Goal: Task Accomplishment & Management: Manage account settings

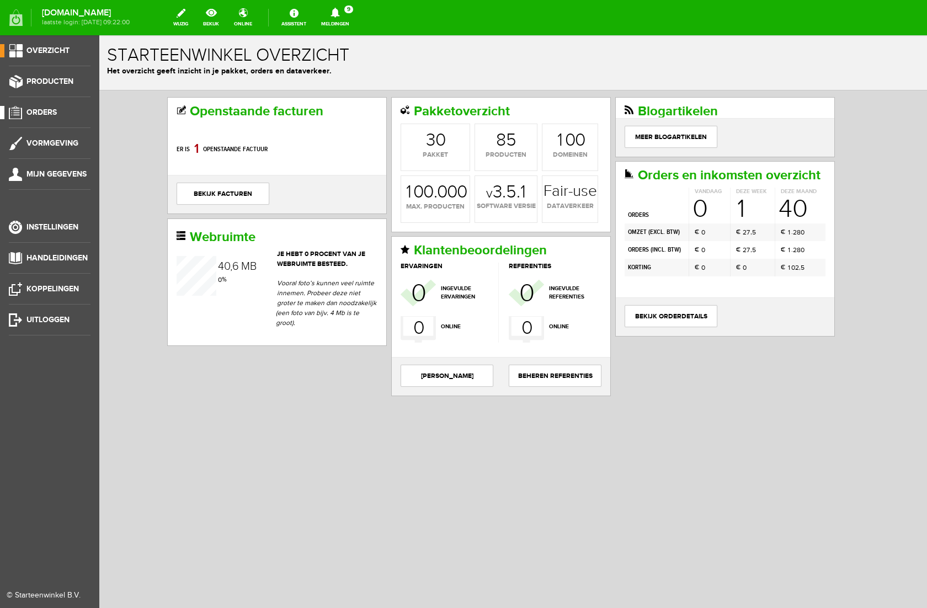
click at [45, 108] on span "Orders" at bounding box center [41, 112] width 30 height 9
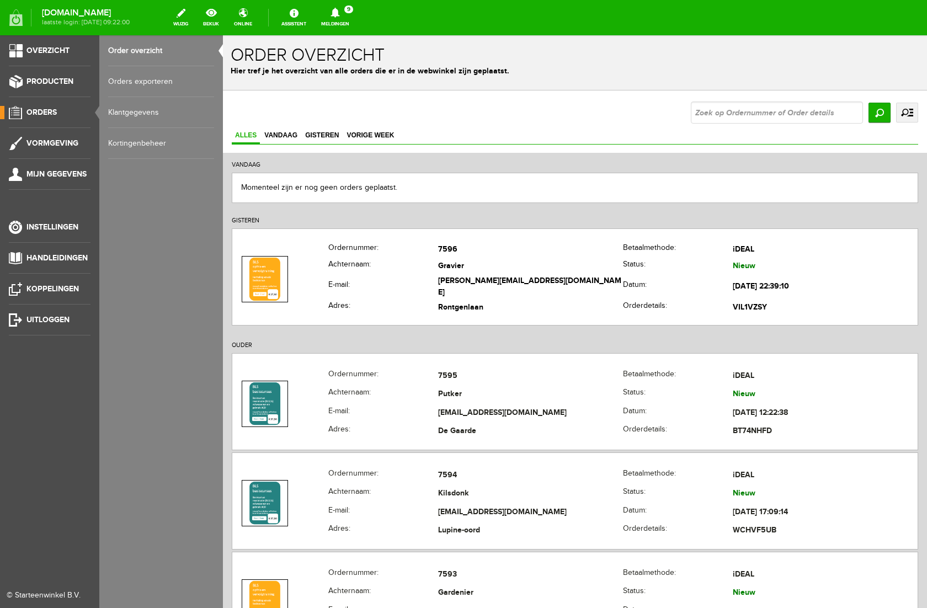
click at [140, 147] on link "Kortingenbeheer" at bounding box center [161, 143] width 106 height 31
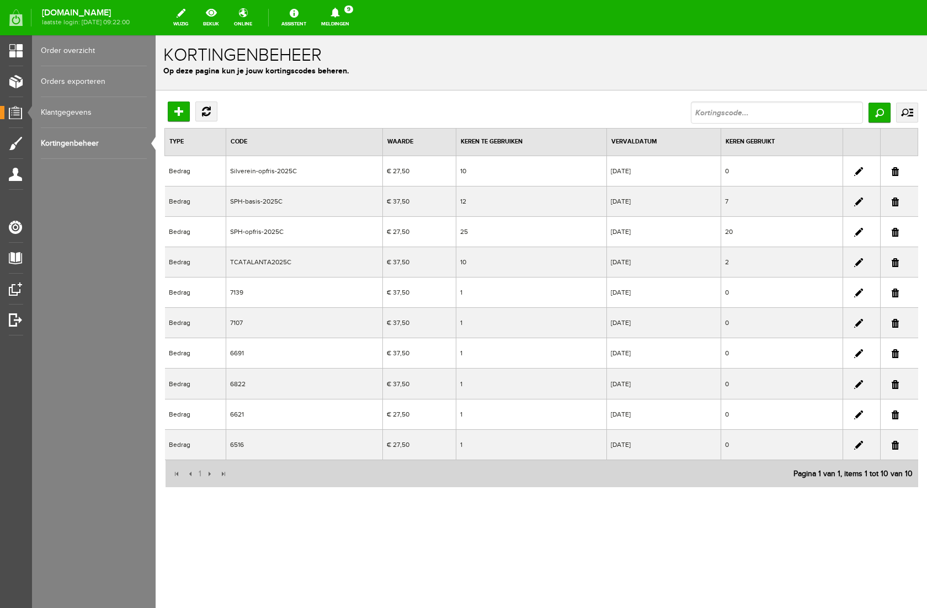
click at [858, 170] on link at bounding box center [858, 171] width 9 height 9
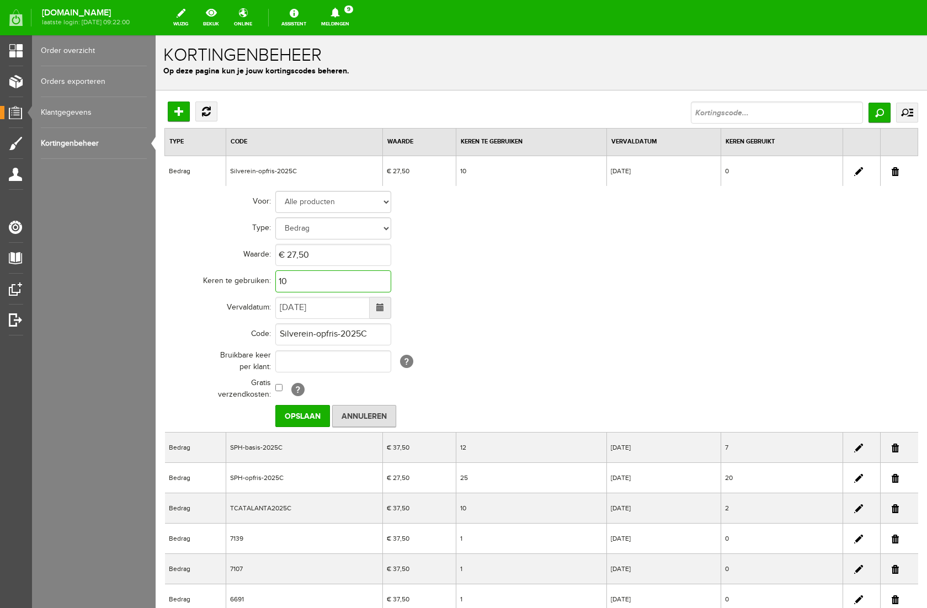
drag, startPoint x: 293, startPoint y: 281, endPoint x: 276, endPoint y: 282, distance: 17.1
click at [276, 282] on input "10" at bounding box center [333, 281] width 116 height 22
drag, startPoint x: 276, startPoint y: 282, endPoint x: 301, endPoint y: 281, distance: 24.9
click at [299, 281] on input "10" at bounding box center [333, 281] width 116 height 22
type input "1"
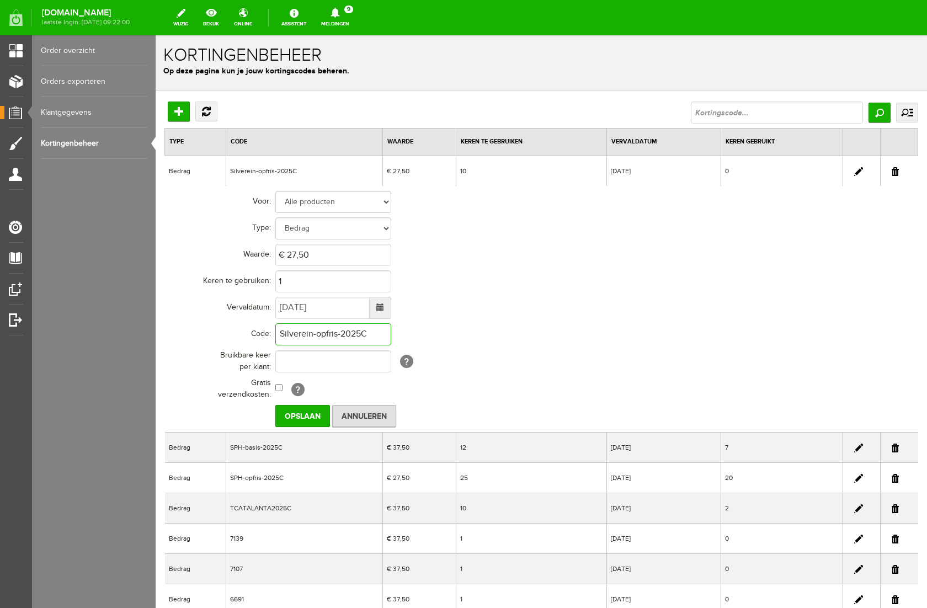
drag, startPoint x: 372, startPoint y: 335, endPoint x: 269, endPoint y: 331, distance: 103.8
click at [269, 331] on tr "Code: Silverein-opfris-2025C" at bounding box center [429, 334] width 529 height 26
click at [318, 414] on input "Opslaan" at bounding box center [302, 416] width 55 height 22
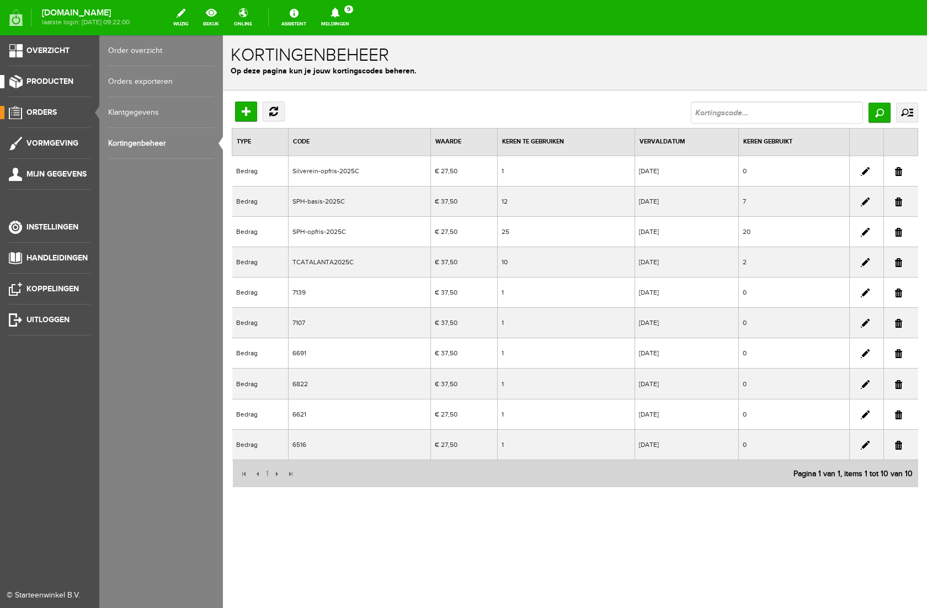
click at [40, 81] on span "Producten" at bounding box center [49, 81] width 47 height 9
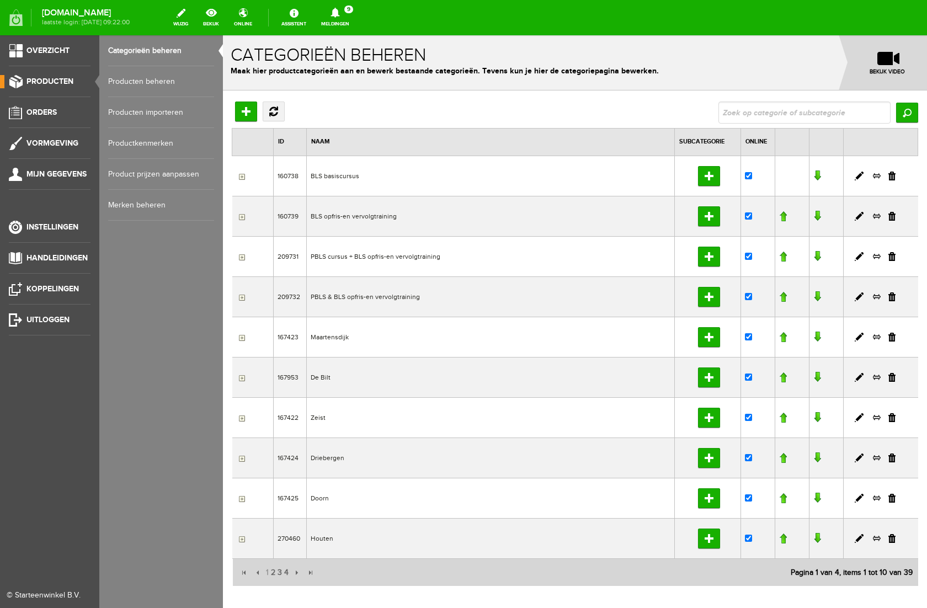
click at [132, 83] on link "Producten beheren" at bounding box center [161, 81] width 106 height 31
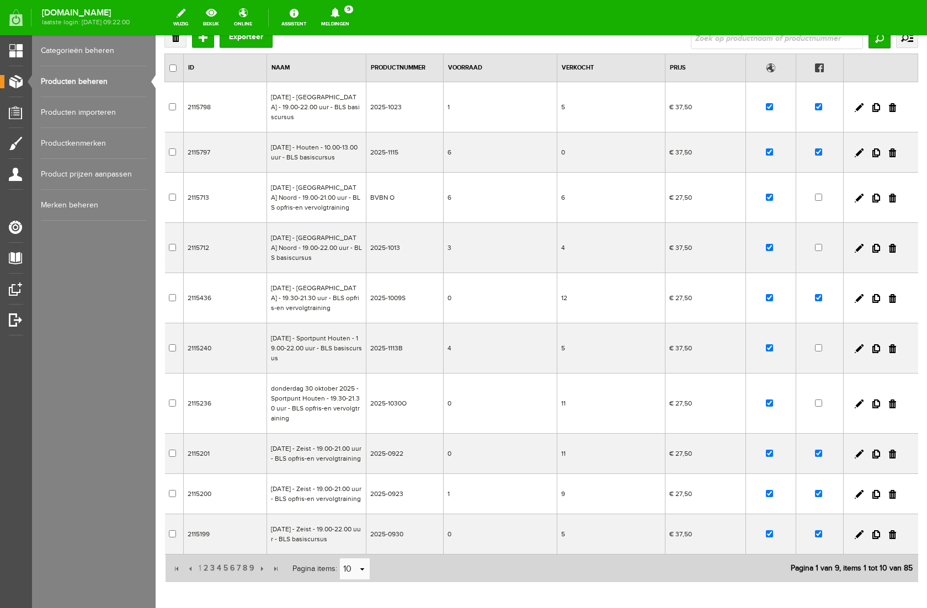
scroll to position [181, 0]
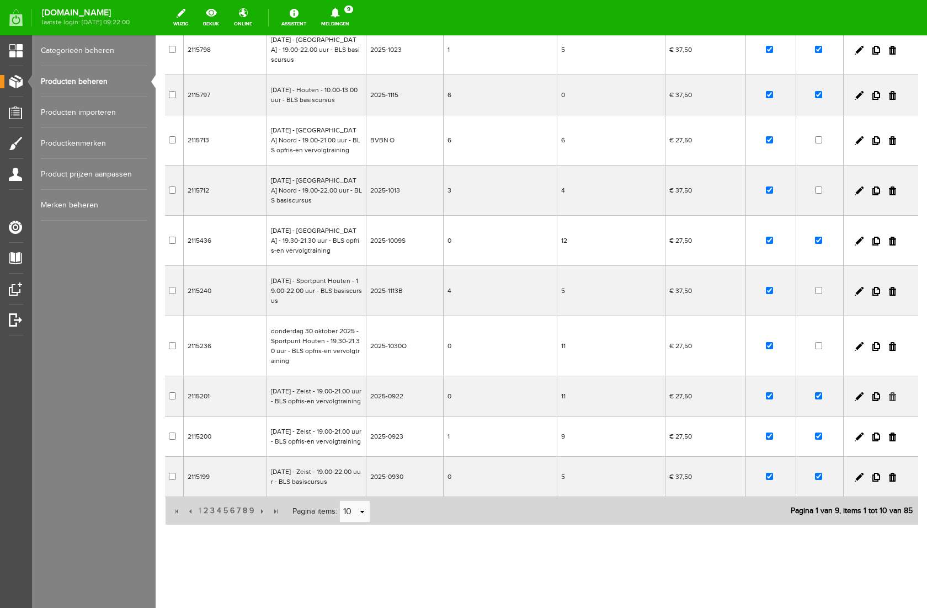
click at [892, 392] on link at bounding box center [891, 396] width 7 height 9
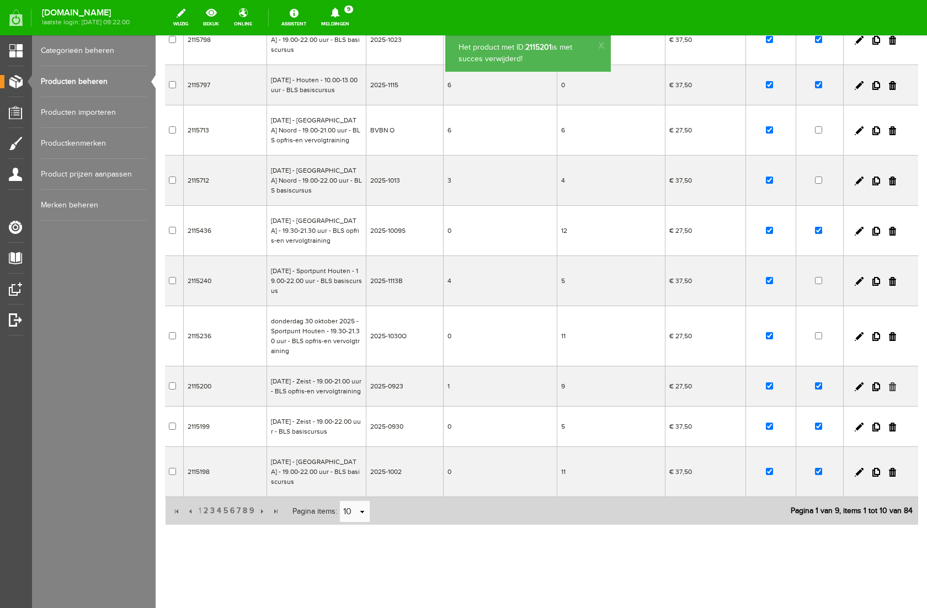
click at [892, 382] on link at bounding box center [891, 386] width 7 height 9
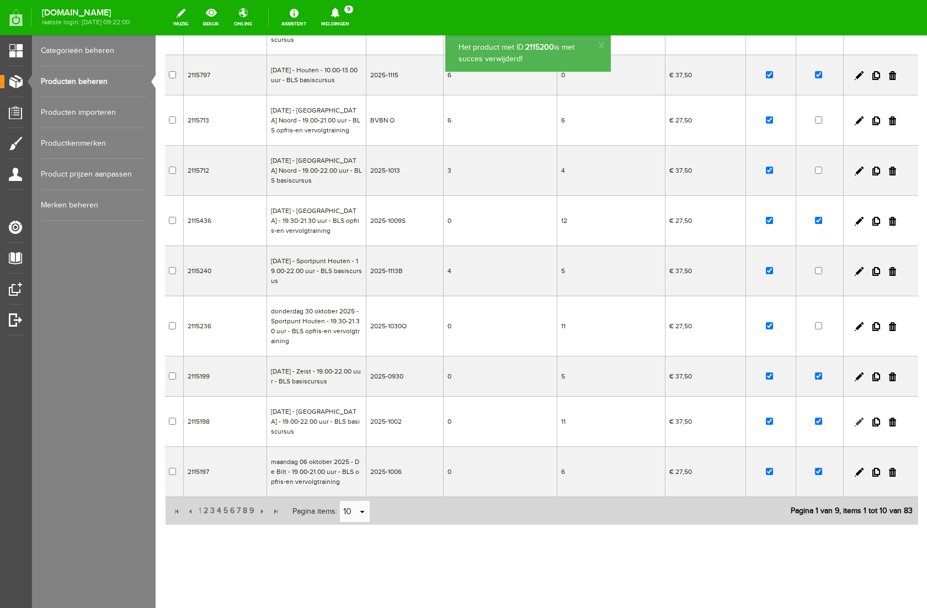
click at [858, 423] on link at bounding box center [858, 421] width 9 height 9
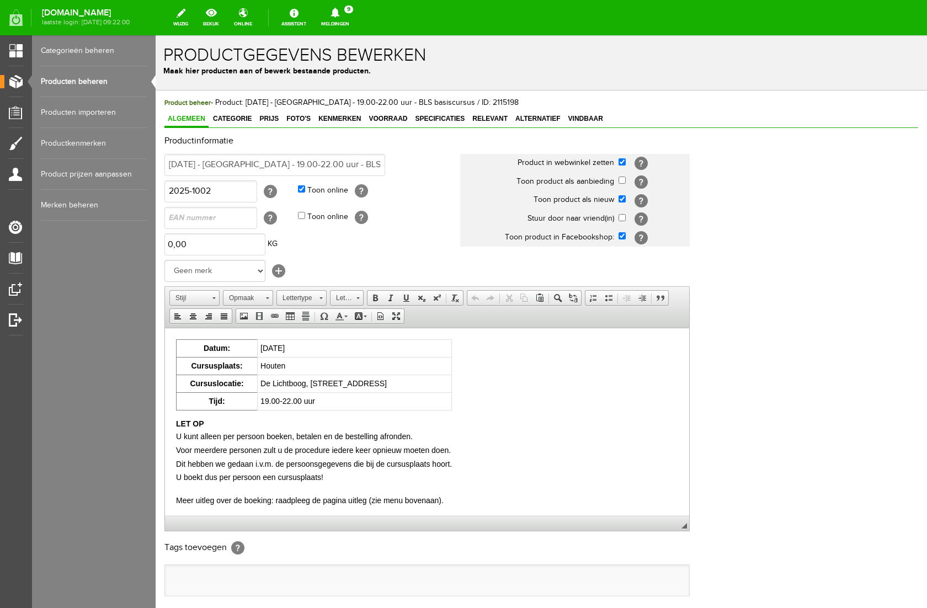
scroll to position [0, 0]
click at [398, 115] on span "Voorraad" at bounding box center [387, 119] width 45 height 8
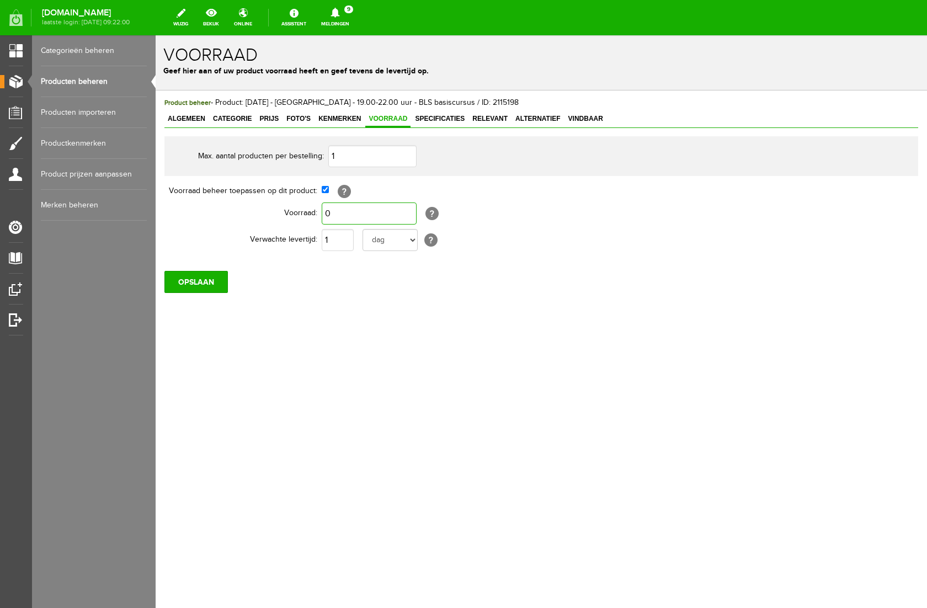
click at [371, 212] on input "0" at bounding box center [369, 213] width 95 height 22
type input "1"
click at [397, 317] on div "Product beheer - Product: [DATE] - [GEOGRAPHIC_DATA] - 19.00-22.00 uur - BLS ba…" at bounding box center [541, 232] width 771 height 284
click at [192, 281] on input "OPSLAAN" at bounding box center [195, 282] width 63 height 22
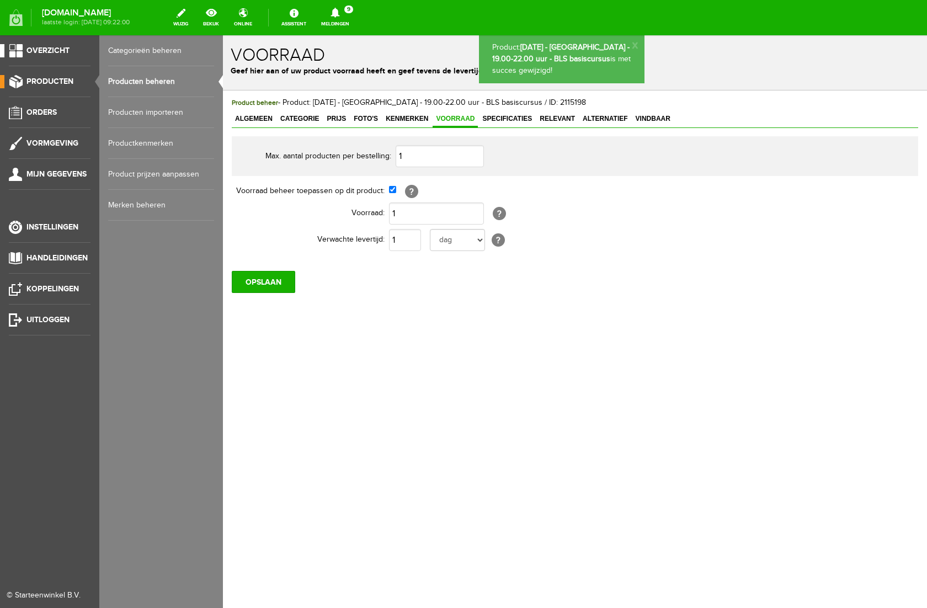
click at [51, 51] on span "Overzicht" at bounding box center [47, 50] width 43 height 9
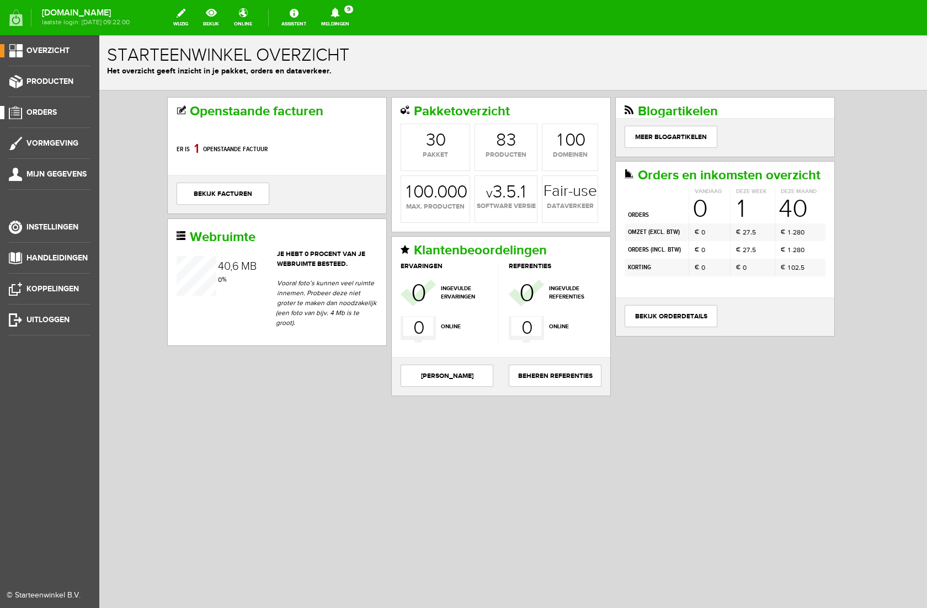
click at [36, 109] on span "Orders" at bounding box center [41, 112] width 30 height 9
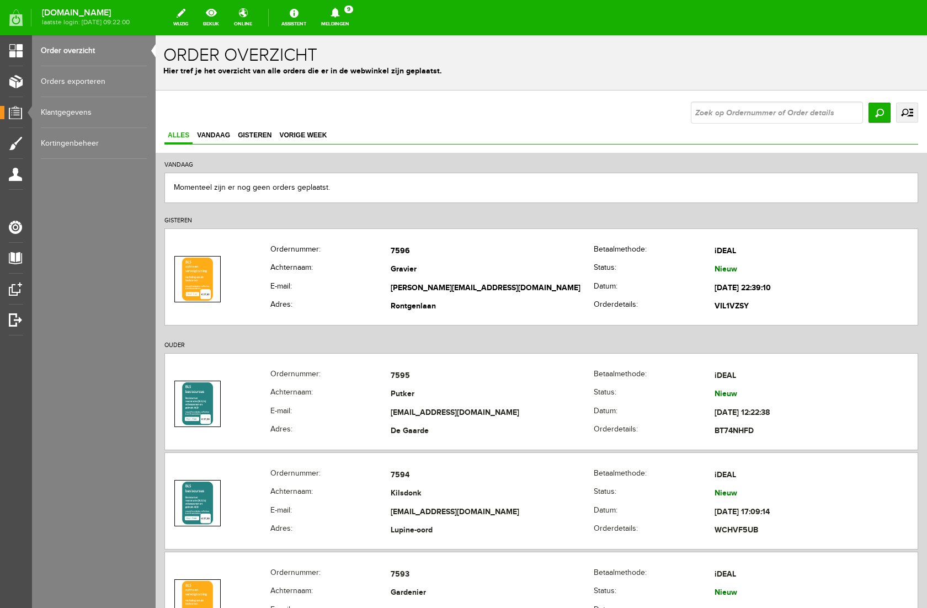
click at [339, 13] on icon at bounding box center [334, 13] width 9 height 10
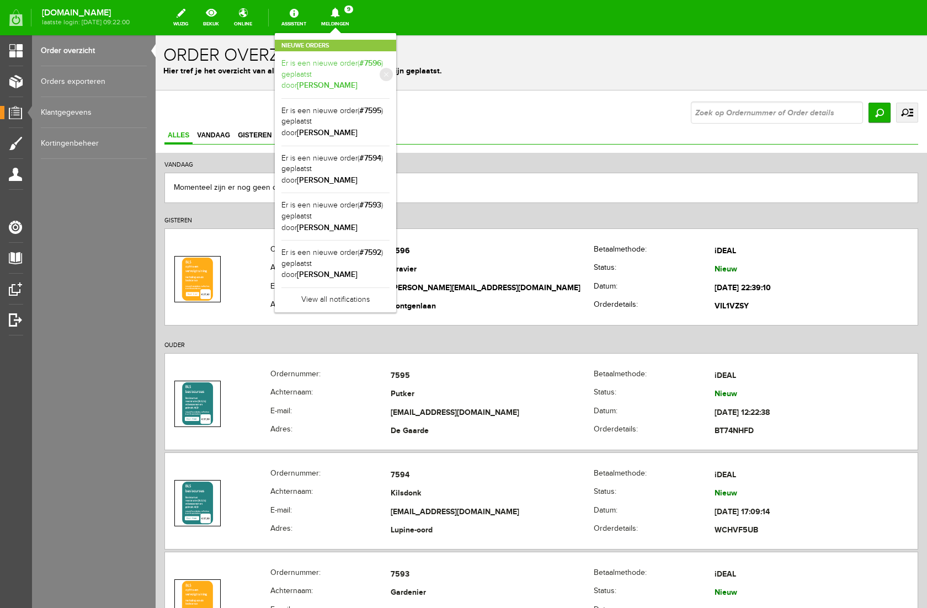
click at [357, 81] on b "[PERSON_NAME]" at bounding box center [327, 85] width 61 height 9
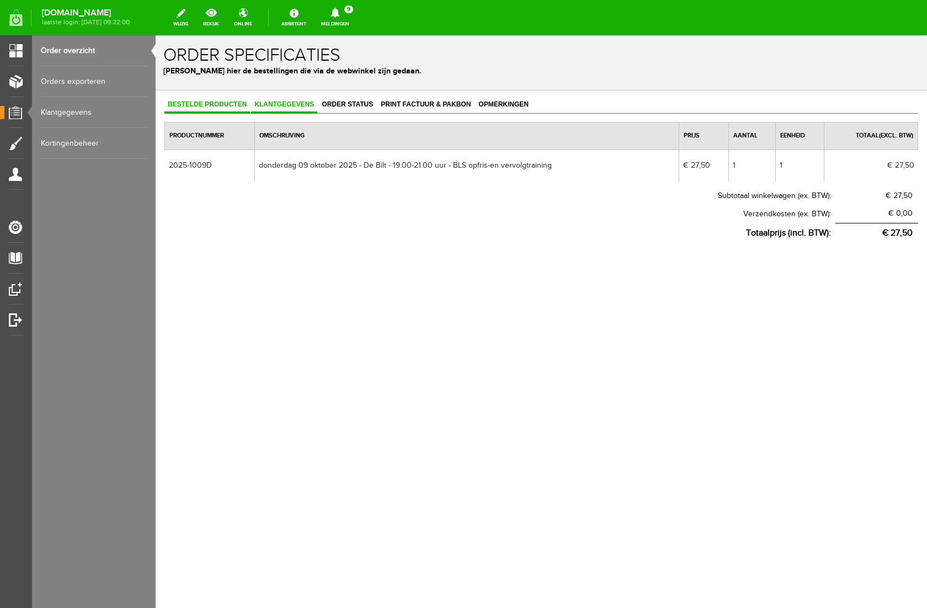
drag, startPoint x: 301, startPoint y: 106, endPoint x: 317, endPoint y: 108, distance: 16.6
click at [301, 106] on span "Klantgegevens" at bounding box center [284, 104] width 66 height 8
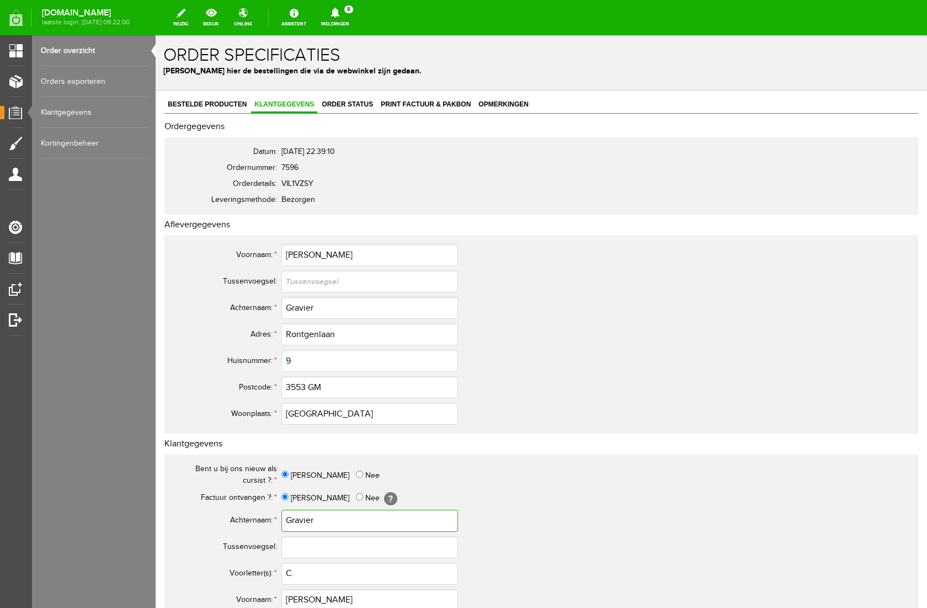
drag, startPoint x: 317, startPoint y: 520, endPoint x: 202, endPoint y: 520, distance: 115.3
click at [202, 520] on tr "Achternaam: * Gravier" at bounding box center [435, 520] width 529 height 26
drag, startPoint x: 325, startPoint y: 254, endPoint x: 239, endPoint y: 250, distance: 86.7
click at [239, 250] on tr "Voornaam: * [PERSON_NAME]" at bounding box center [435, 255] width 529 height 26
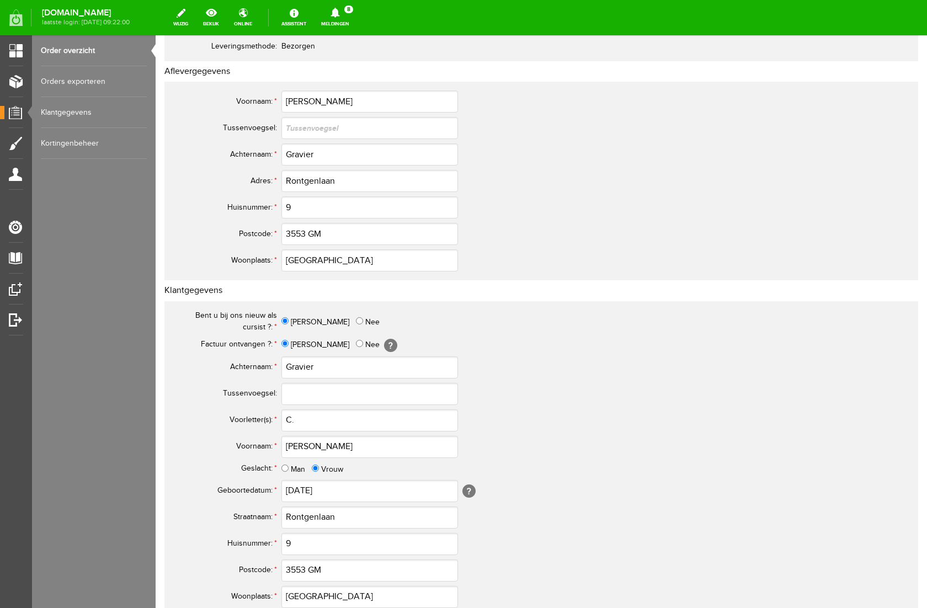
scroll to position [181, 0]
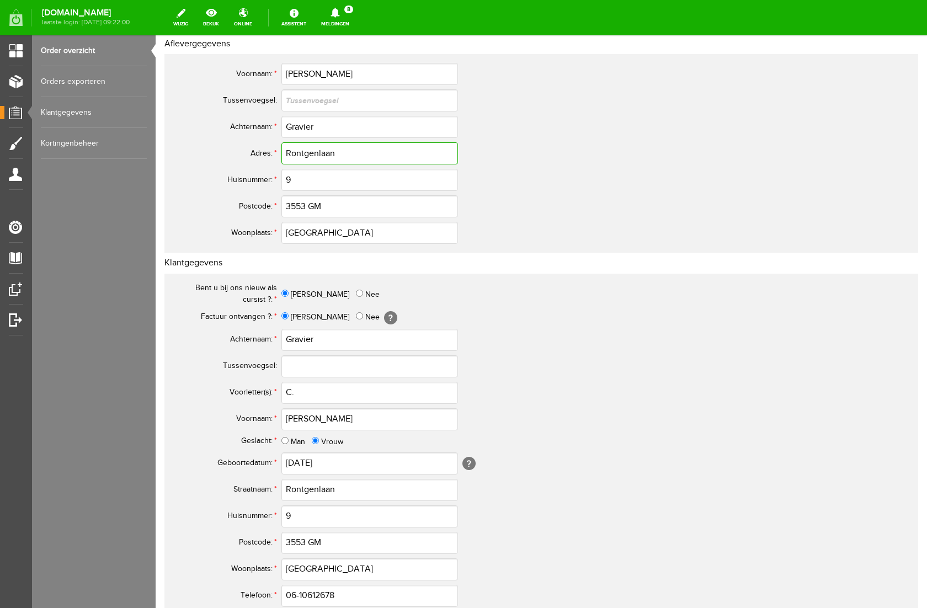
drag, startPoint x: 340, startPoint y: 154, endPoint x: 180, endPoint y: 142, distance: 159.8
click at [180, 142] on tr "Adres: * Rontgenlaan" at bounding box center [435, 153] width 529 height 26
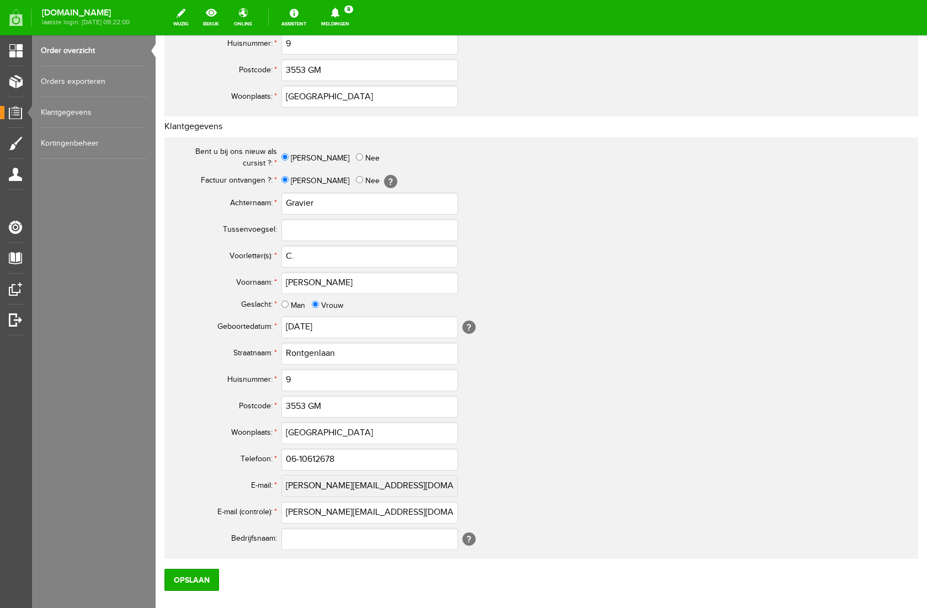
scroll to position [381, 0]
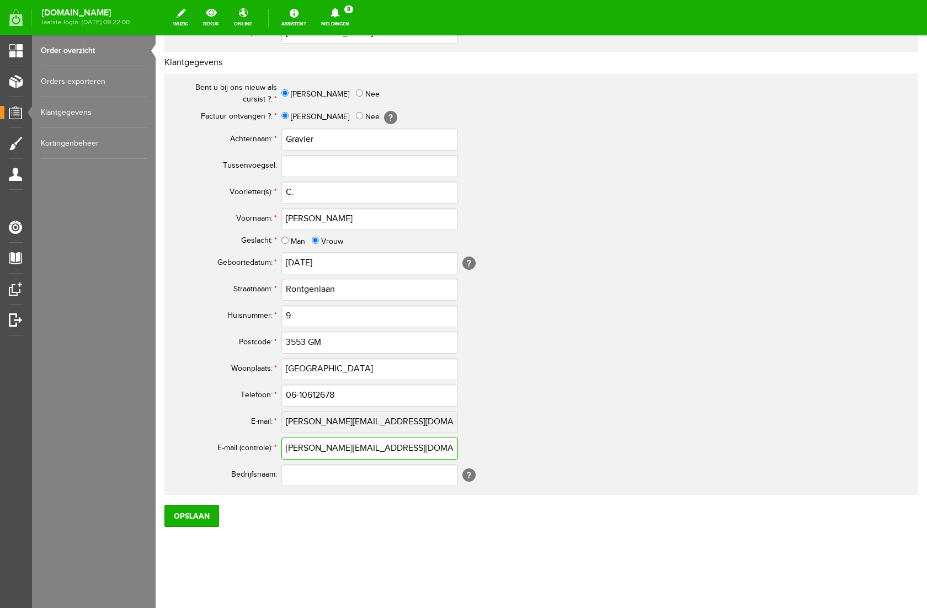
drag, startPoint x: 373, startPoint y: 448, endPoint x: 258, endPoint y: 451, distance: 114.7
click at [258, 451] on tr "E-mail (controle): * [PERSON_NAME][EMAIL_ADDRESS][DOMAIN_NAME]" at bounding box center [435, 448] width 529 height 26
drag, startPoint x: 345, startPoint y: 395, endPoint x: 261, endPoint y: 393, distance: 83.9
click at [261, 393] on tr "Telefoon: * 06-10612678" at bounding box center [435, 395] width 529 height 26
click at [191, 516] on input "Opslaan" at bounding box center [191, 516] width 55 height 22
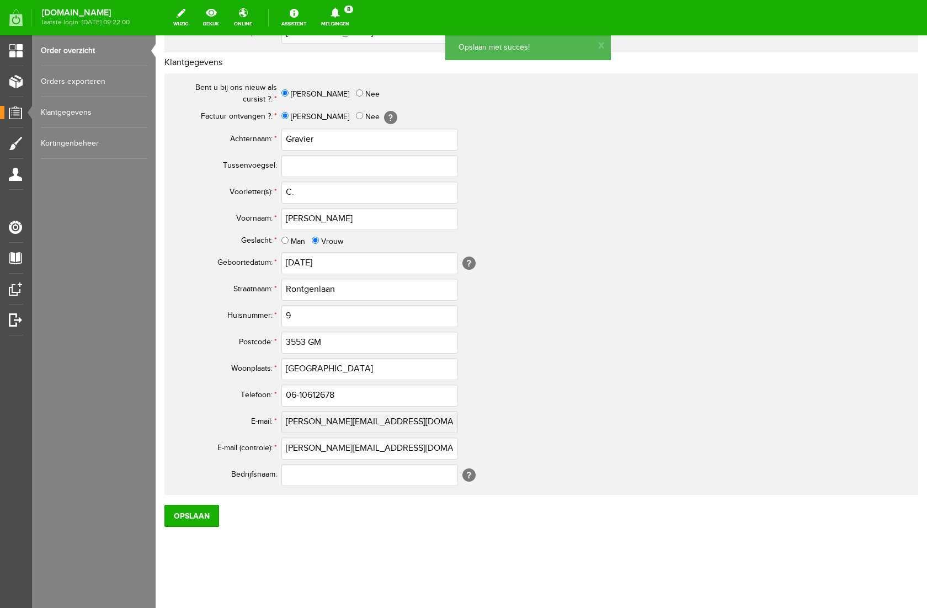
scroll to position [0, 0]
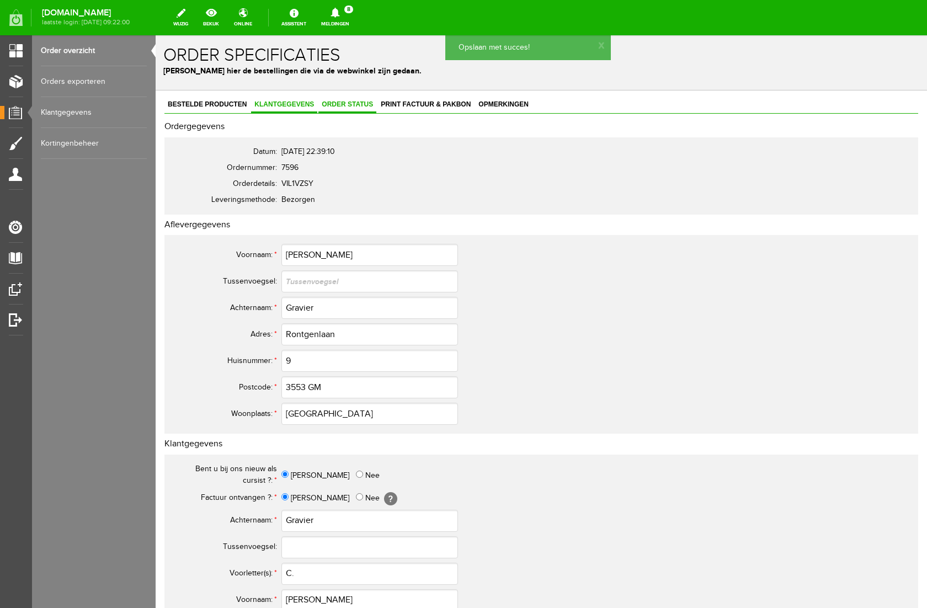
click at [333, 104] on span "Order status" at bounding box center [347, 104] width 58 height 8
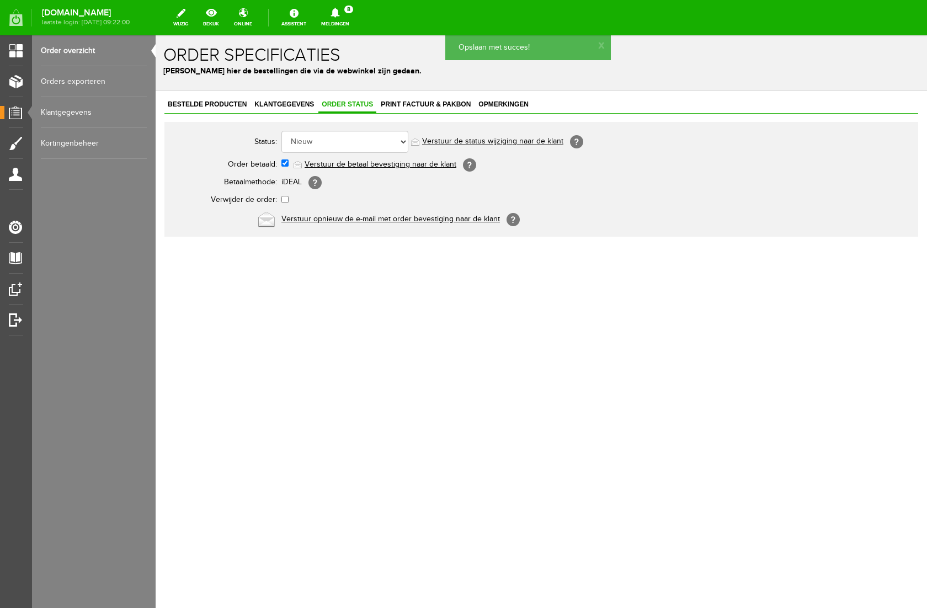
click at [348, 163] on link "Verstuur de betaal bevestiging naar de klant" at bounding box center [380, 164] width 152 height 9
click at [276, 100] on span "Klantgegevens" at bounding box center [284, 104] width 66 height 8
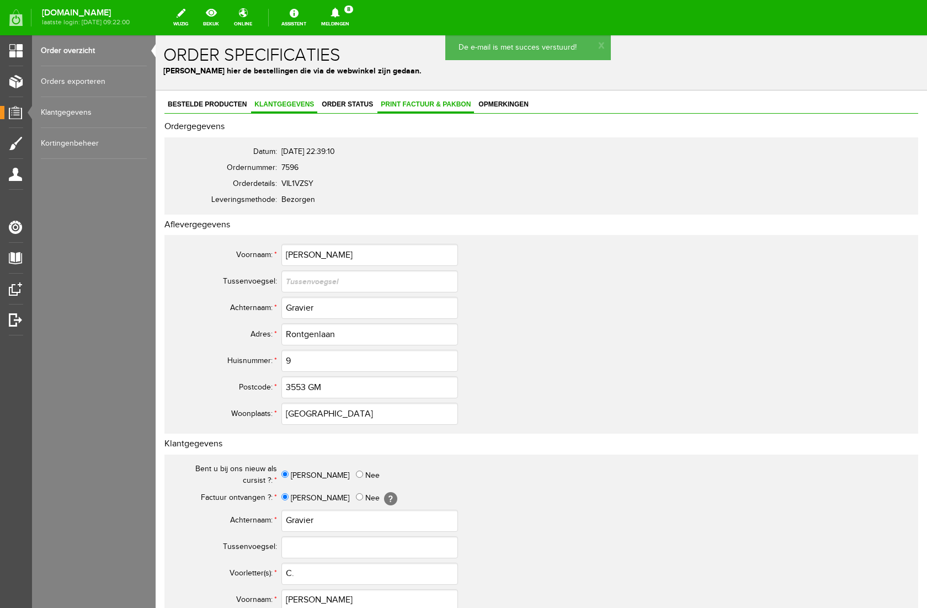
click at [403, 101] on span "Print factuur & pakbon" at bounding box center [425, 104] width 97 height 8
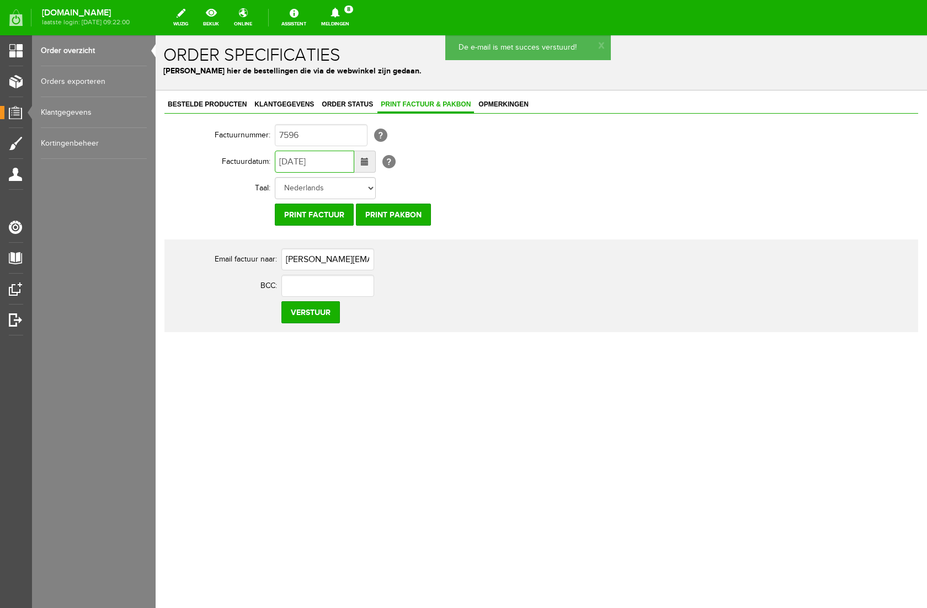
click at [289, 163] on input "[DATE]" at bounding box center [314, 162] width 79 height 22
type input "[DATE]"
click at [313, 317] on input "Verstuur" at bounding box center [310, 312] width 58 height 22
click at [339, 12] on icon at bounding box center [334, 13] width 9 height 10
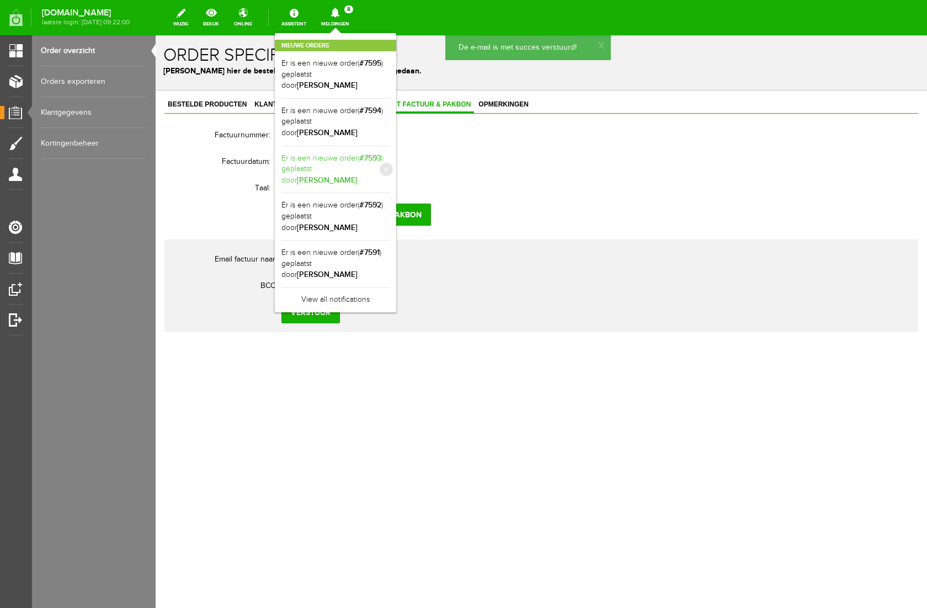
click at [374, 154] on link "Er is een nieuwe order( #7593 ) geplaatst door [PERSON_NAME]" at bounding box center [335, 170] width 108 height 34
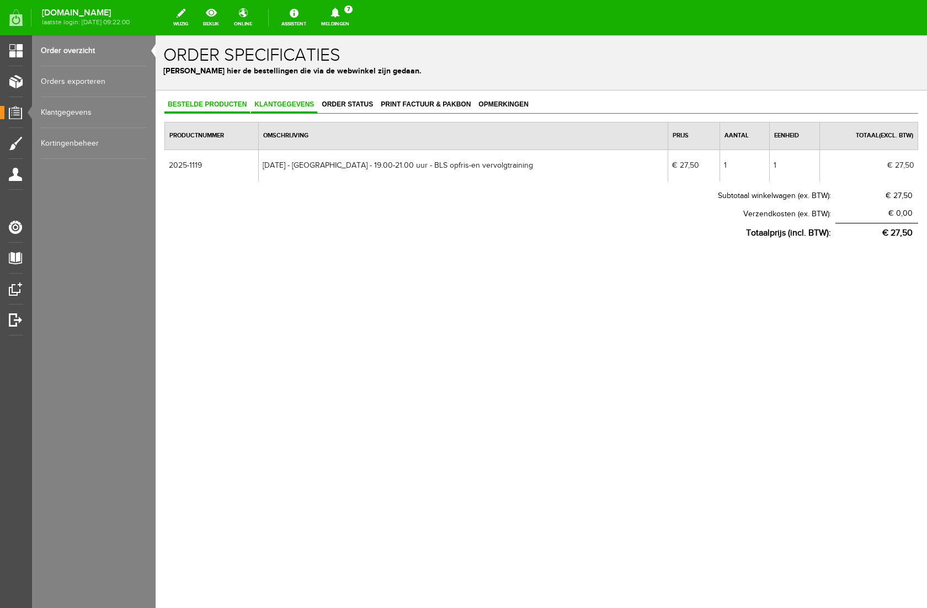
click at [292, 103] on span "Klantgegevens" at bounding box center [284, 104] width 66 height 8
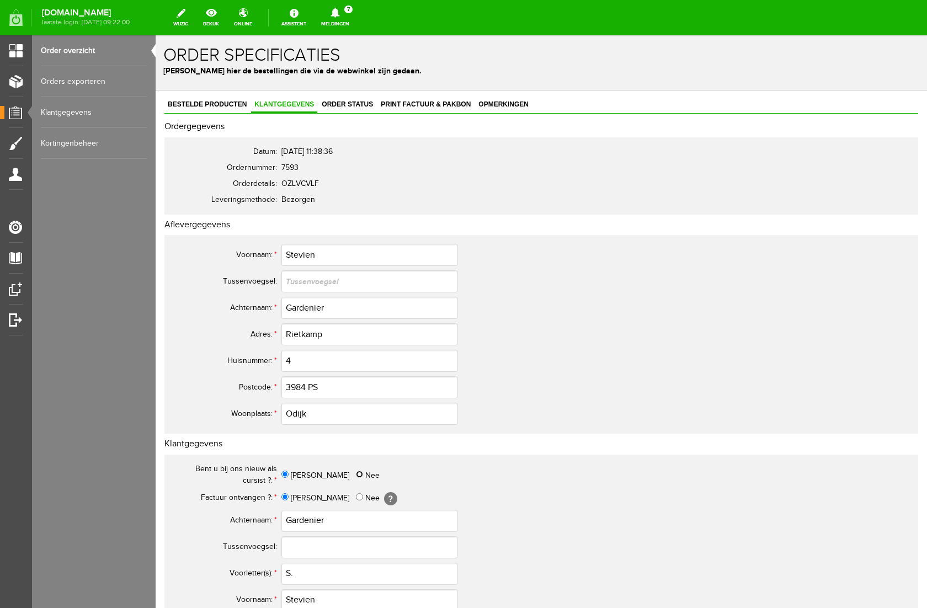
click at [356, 473] on input "Nee" at bounding box center [359, 473] width 7 height 7
radio input "true"
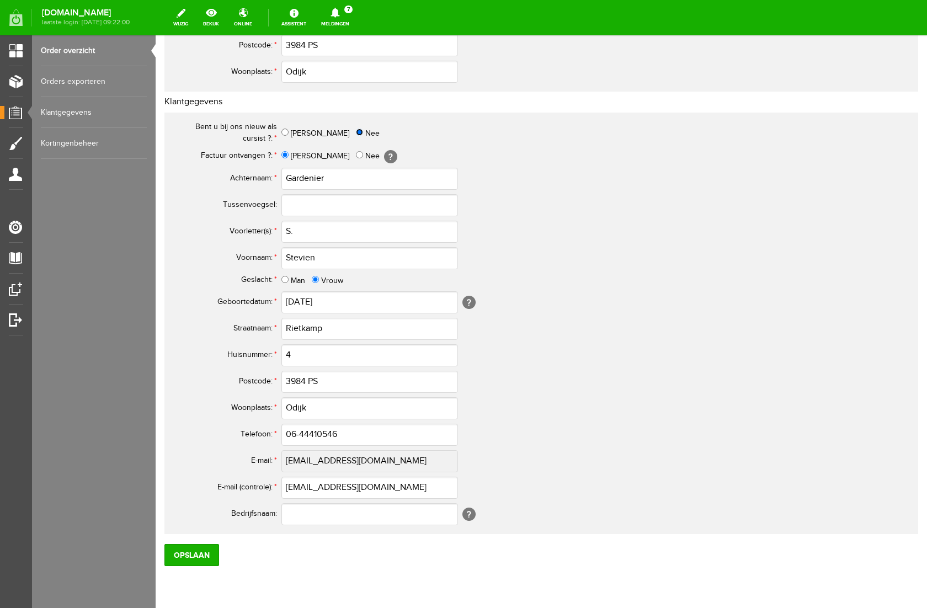
scroll to position [381, 0]
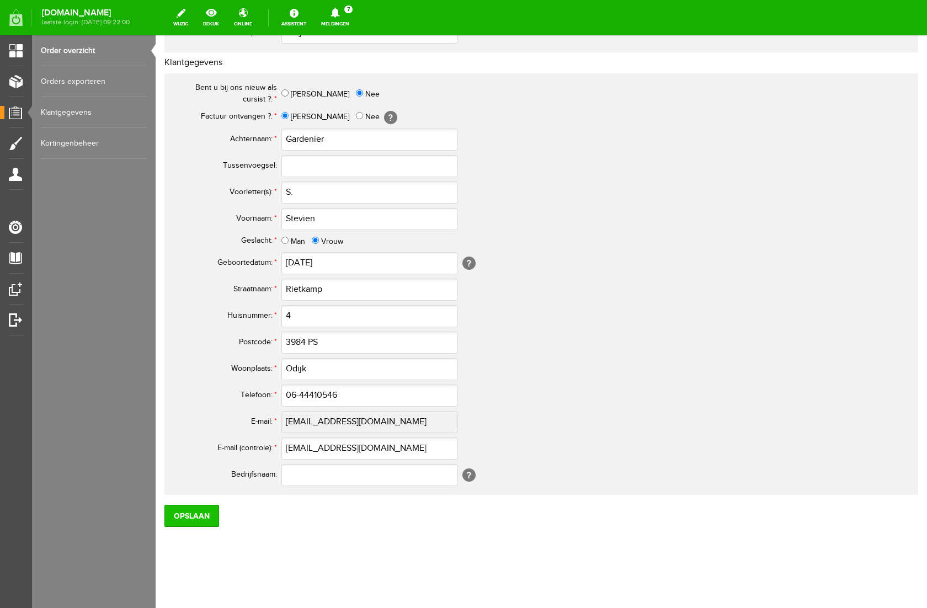
click at [193, 517] on input "Opslaan" at bounding box center [191, 516] width 55 height 22
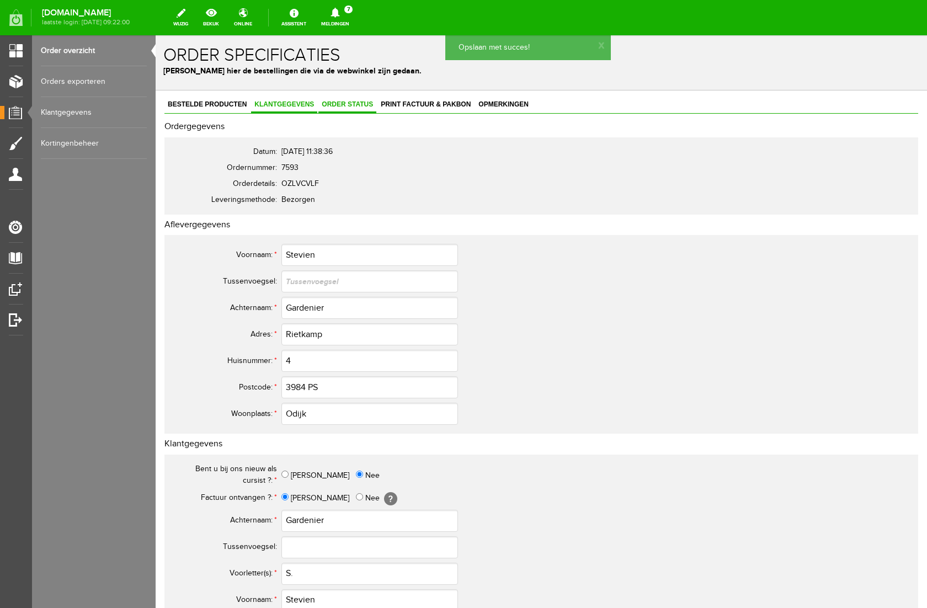
click at [346, 103] on span "Order status" at bounding box center [347, 104] width 58 height 8
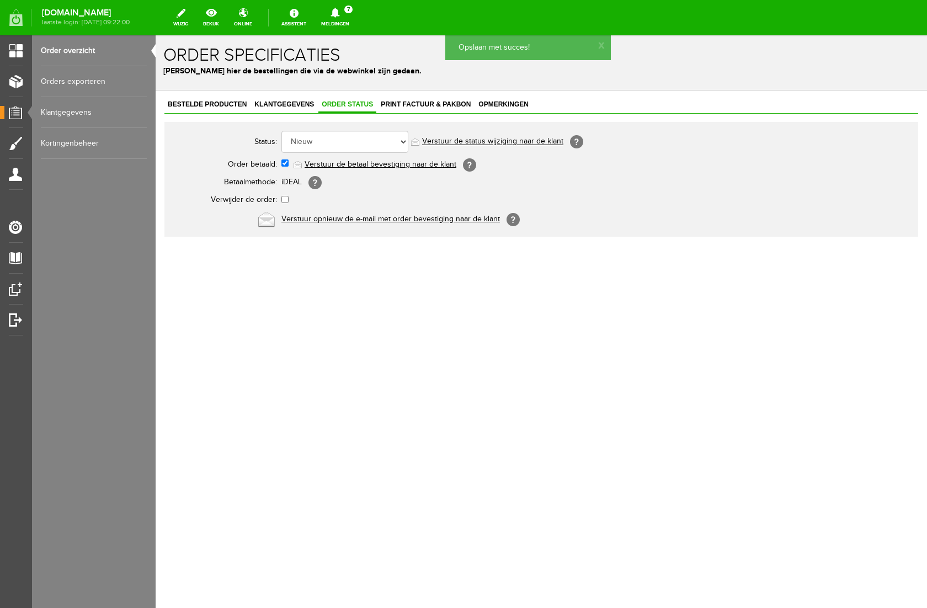
click at [346, 166] on link "Verstuur de betaal bevestiging naar de klant" at bounding box center [380, 164] width 152 height 9
click at [436, 105] on span "Print factuur & pakbon" at bounding box center [425, 104] width 97 height 8
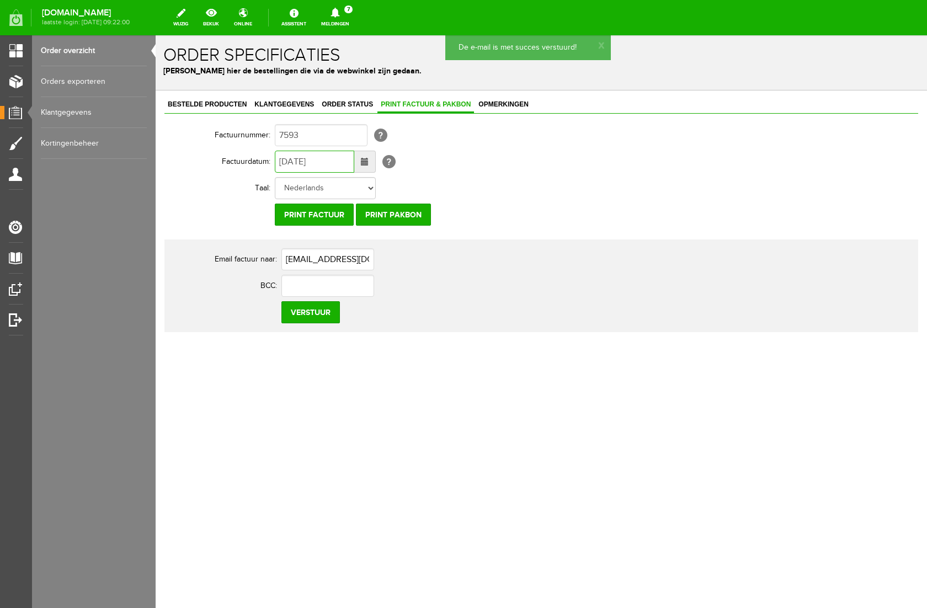
drag, startPoint x: 288, startPoint y: 163, endPoint x: 256, endPoint y: 165, distance: 32.6
click at [256, 165] on tr "Factuurdatum: [DATE] [?]" at bounding box center [428, 161] width 529 height 26
type input "[DATE]"
click at [317, 317] on input "Verstuur" at bounding box center [310, 312] width 58 height 22
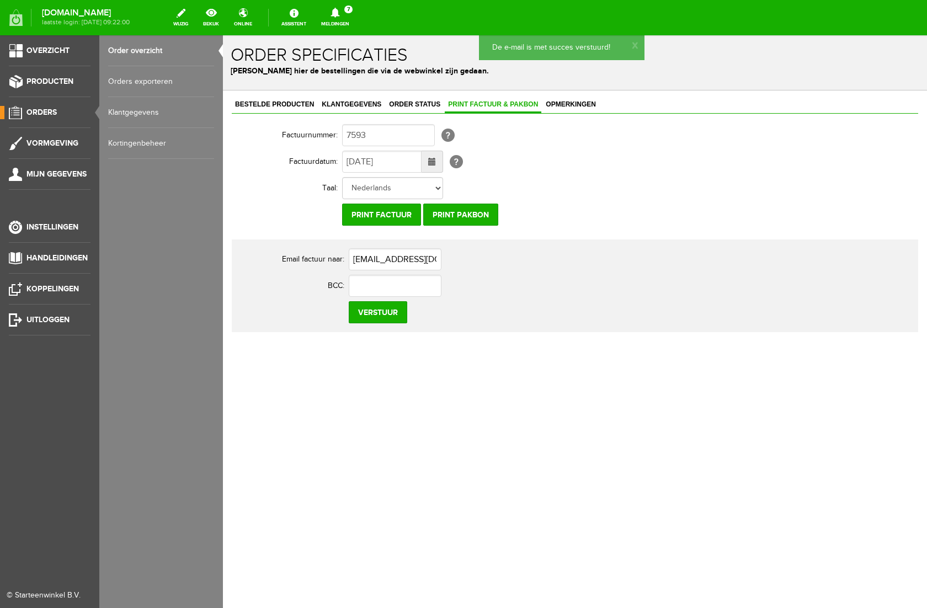
click at [134, 51] on link "Order overzicht" at bounding box center [161, 50] width 106 height 31
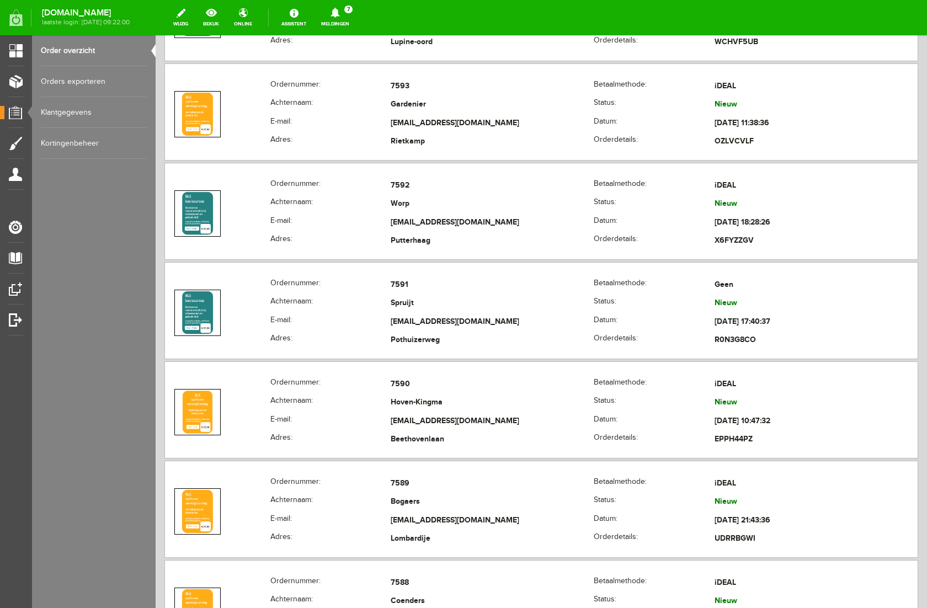
scroll to position [490, 0]
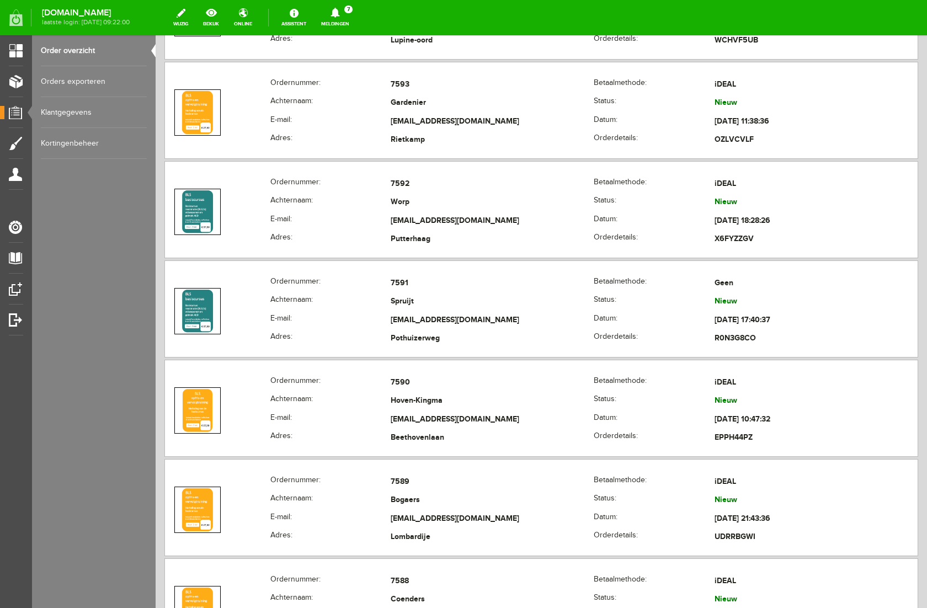
click at [339, 14] on icon at bounding box center [334, 13] width 9 height 10
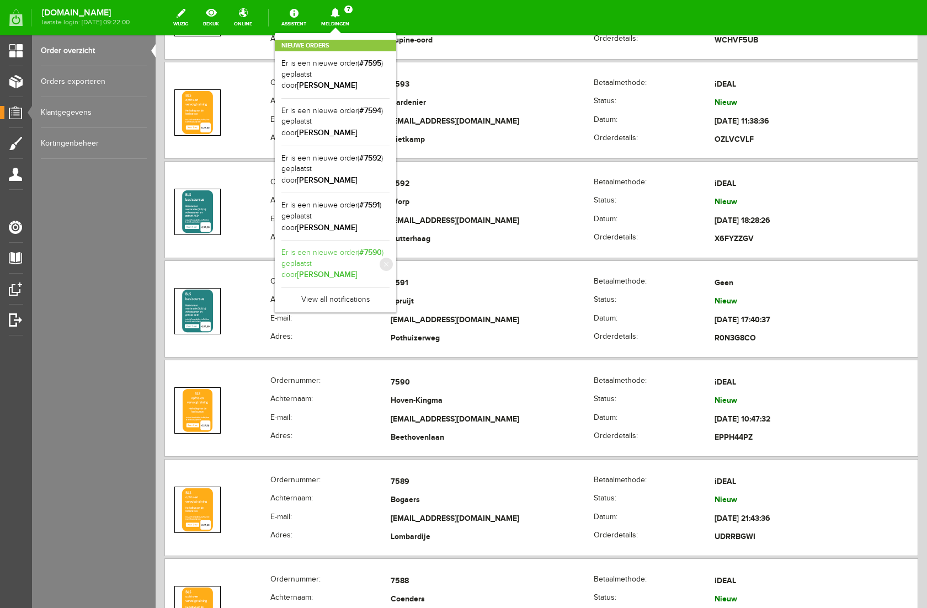
click at [357, 270] on b "[PERSON_NAME]" at bounding box center [327, 274] width 61 height 9
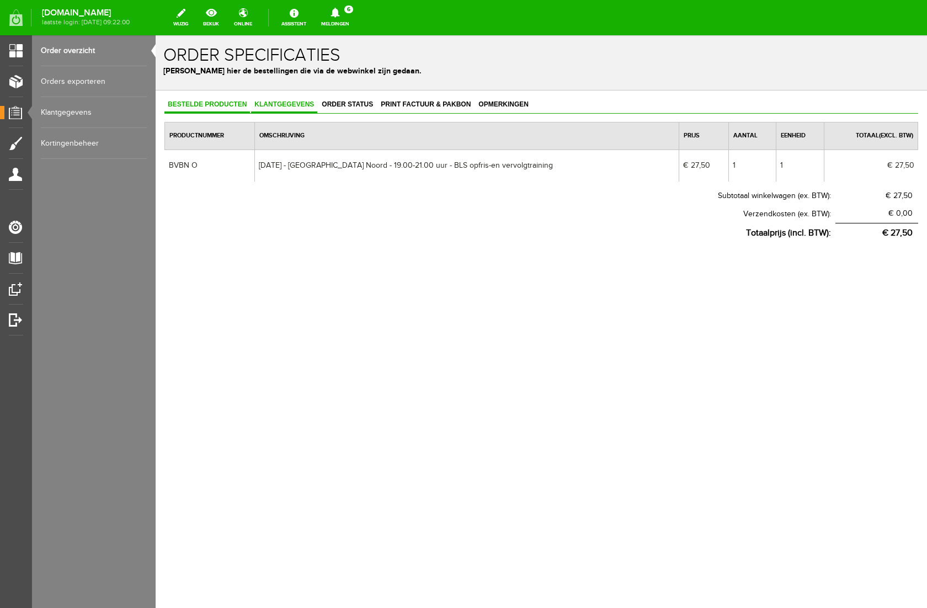
click at [299, 104] on span "Klantgegevens" at bounding box center [284, 104] width 66 height 8
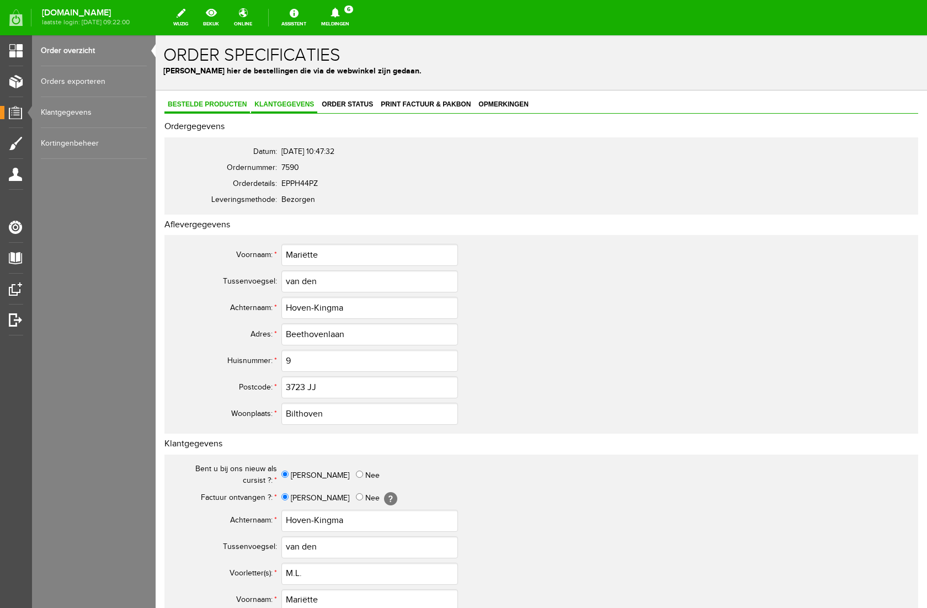
click at [220, 104] on span "Bestelde producten" at bounding box center [206, 104] width 85 height 8
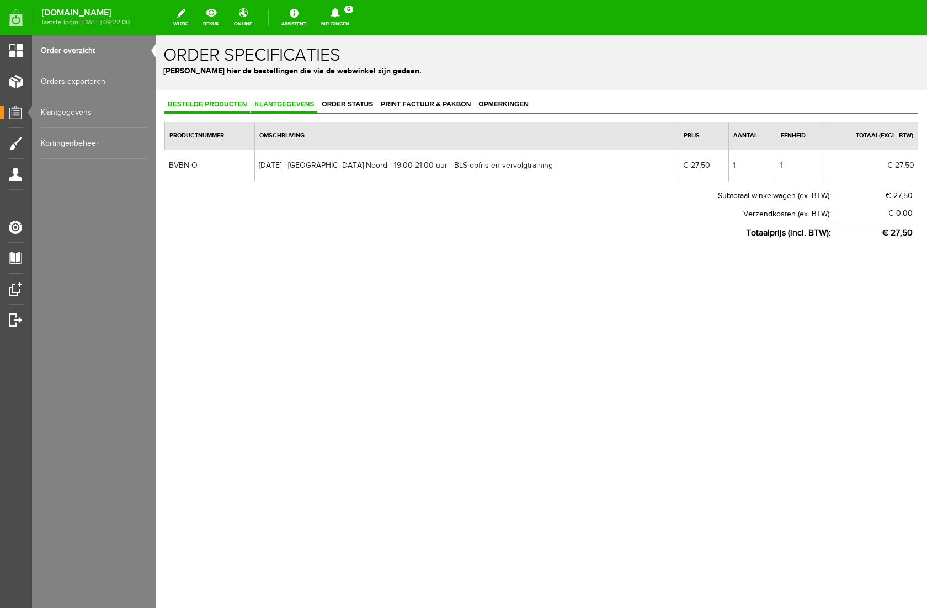
click at [299, 99] on link "Klantgegevens" at bounding box center [284, 105] width 66 height 16
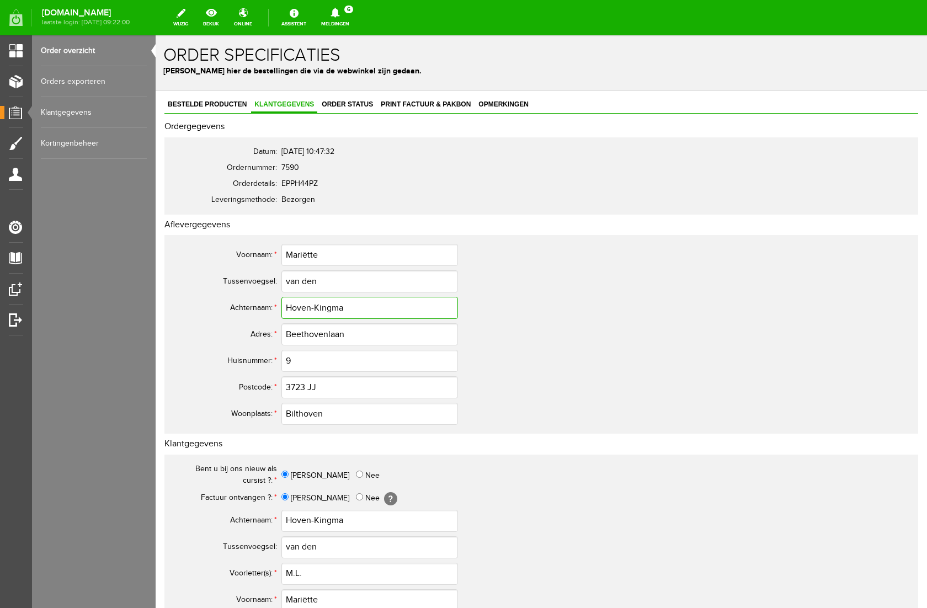
drag, startPoint x: 348, startPoint y: 308, endPoint x: 218, endPoint y: 308, distance: 129.6
click at [218, 308] on tr "Achternaam: * Hoven-Kingma" at bounding box center [435, 307] width 529 height 26
drag, startPoint x: 309, startPoint y: 575, endPoint x: 274, endPoint y: 574, distance: 35.9
click at [274, 574] on tr "Voorletter(s): * M.L." at bounding box center [435, 573] width 529 height 26
drag, startPoint x: 324, startPoint y: 600, endPoint x: 210, endPoint y: 594, distance: 113.8
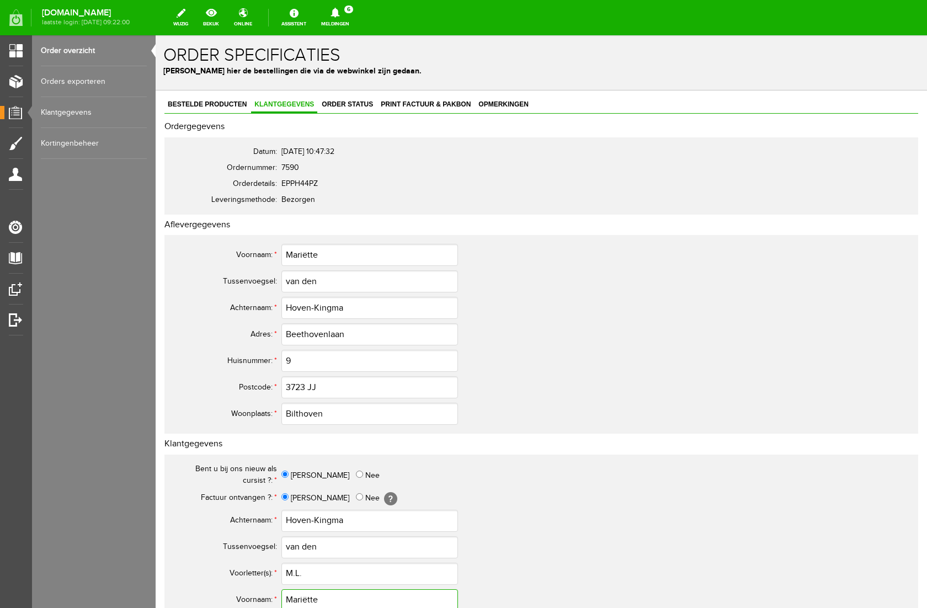
click at [210, 594] on tr "Voornaam: * [PERSON_NAME]" at bounding box center [435, 600] width 529 height 26
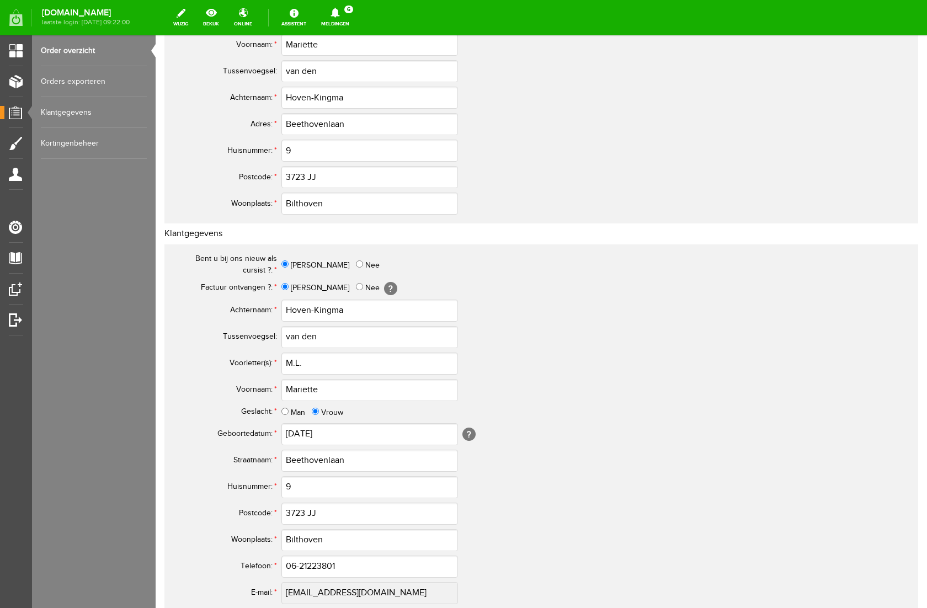
scroll to position [227, 0]
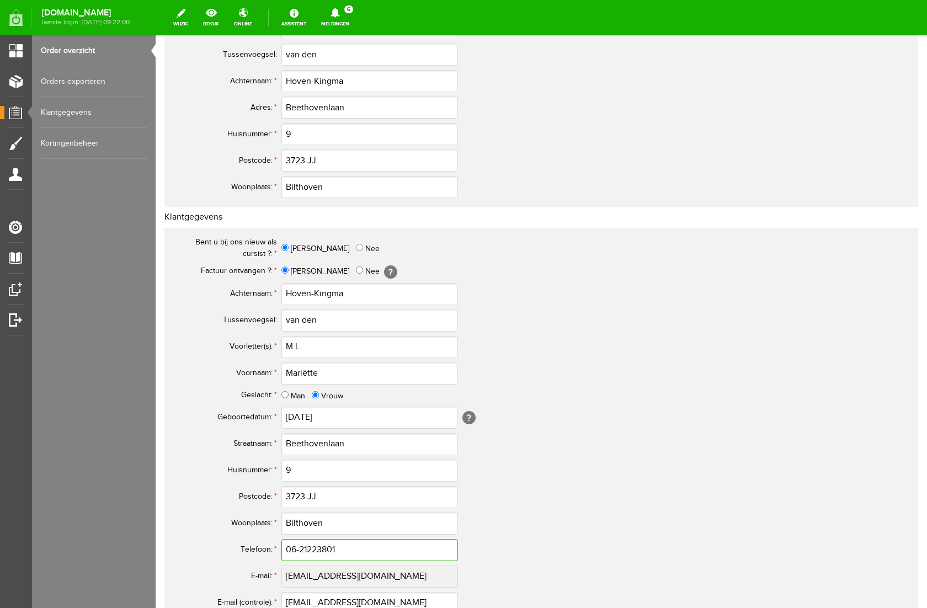
drag, startPoint x: 344, startPoint y: 551, endPoint x: 275, endPoint y: 554, distance: 69.0
click at [275, 554] on tr "Telefoon: * 06-21223801" at bounding box center [435, 550] width 529 height 26
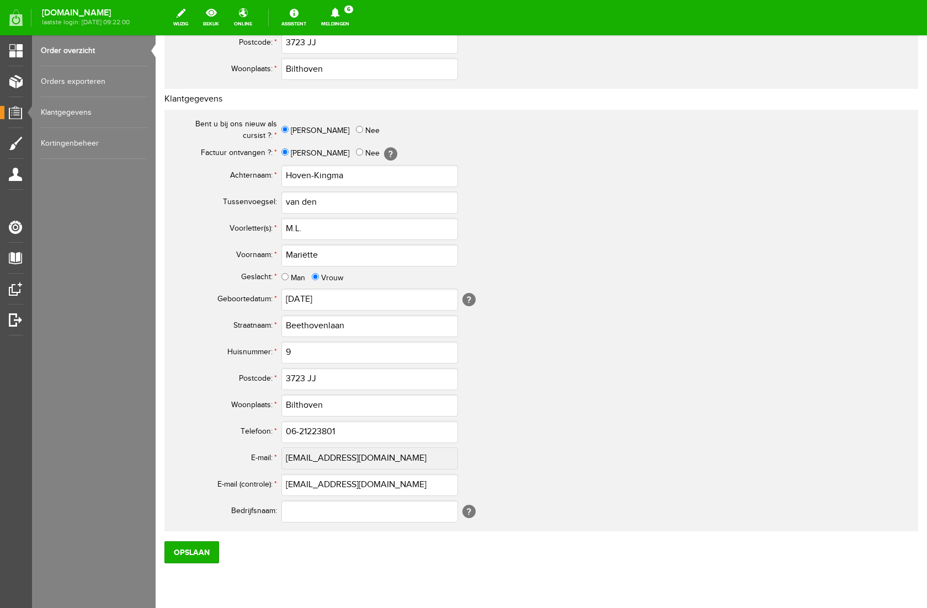
scroll to position [345, 0]
drag, startPoint x: 399, startPoint y: 483, endPoint x: 244, endPoint y: 488, distance: 154.5
click at [244, 488] on tr "E-mail (controle): * [EMAIL_ADDRESS][DOMAIN_NAME]" at bounding box center [435, 484] width 529 height 26
click at [197, 554] on input "Opslaan" at bounding box center [191, 551] width 55 height 22
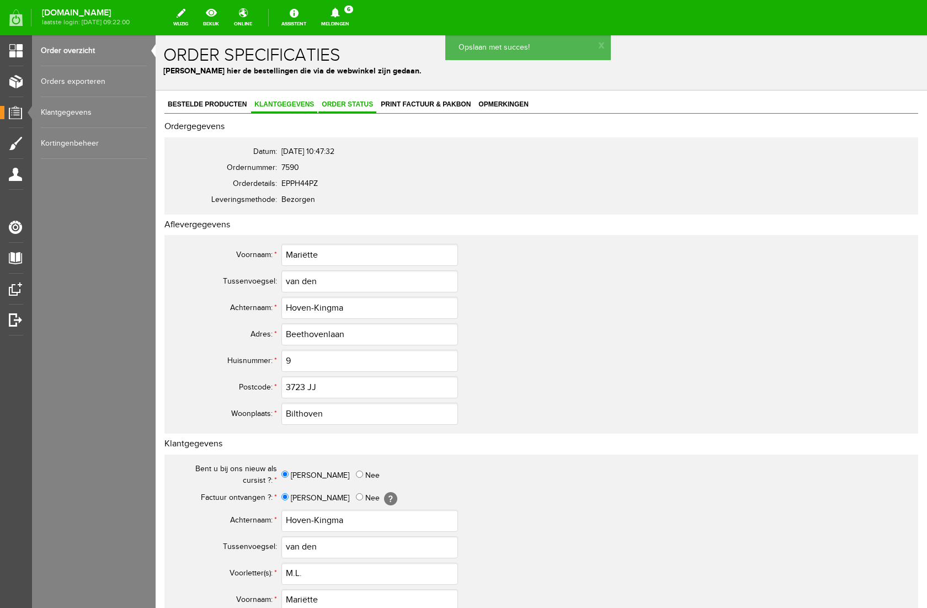
click at [351, 102] on span "Order status" at bounding box center [347, 104] width 58 height 8
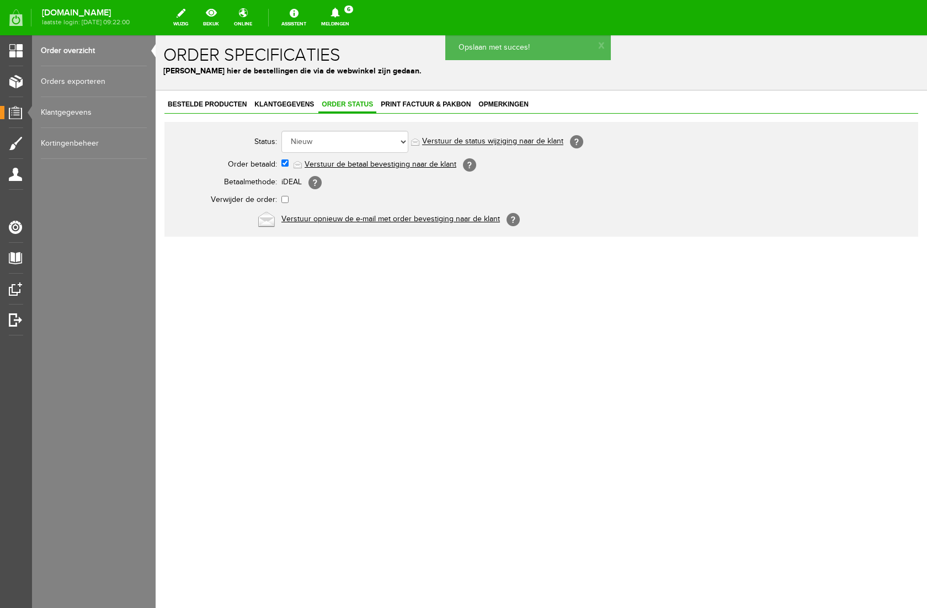
click at [353, 162] on link "Verstuur de betaal bevestiging naar de klant" at bounding box center [380, 164] width 152 height 9
click at [421, 101] on span "Print factuur & pakbon" at bounding box center [425, 104] width 97 height 8
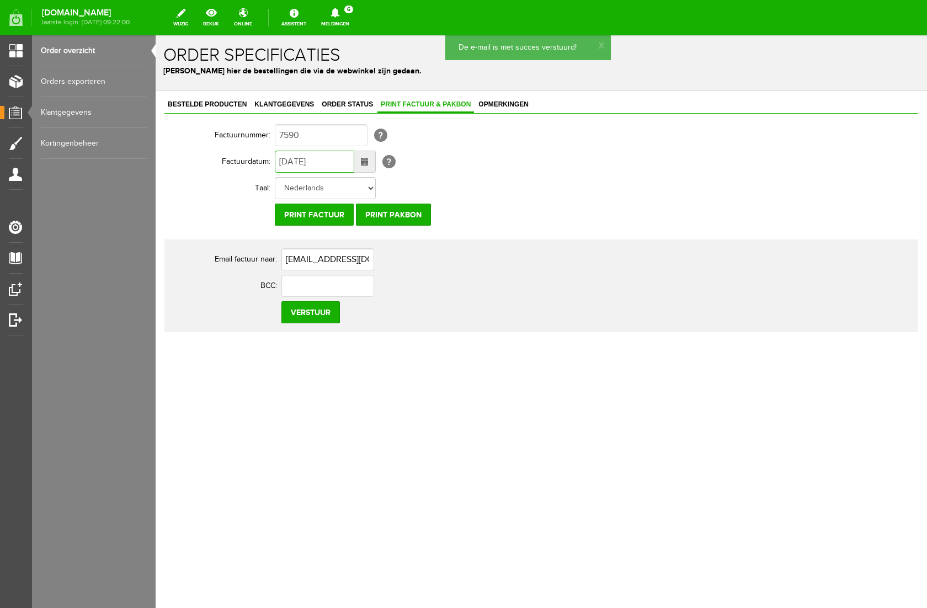
drag, startPoint x: 288, startPoint y: 163, endPoint x: 261, endPoint y: 166, distance: 27.8
click at [261, 166] on tr "Factuurdatum: [DATE] [?]" at bounding box center [428, 161] width 529 height 26
drag, startPoint x: 371, startPoint y: 347, endPoint x: 341, endPoint y: 333, distance: 33.1
click at [371, 347] on div "Bestelde producten Klantgegevens Order status Print factuur & pakbon Opmerkinge…" at bounding box center [541, 252] width 771 height 324
click at [327, 316] on input "Verstuur" at bounding box center [310, 312] width 58 height 22
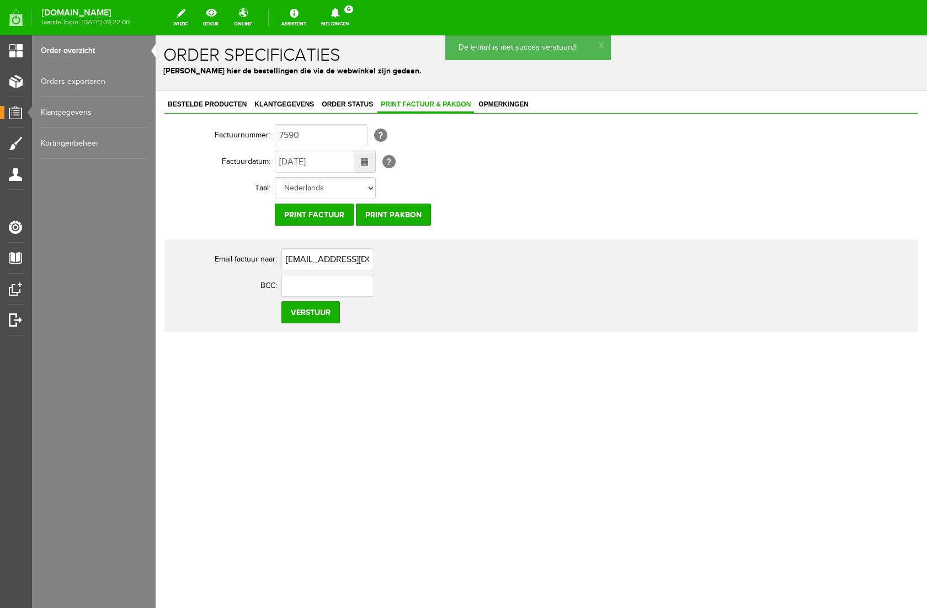
click at [339, 12] on icon at bounding box center [334, 13] width 9 height 10
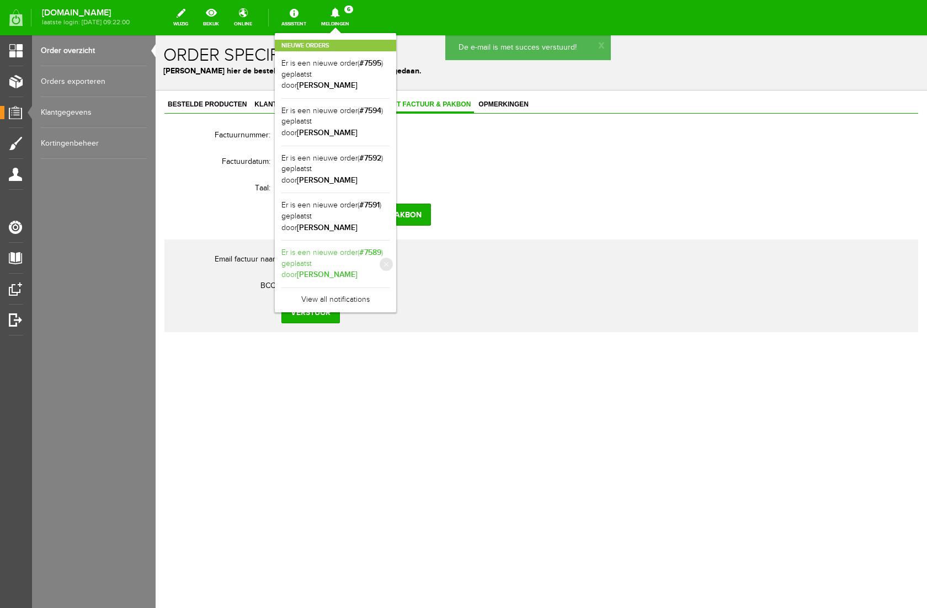
click at [357, 270] on b "[PERSON_NAME]" at bounding box center [327, 274] width 61 height 9
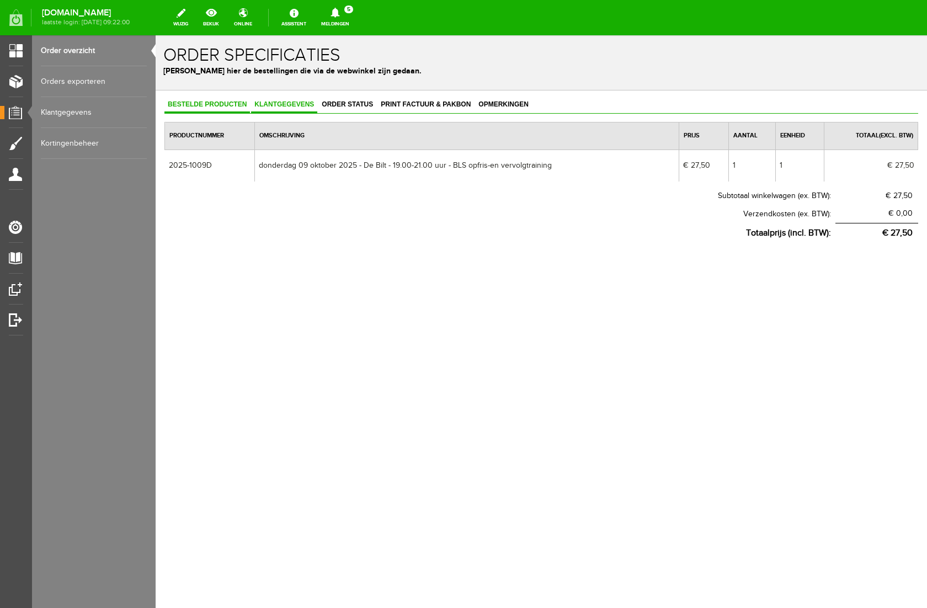
click at [299, 103] on span "Klantgegevens" at bounding box center [284, 104] width 66 height 8
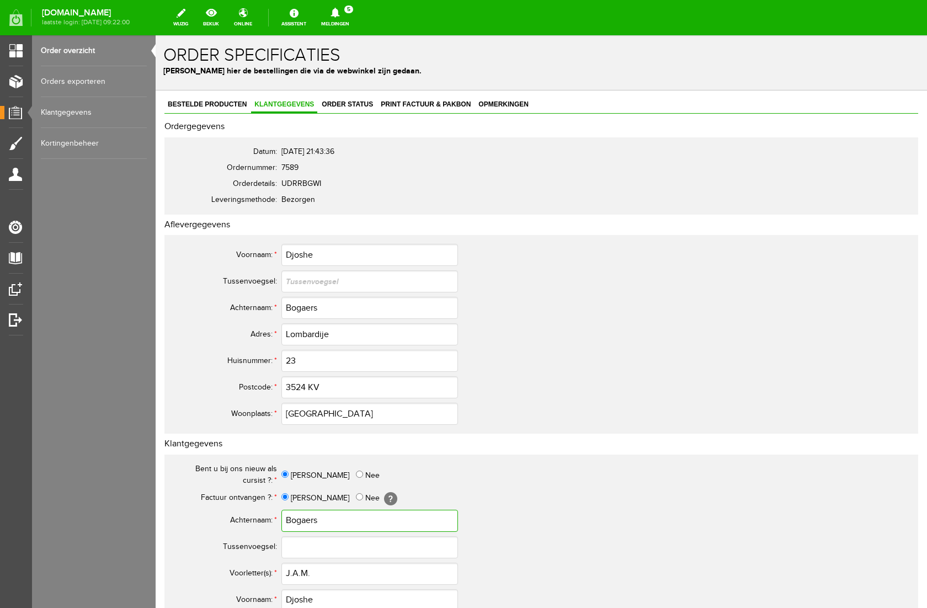
drag, startPoint x: 325, startPoint y: 523, endPoint x: 267, endPoint y: 520, distance: 58.0
click at [267, 520] on tr "Achternaam: * Bogaers" at bounding box center [435, 520] width 529 height 26
click at [206, 107] on span "Bestelde producten" at bounding box center [206, 104] width 85 height 8
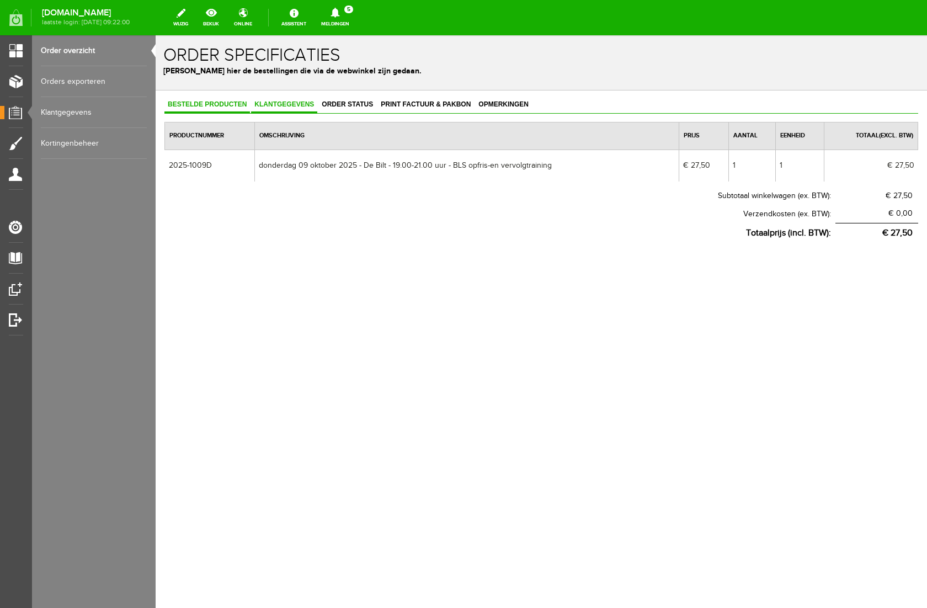
click at [276, 104] on span "Klantgegevens" at bounding box center [284, 104] width 66 height 8
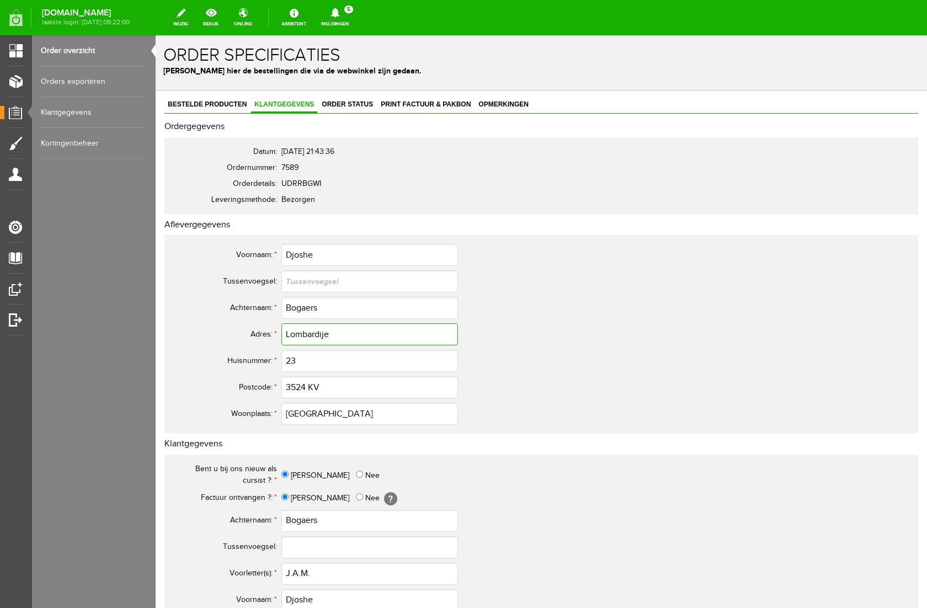
drag, startPoint x: 334, startPoint y: 335, endPoint x: 244, endPoint y: 335, distance: 89.9
click at [244, 335] on tr "Adres: * Lombardije" at bounding box center [435, 334] width 529 height 26
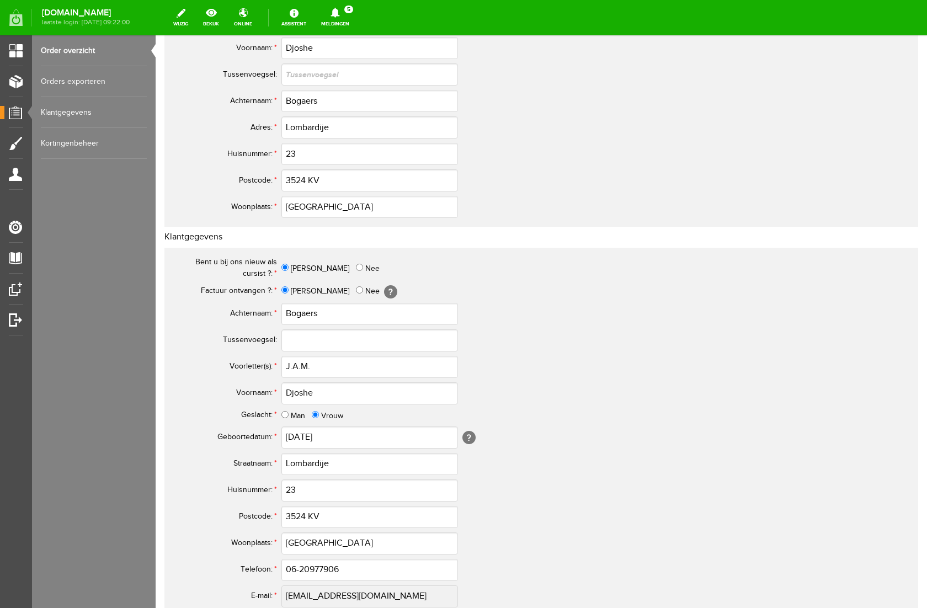
scroll to position [211, 0]
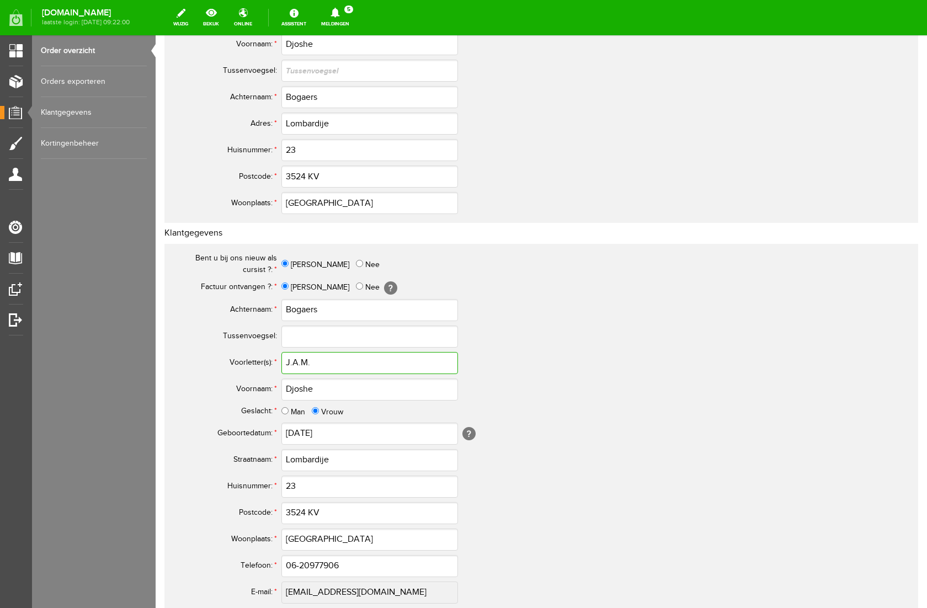
drag, startPoint x: 320, startPoint y: 366, endPoint x: 259, endPoint y: 358, distance: 61.7
click at [259, 358] on tr "Voorletter(s): * J.A.M." at bounding box center [435, 363] width 529 height 26
drag, startPoint x: 327, startPoint y: 389, endPoint x: 243, endPoint y: 393, distance: 83.9
click at [243, 393] on tr "Voornaam: * [PERSON_NAME]" at bounding box center [435, 389] width 529 height 26
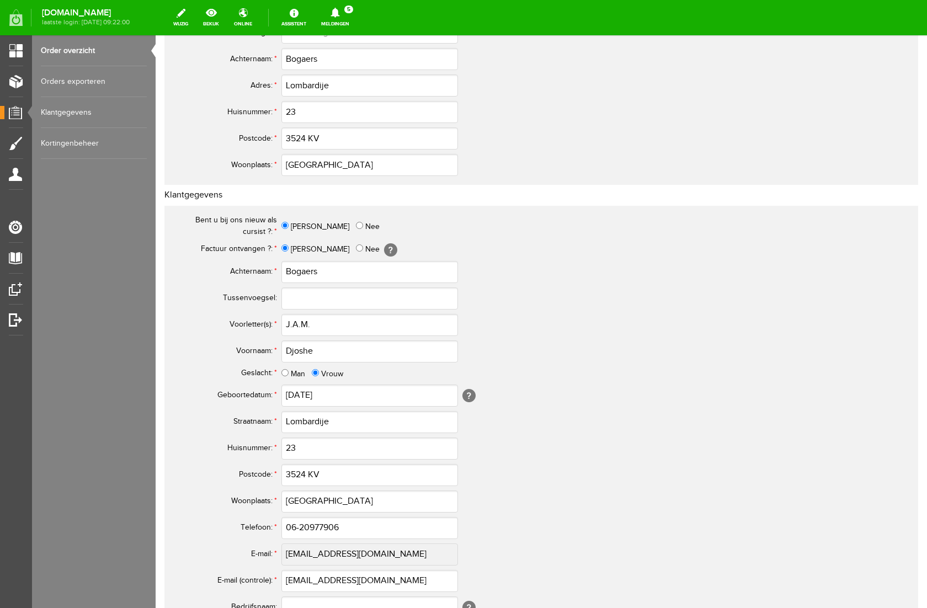
scroll to position [381, 0]
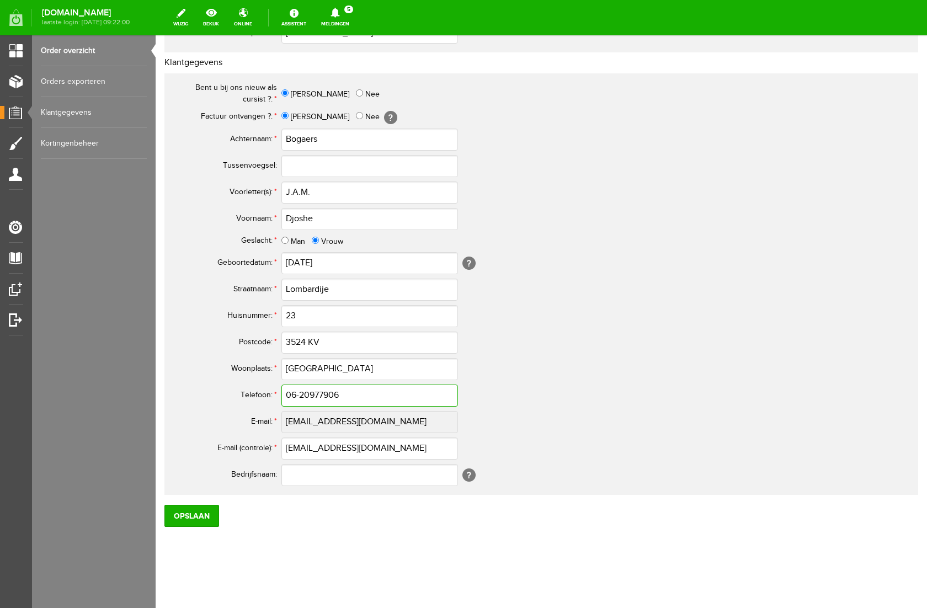
drag, startPoint x: 346, startPoint y: 393, endPoint x: 247, endPoint y: 393, distance: 99.3
click at [247, 393] on tr "Telefoon: * 06-20977906" at bounding box center [435, 395] width 529 height 26
drag, startPoint x: 392, startPoint y: 449, endPoint x: 58, endPoint y: 452, distance: 334.2
click at [184, 515] on input "Opslaan" at bounding box center [191, 516] width 55 height 22
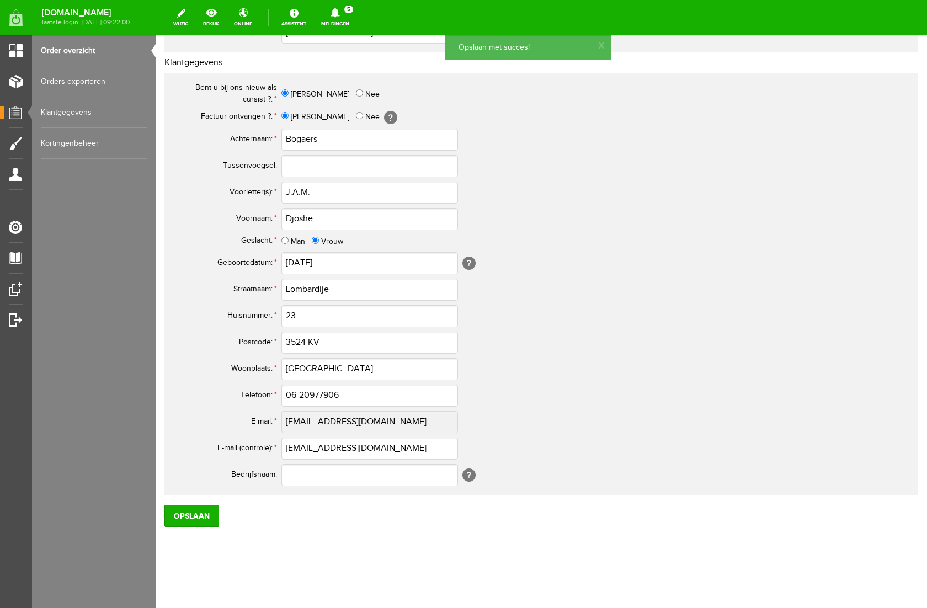
scroll to position [0, 0]
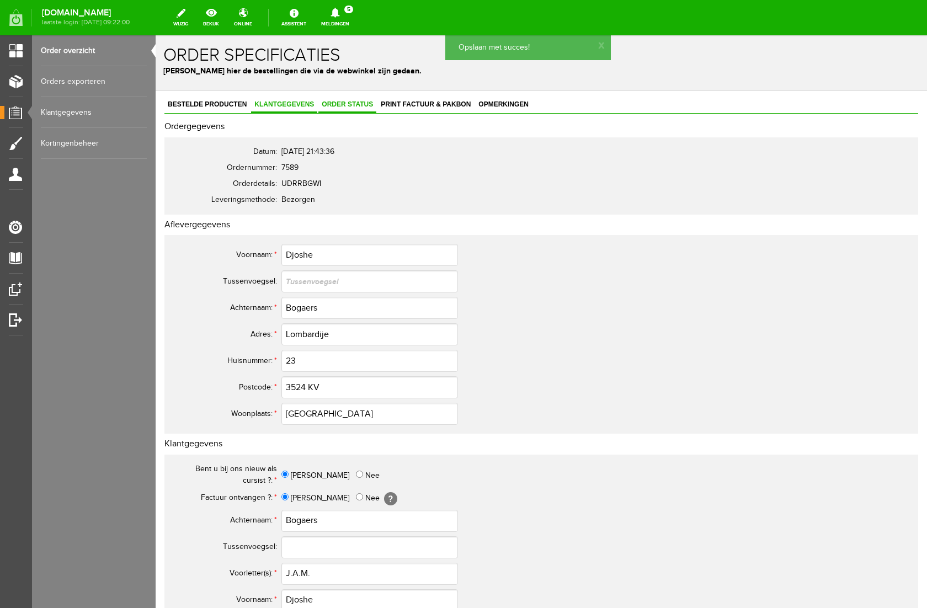
click at [339, 101] on span "Order status" at bounding box center [347, 104] width 58 height 8
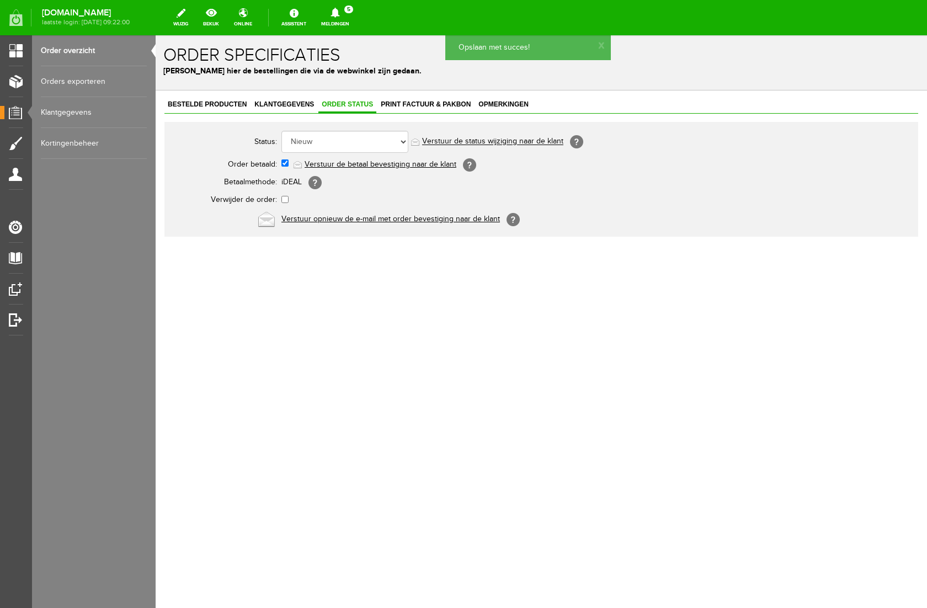
click at [357, 166] on link "Verstuur de betaal bevestiging naar de klant" at bounding box center [380, 164] width 152 height 9
click at [424, 105] on span "Print factuur & pakbon" at bounding box center [425, 104] width 97 height 8
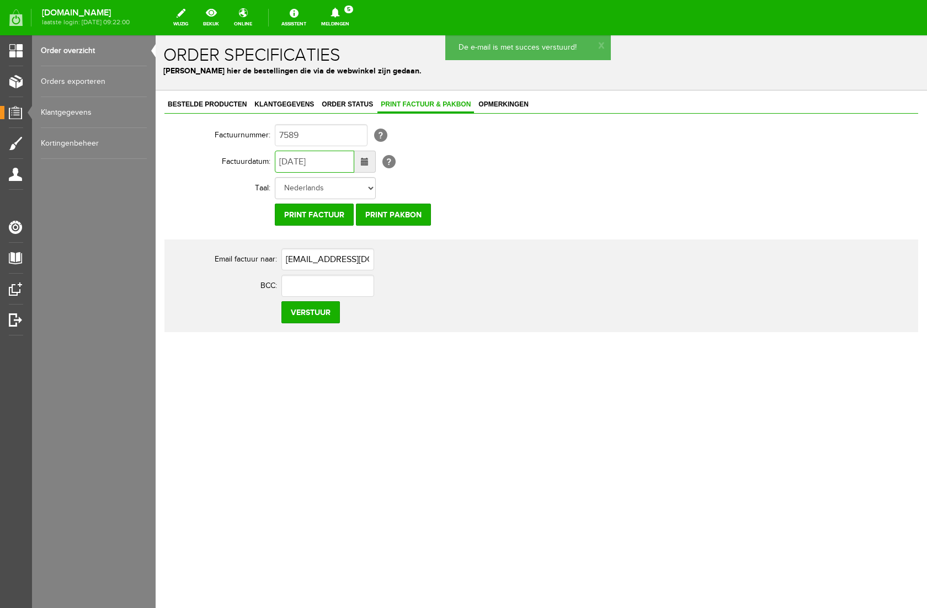
drag, startPoint x: 289, startPoint y: 163, endPoint x: 279, endPoint y: 163, distance: 10.5
click at [279, 163] on input "[DATE]" at bounding box center [314, 162] width 79 height 22
type input "[DATE]"
click at [310, 312] on input "Verstuur" at bounding box center [310, 312] width 58 height 22
click at [349, 10] on icon at bounding box center [335, 13] width 28 height 10
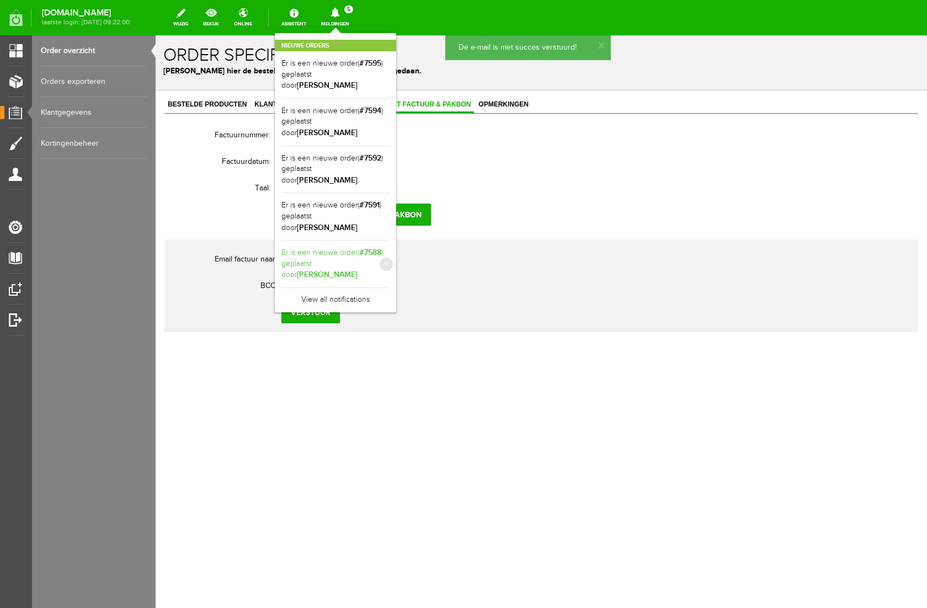
click at [387, 247] on link "Er is een nieuwe order( #7588 ) geplaatst door [PERSON_NAME]" at bounding box center [335, 264] width 108 height 34
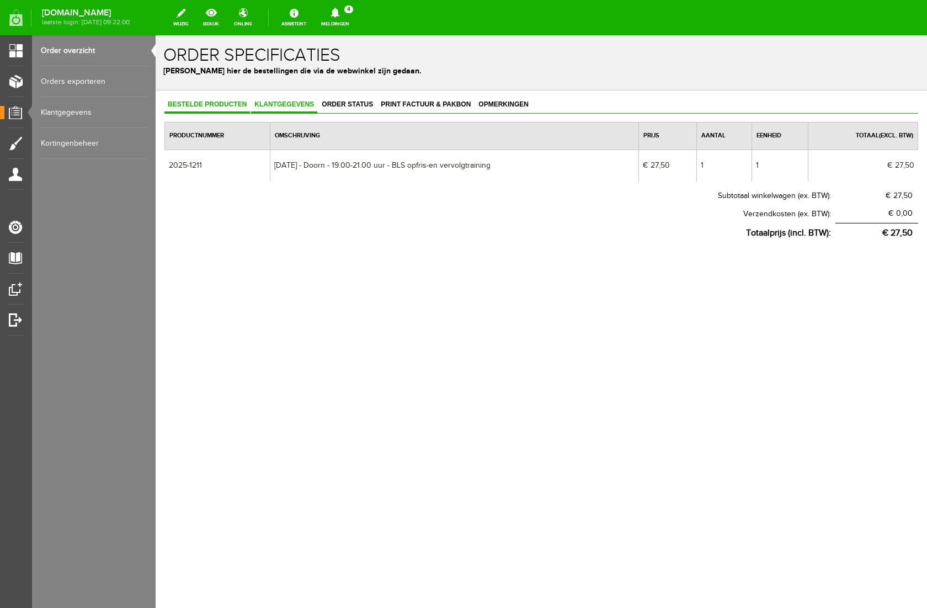
click at [302, 104] on span "Klantgegevens" at bounding box center [284, 104] width 66 height 8
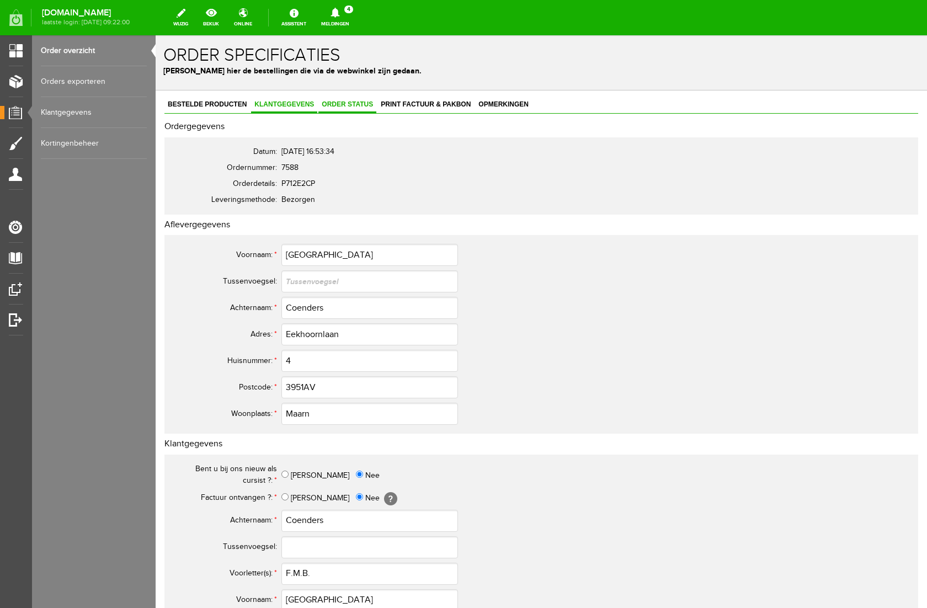
click at [339, 105] on span "Order status" at bounding box center [347, 104] width 58 height 8
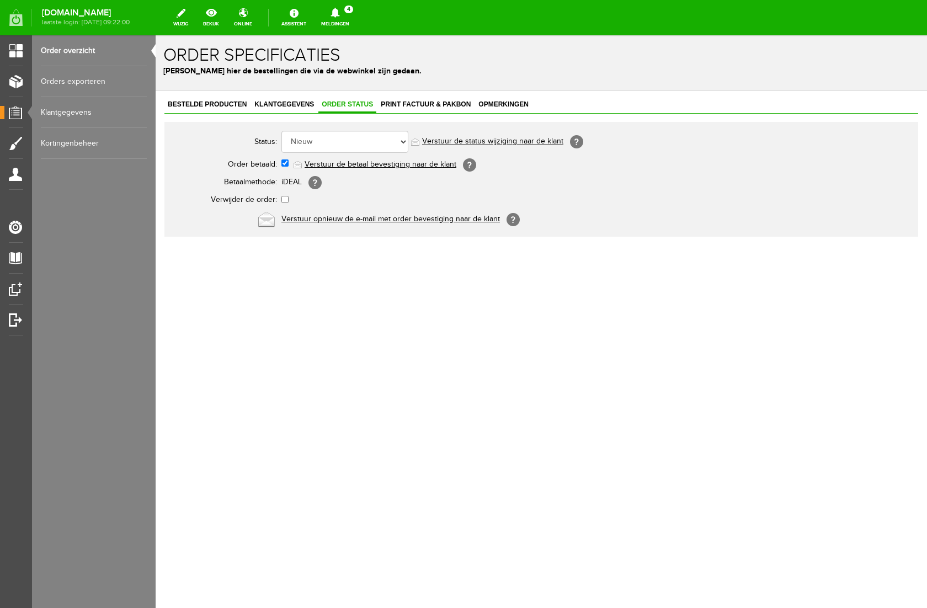
click at [325, 167] on link "Verstuur de betaal bevestiging naar de klant" at bounding box center [380, 164] width 152 height 9
click at [349, 14] on icon at bounding box center [335, 13] width 28 height 10
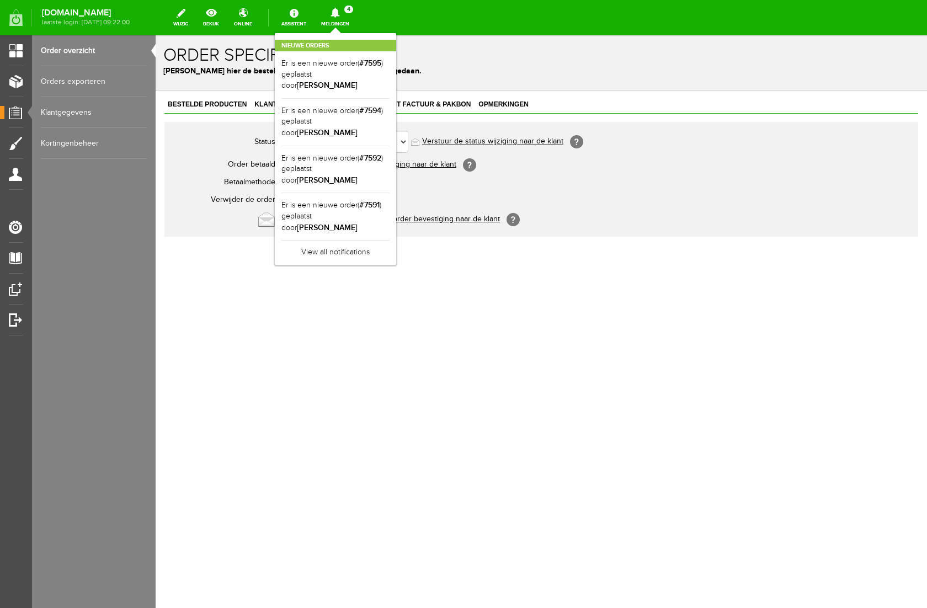
click at [396, 41] on h2 "Nieuwe orders" at bounding box center [335, 46] width 121 height 12
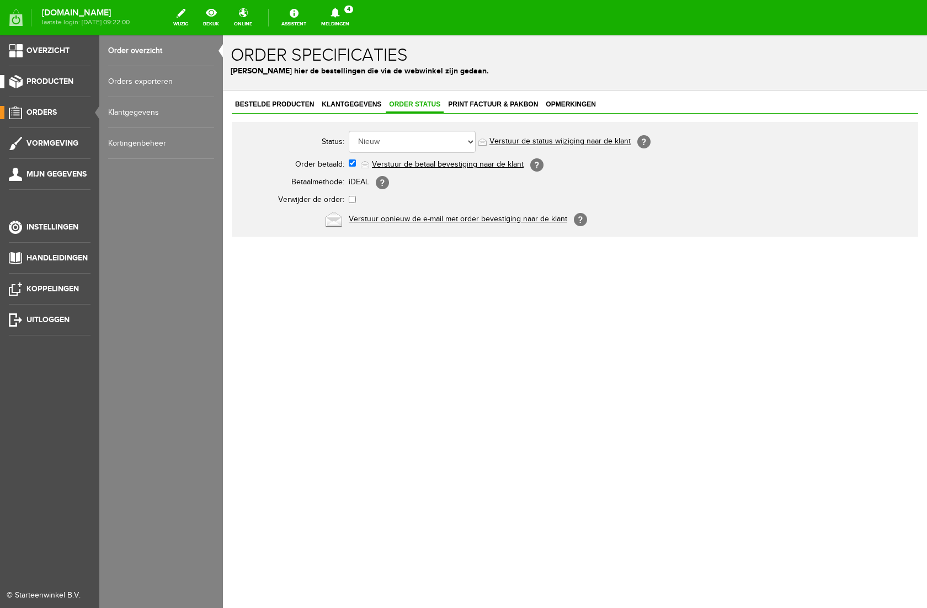
click at [37, 80] on span "Producten" at bounding box center [49, 81] width 47 height 9
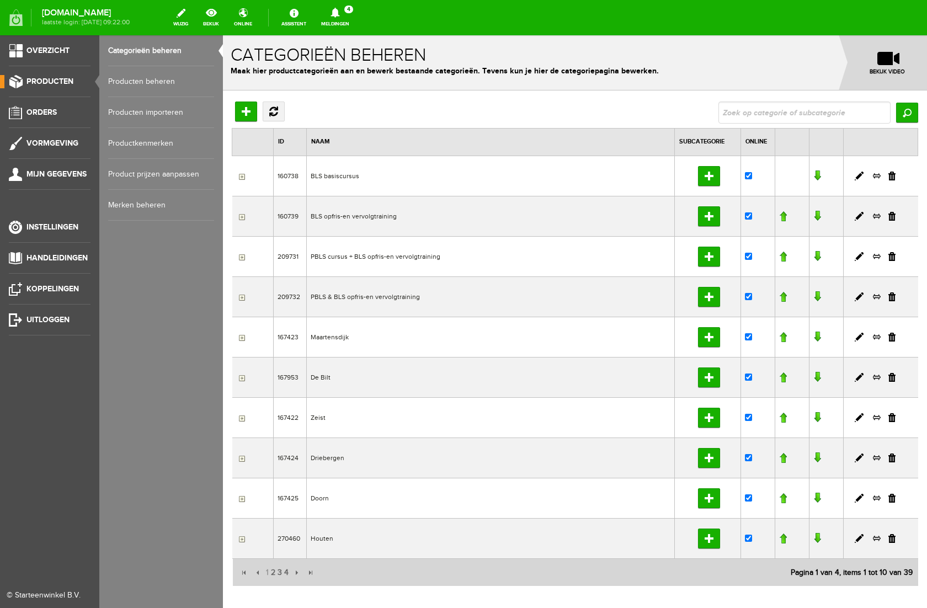
click at [125, 80] on link "Producten beheren" at bounding box center [161, 81] width 106 height 31
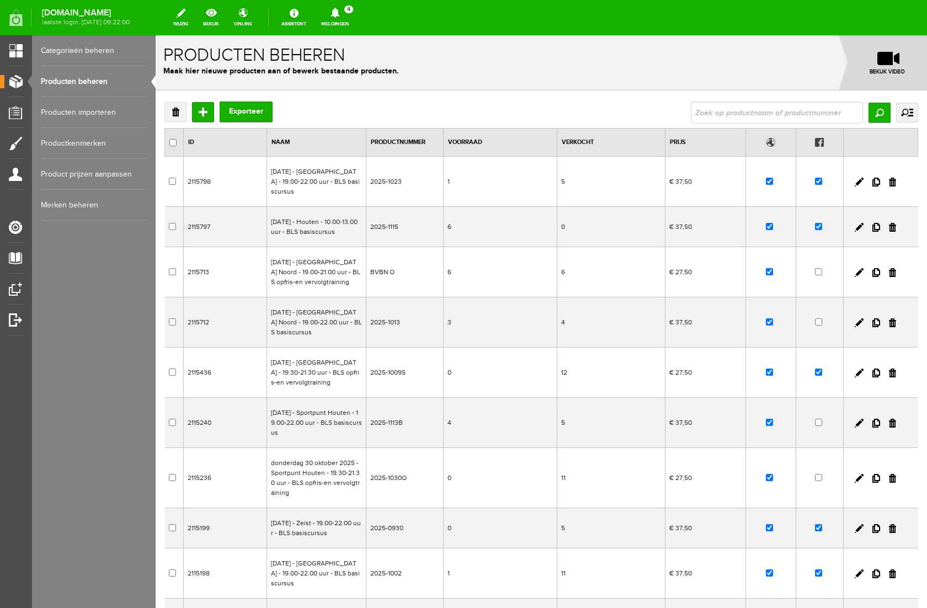
scroll to position [181, 0]
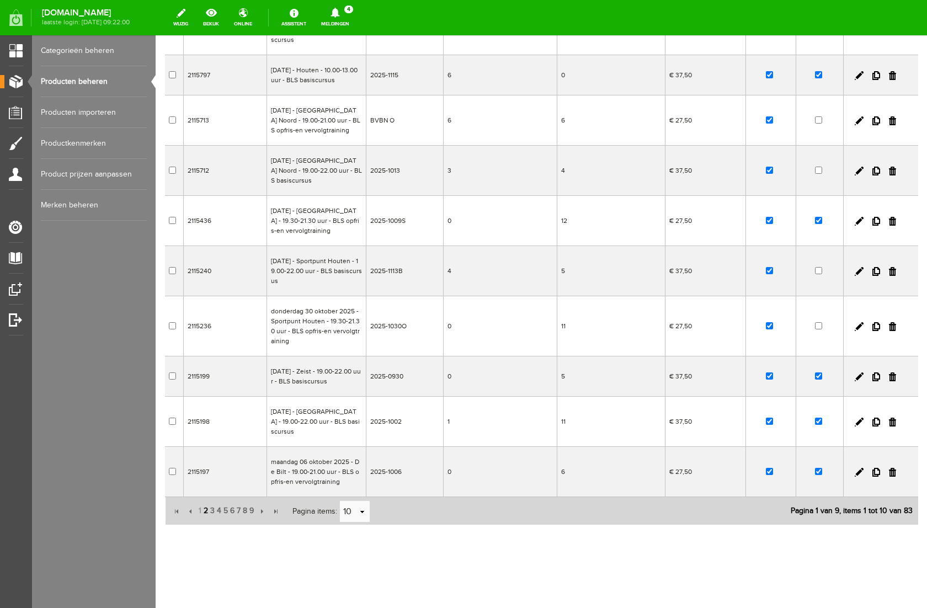
click at [205, 510] on span "2" at bounding box center [205, 511] width 7 height 22
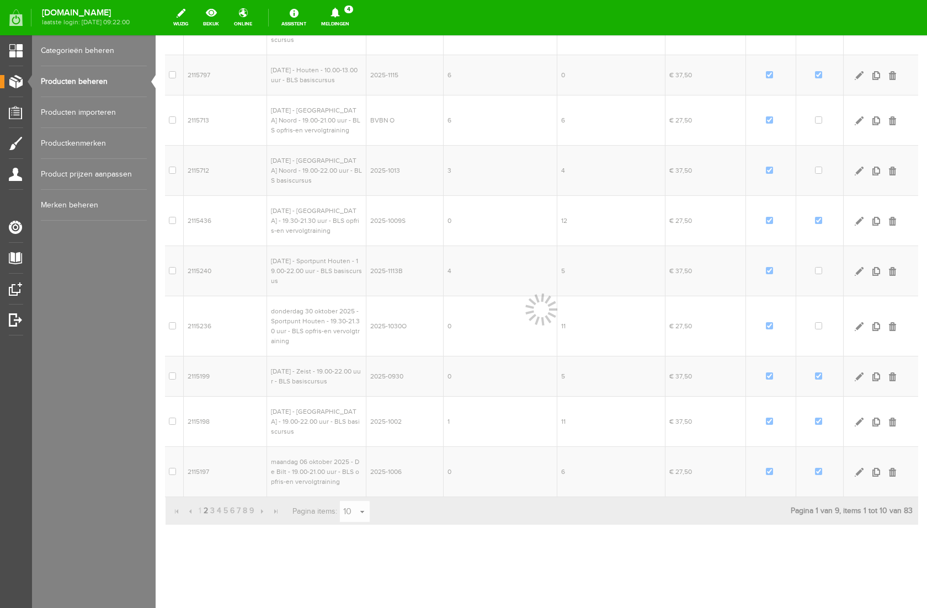
scroll to position [162, 0]
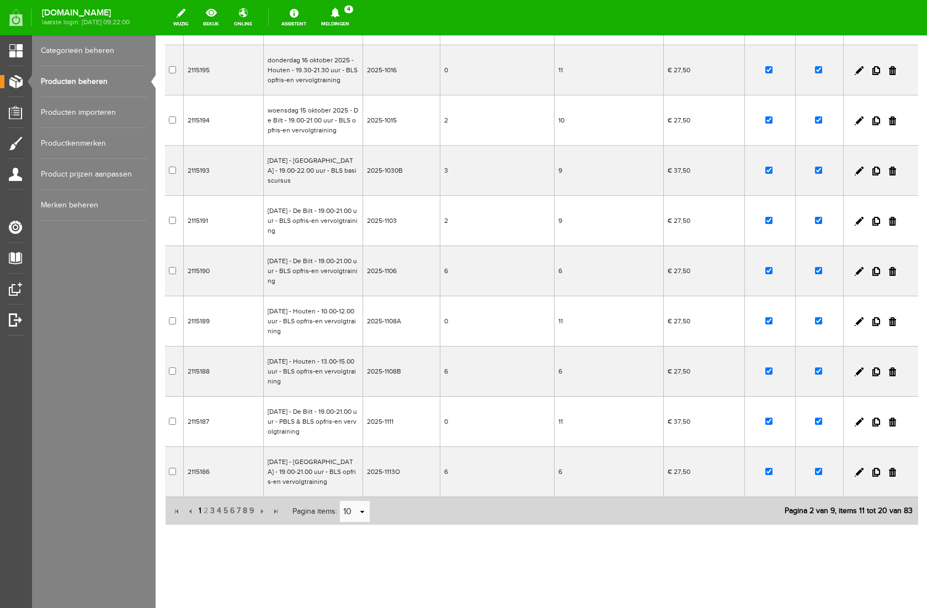
click at [200, 511] on span "1" at bounding box center [199, 511] width 5 height 22
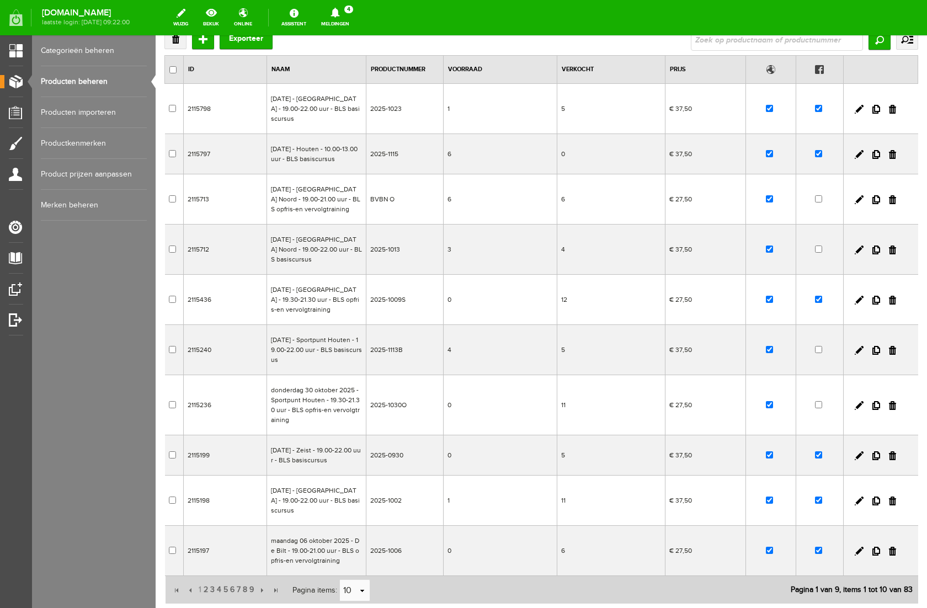
scroll to position [0, 0]
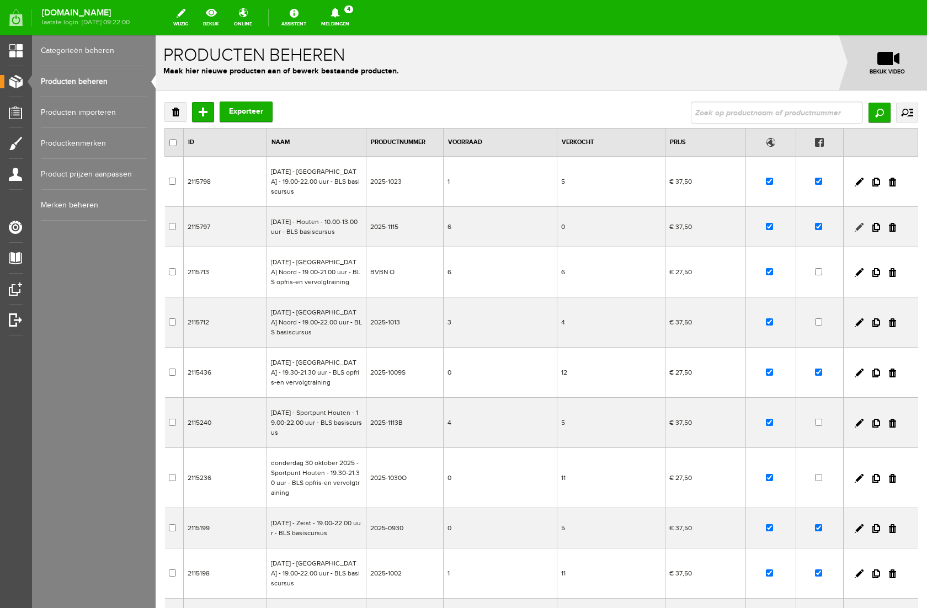
click at [859, 231] on link at bounding box center [858, 227] width 9 height 9
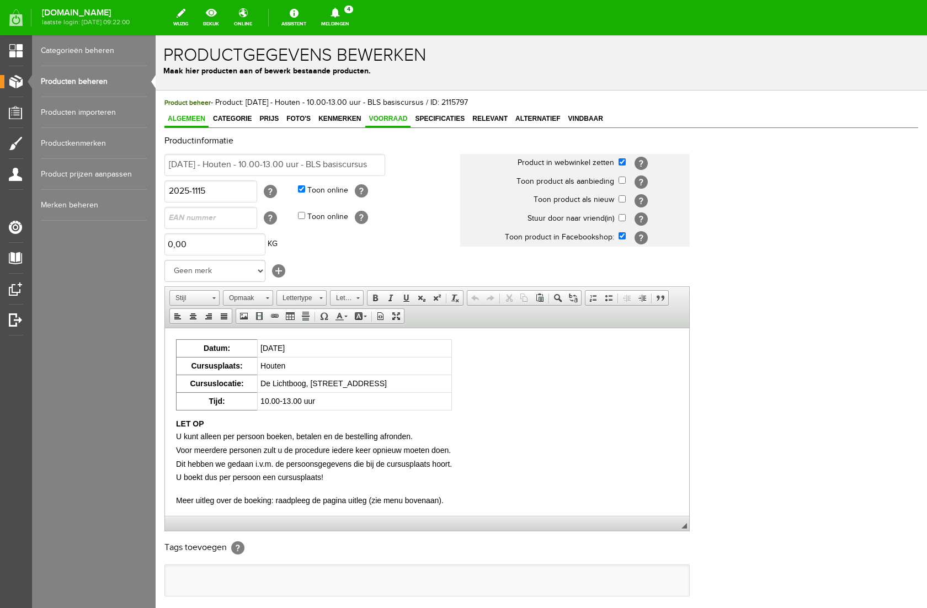
click at [390, 117] on span "Voorraad" at bounding box center [387, 119] width 45 height 8
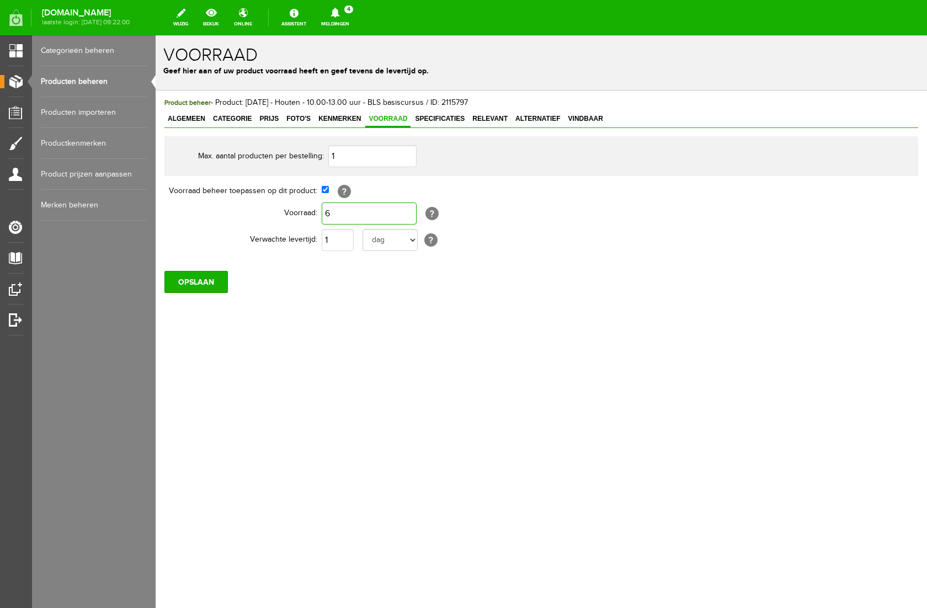
click at [360, 215] on input "6" at bounding box center [369, 213] width 95 height 22
type input "5"
click at [385, 325] on div "Product beheer - Product: [DATE] - Houten - 10.00-13.00 uur - BLS basiscursus /…" at bounding box center [541, 232] width 771 height 284
click at [195, 292] on input "OPSLAAN" at bounding box center [195, 282] width 63 height 22
click at [339, 10] on icon at bounding box center [334, 13] width 9 height 10
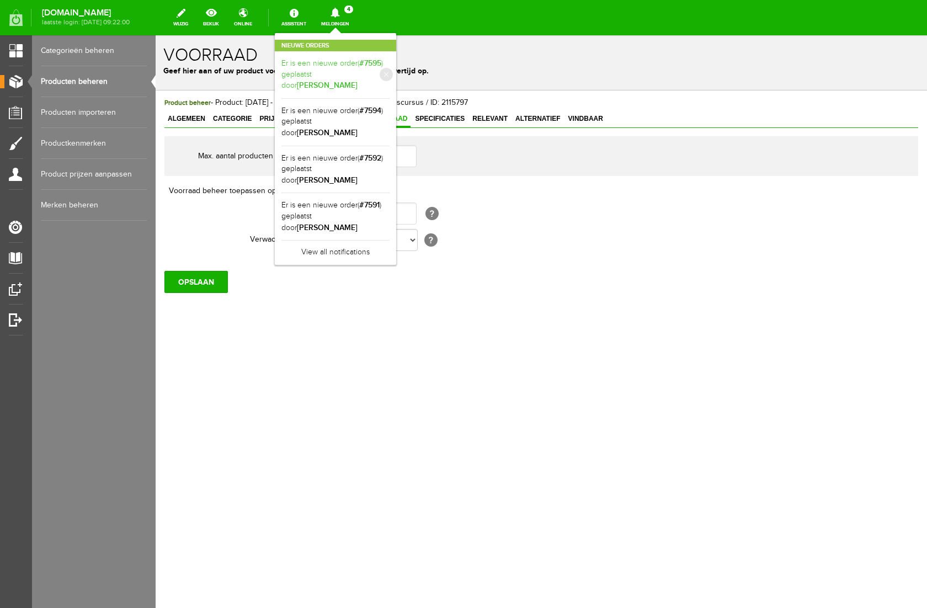
click at [389, 66] on link "Er is een nieuwe order( #7595 ) geplaatst door [PERSON_NAME]" at bounding box center [335, 75] width 108 height 34
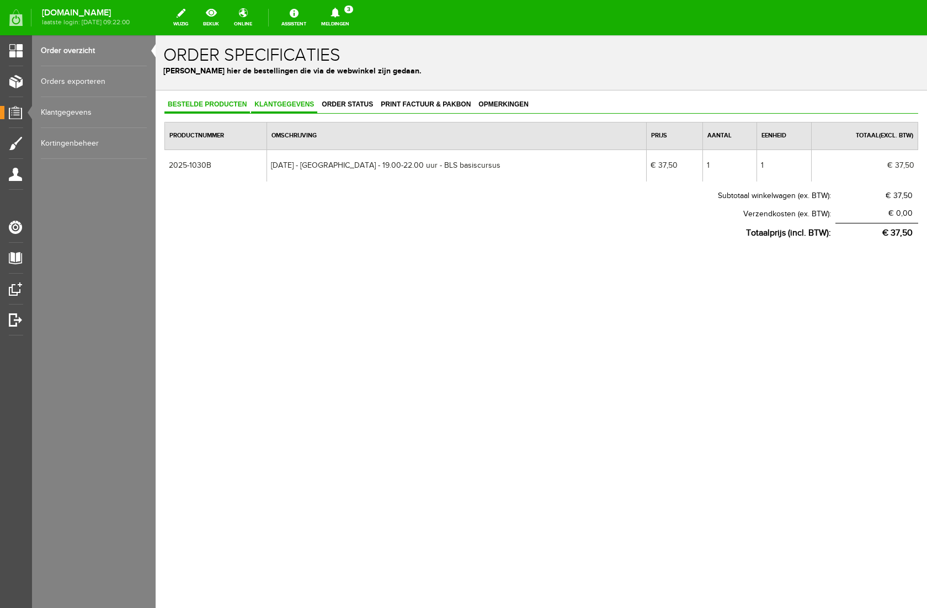
click at [303, 103] on span "Klantgegevens" at bounding box center [284, 104] width 66 height 8
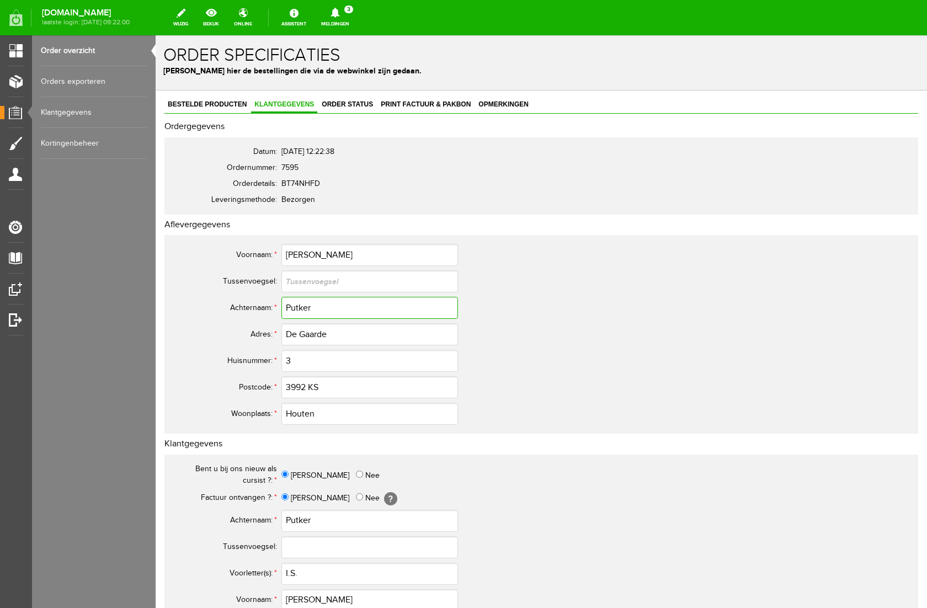
drag, startPoint x: 333, startPoint y: 306, endPoint x: 229, endPoint y: 286, distance: 105.0
click at [229, 286] on tbody "Voornaam: * [PERSON_NAME] [GEOGRAPHIC_DATA]: Achternaam: * Putker Adres: * De G…" at bounding box center [435, 334] width 529 height 185
drag, startPoint x: 336, startPoint y: 334, endPoint x: 241, endPoint y: 341, distance: 95.7
click at [240, 342] on tr "Adres: * De Gaarde" at bounding box center [435, 334] width 529 height 26
drag, startPoint x: 340, startPoint y: 334, endPoint x: 240, endPoint y: 339, distance: 99.9
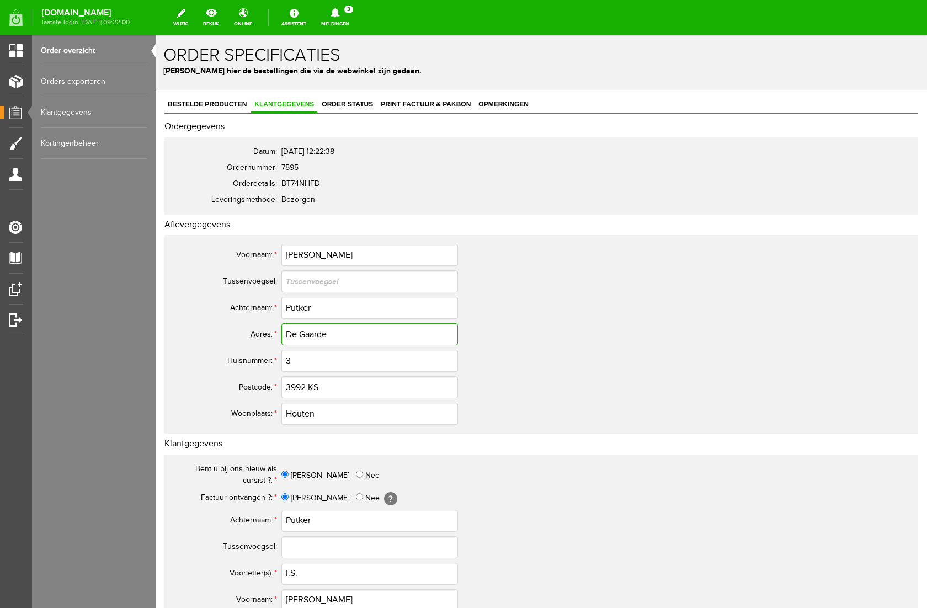
click at [239, 338] on tr "Adres: * De Gaarde" at bounding box center [435, 334] width 529 height 26
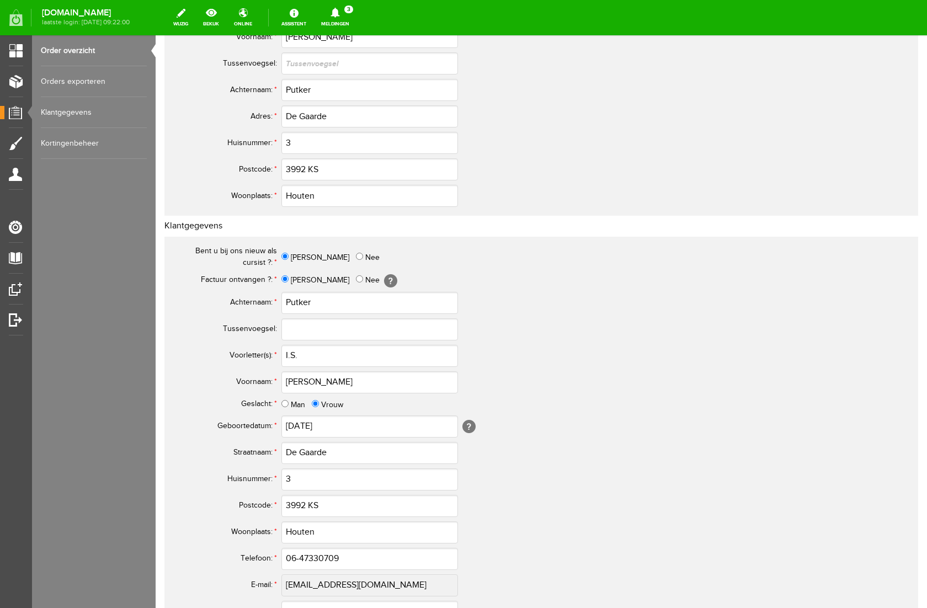
scroll to position [242, 0]
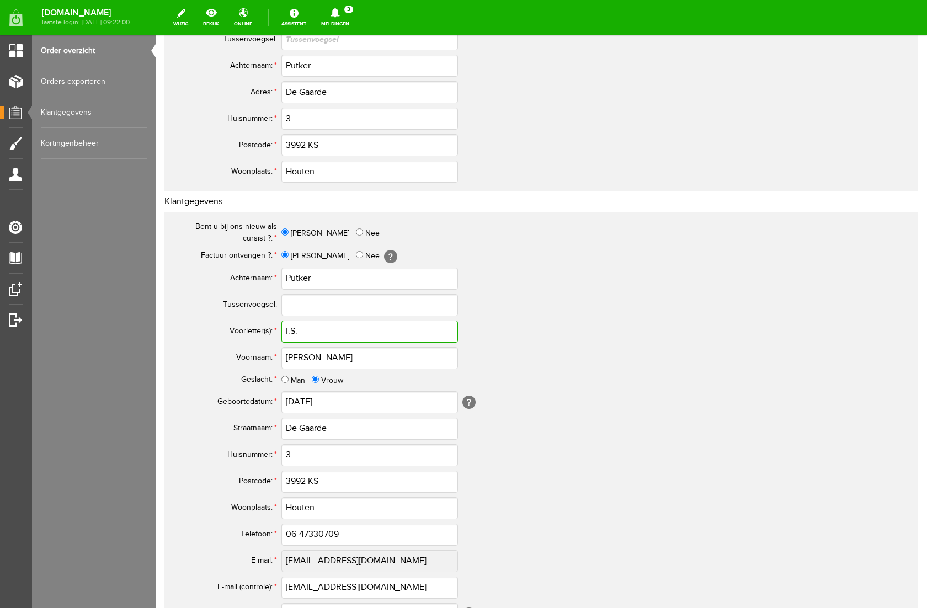
drag, startPoint x: 303, startPoint y: 330, endPoint x: 271, endPoint y: 331, distance: 31.5
click at [271, 331] on tr "Voorletter(s): * I.S." at bounding box center [435, 331] width 529 height 26
drag, startPoint x: 315, startPoint y: 356, endPoint x: 263, endPoint y: 354, distance: 52.4
click at [263, 354] on tr "Voornaam: * [PERSON_NAME]" at bounding box center [435, 358] width 529 height 26
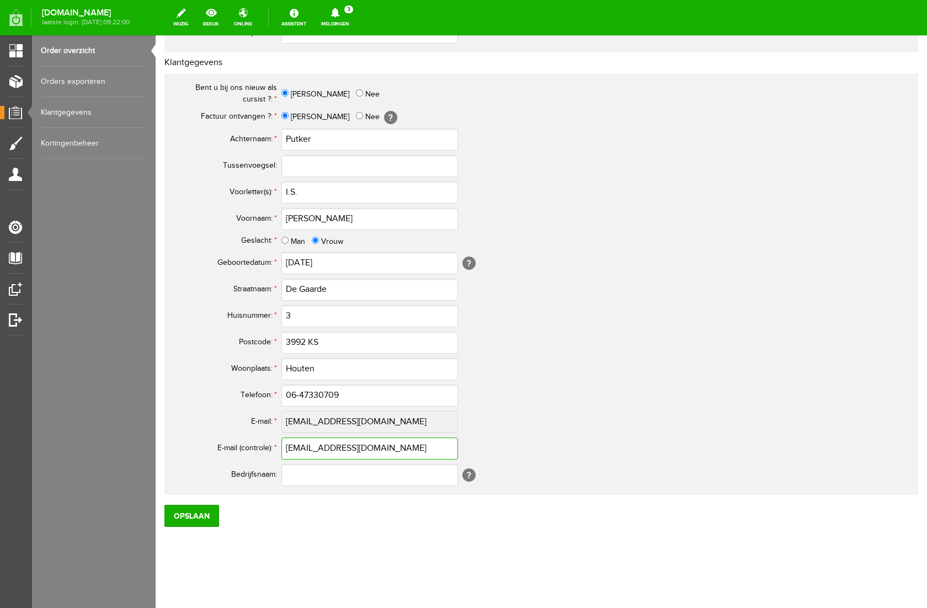
drag, startPoint x: 396, startPoint y: 452, endPoint x: 252, endPoint y: 451, distance: 143.9
click at [252, 451] on tr "E-mail (controle): * [EMAIL_ADDRESS][DOMAIN_NAME]" at bounding box center [435, 448] width 529 height 26
drag, startPoint x: 342, startPoint y: 390, endPoint x: 184, endPoint y: 390, distance: 158.3
click at [184, 390] on tr "Telefoon: * 06-47330709" at bounding box center [435, 395] width 529 height 26
click at [181, 521] on input "Opslaan" at bounding box center [191, 516] width 55 height 22
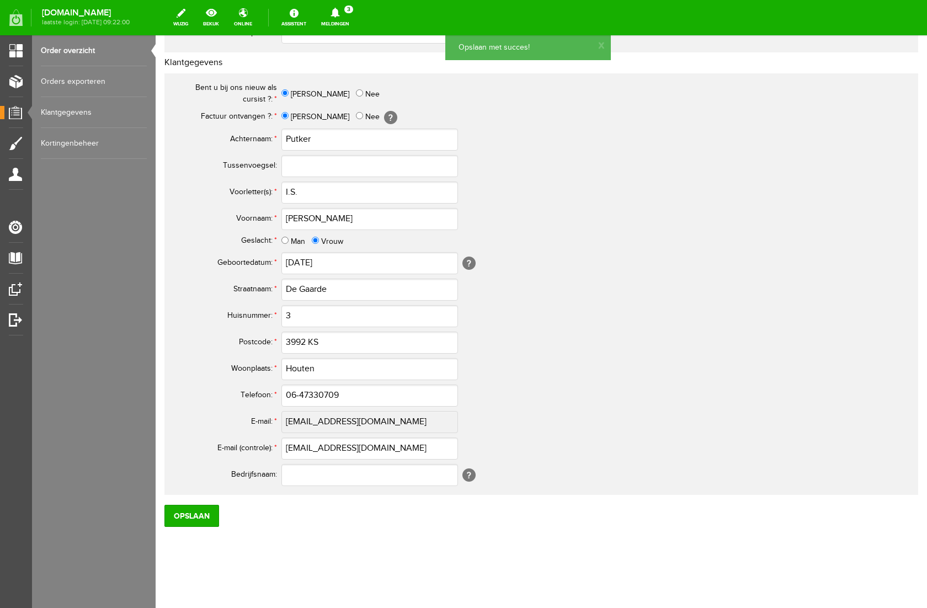
scroll to position [0, 0]
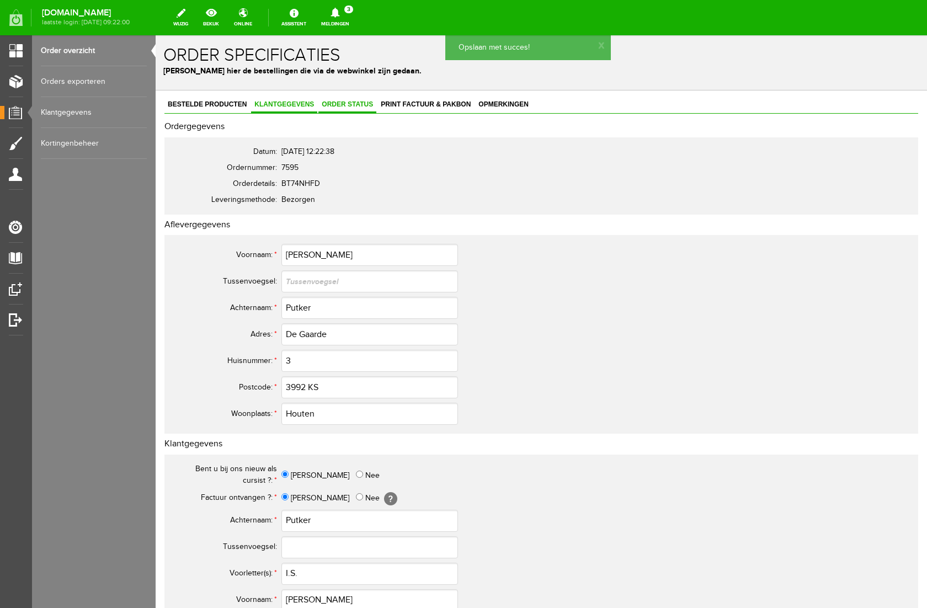
click at [353, 105] on span "Order status" at bounding box center [347, 104] width 58 height 8
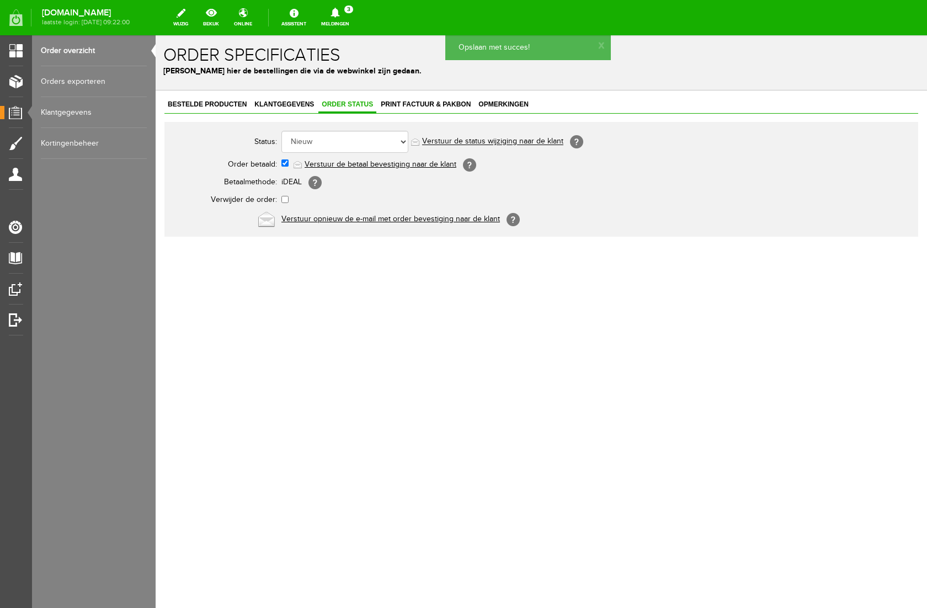
click at [360, 161] on link "Verstuur de betaal bevestiging naar de klant" at bounding box center [380, 164] width 152 height 9
click at [260, 100] on link "Klantgegevens" at bounding box center [284, 105] width 66 height 16
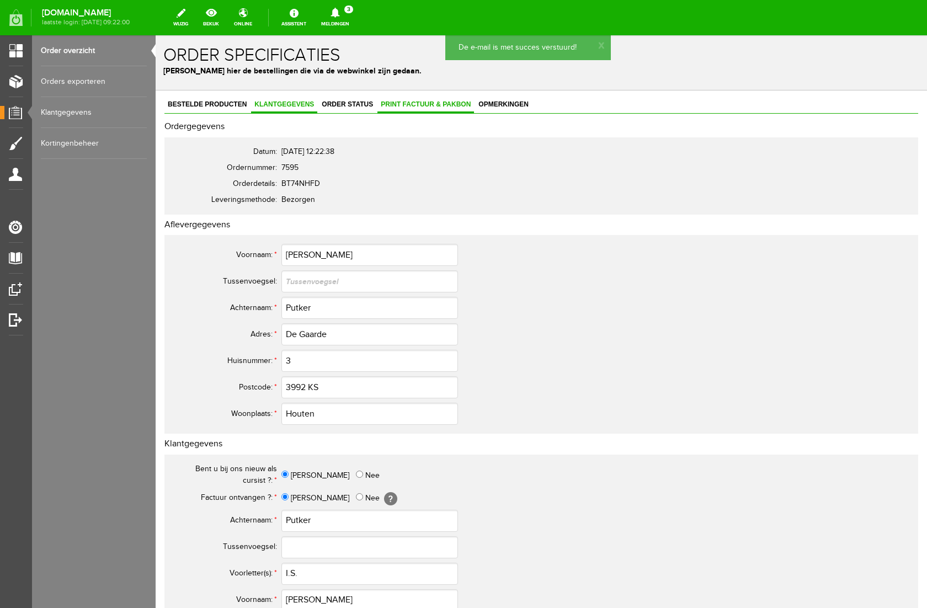
click at [404, 103] on span "Print factuur & pakbon" at bounding box center [425, 104] width 97 height 8
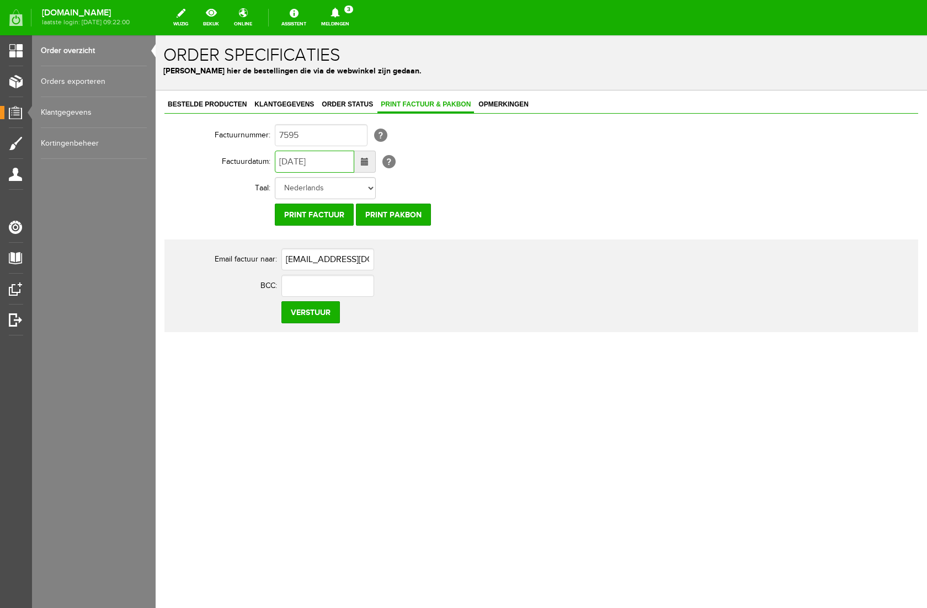
drag, startPoint x: 290, startPoint y: 163, endPoint x: 279, endPoint y: 163, distance: 11.0
click at [279, 163] on input "[DATE]" at bounding box center [314, 162] width 79 height 22
click at [302, 314] on input "Verstuur" at bounding box center [310, 312] width 58 height 22
click at [349, 8] on icon at bounding box center [335, 13] width 28 height 10
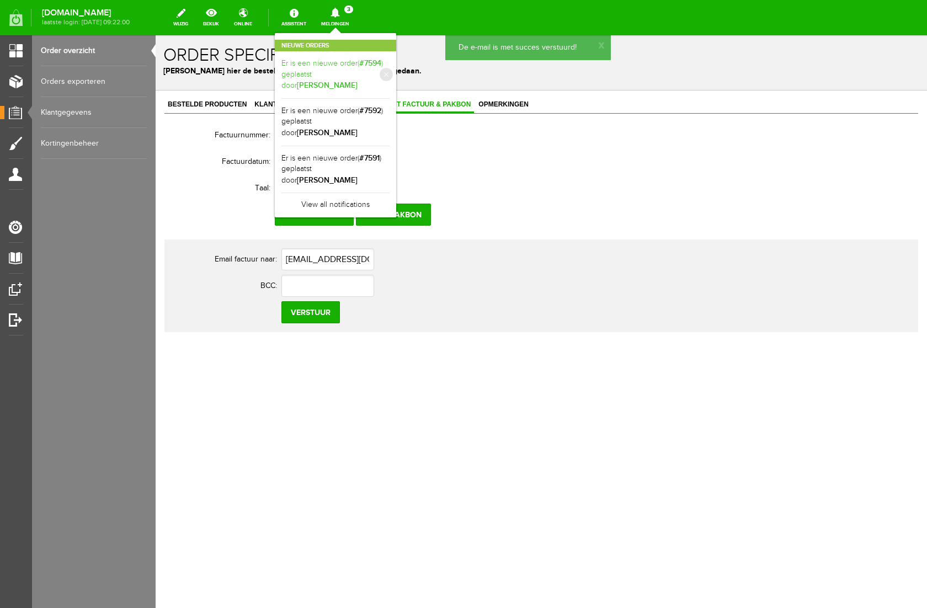
click at [357, 81] on b "[PERSON_NAME]" at bounding box center [327, 85] width 61 height 9
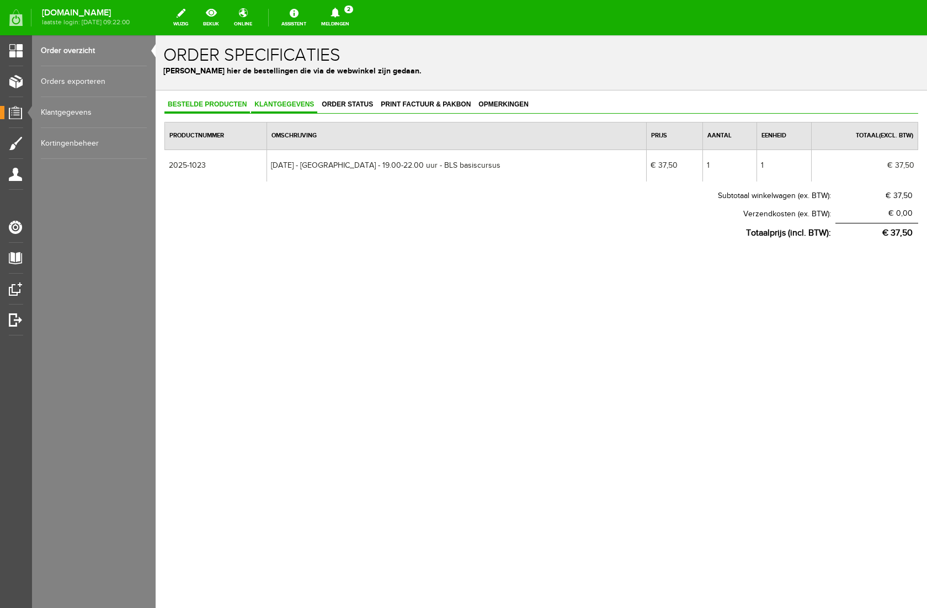
click at [307, 100] on span "Klantgegevens" at bounding box center [284, 104] width 66 height 8
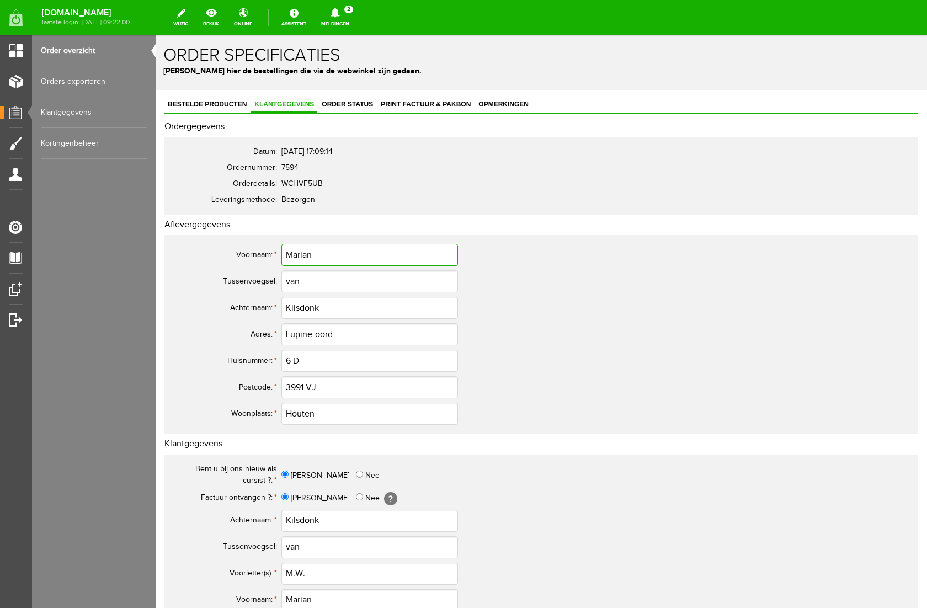
drag, startPoint x: 314, startPoint y: 254, endPoint x: 211, endPoint y: 258, distance: 103.2
click at [211, 258] on tr "Voornaam: * [PERSON_NAME]" at bounding box center [435, 255] width 529 height 26
drag, startPoint x: 321, startPoint y: 308, endPoint x: 254, endPoint y: 312, distance: 67.4
click at [254, 312] on tr "Achternaam: * Kilsdonk" at bounding box center [435, 307] width 529 height 26
drag, startPoint x: 339, startPoint y: 335, endPoint x: 251, endPoint y: 336, distance: 87.7
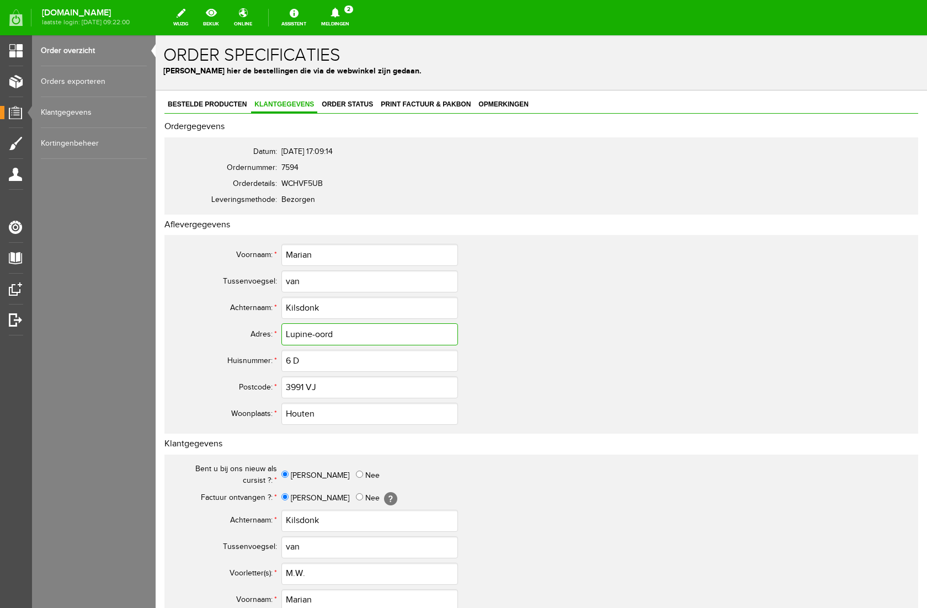
click at [251, 336] on tr "Adres: * Lupine-oord" at bounding box center [435, 334] width 529 height 26
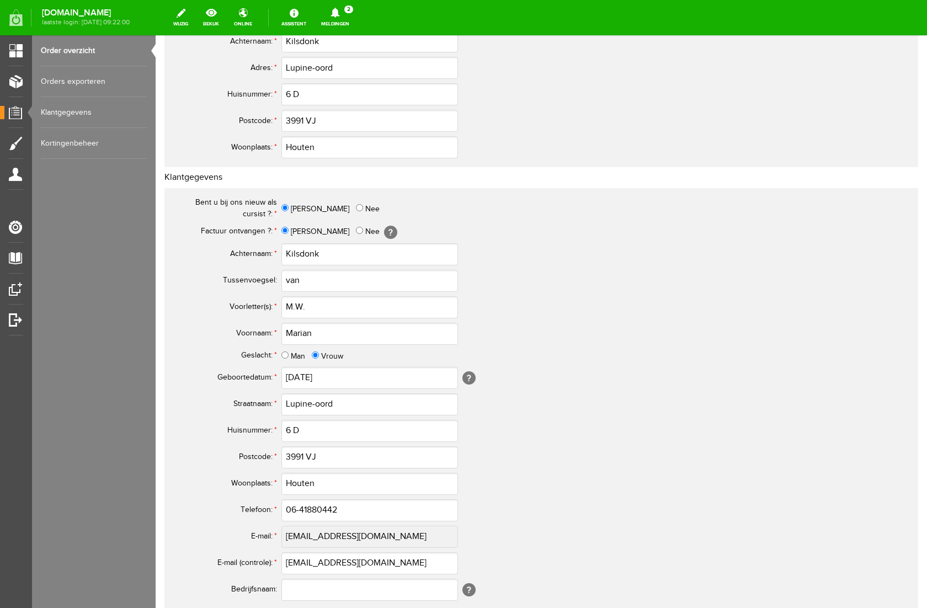
scroll to position [293, 0]
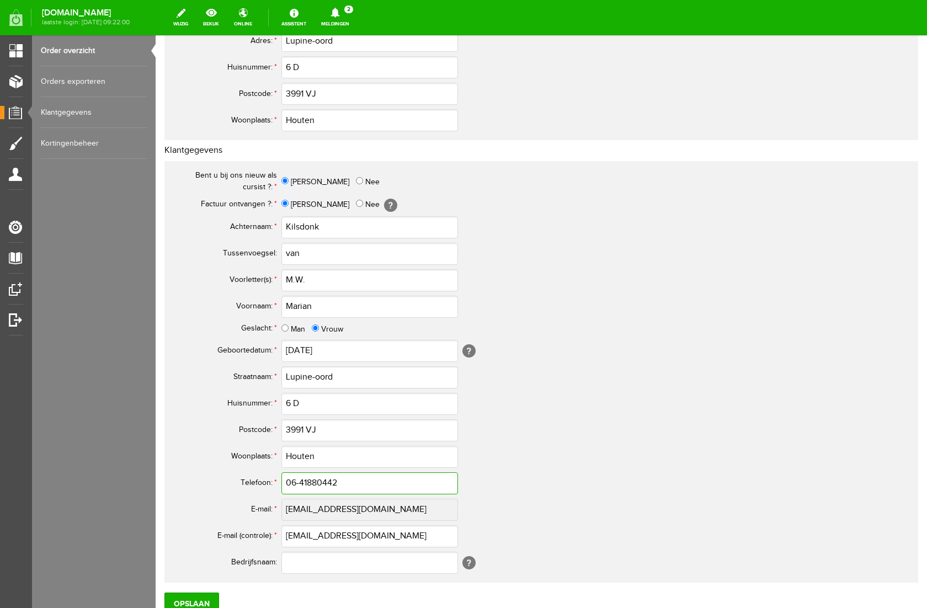
drag, startPoint x: 344, startPoint y: 484, endPoint x: 213, endPoint y: 483, distance: 131.3
click at [213, 483] on tr "Telefoon: * 06-41880442" at bounding box center [435, 483] width 529 height 26
drag, startPoint x: 391, startPoint y: 536, endPoint x: 189, endPoint y: 540, distance: 201.9
click at [189, 540] on tr "E-mail (controle): * [PERSON_NAME][EMAIL_ADDRESS][DOMAIN_NAME]" at bounding box center [435, 536] width 529 height 26
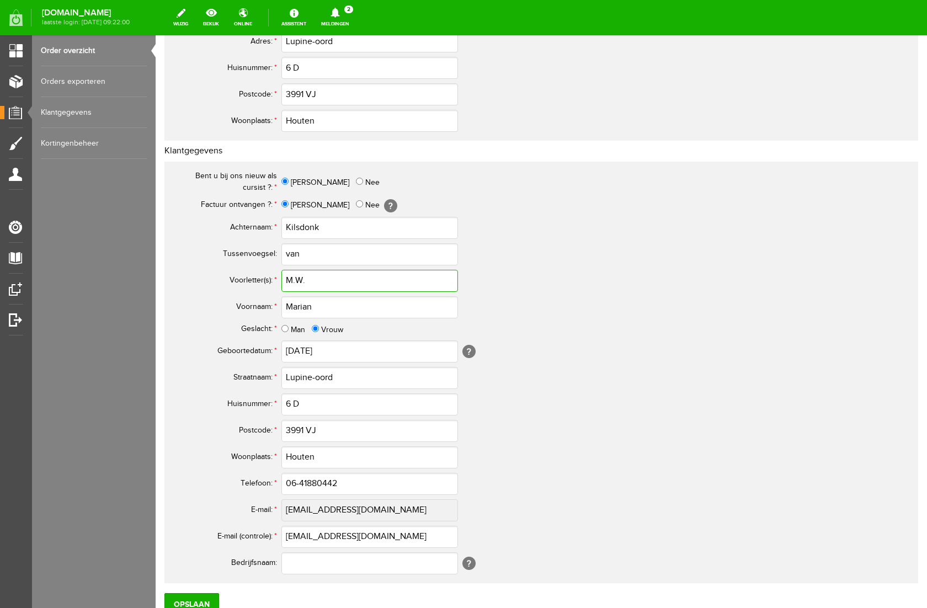
drag, startPoint x: 312, startPoint y: 283, endPoint x: 276, endPoint y: 283, distance: 35.3
click at [276, 283] on tr "Voorletter(s): * M.W." at bounding box center [435, 280] width 529 height 26
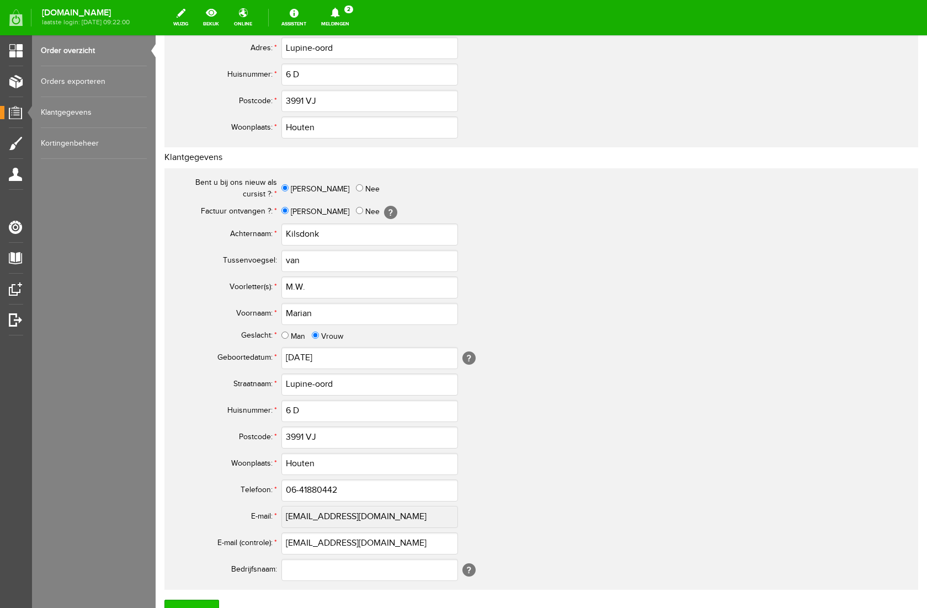
click at [192, 601] on input "Opslaan" at bounding box center [191, 610] width 55 height 22
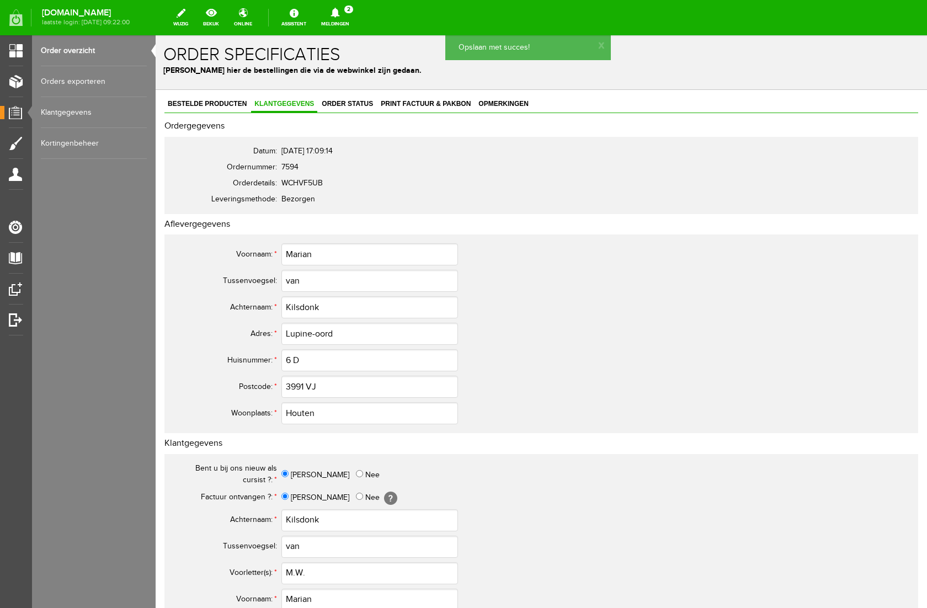
scroll to position [0, 0]
click at [343, 103] on span "Order status" at bounding box center [347, 104] width 58 height 8
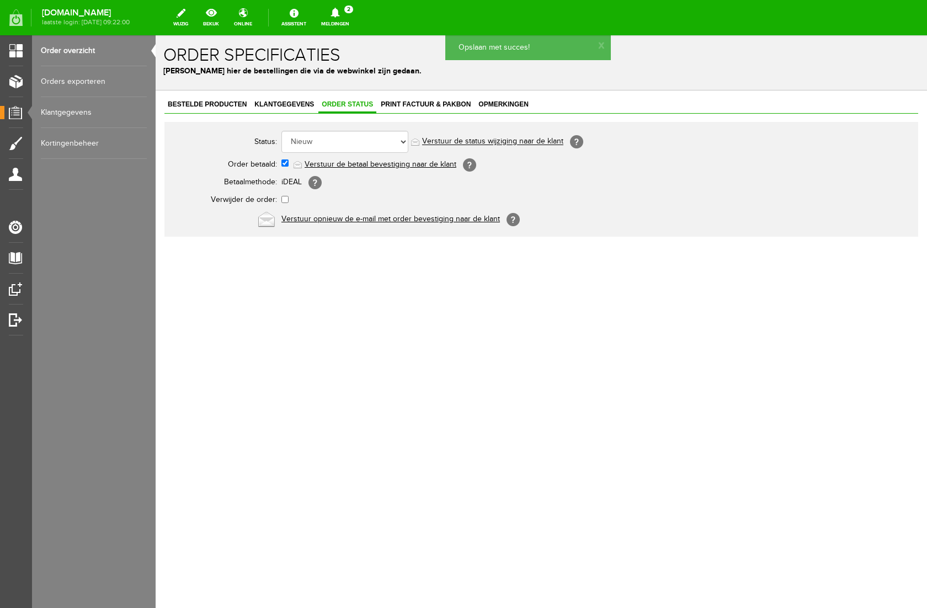
click at [342, 163] on link "Verstuur de betaal bevestiging naar de klant" at bounding box center [380, 164] width 152 height 9
click at [418, 103] on span "Print factuur & pakbon" at bounding box center [425, 104] width 97 height 8
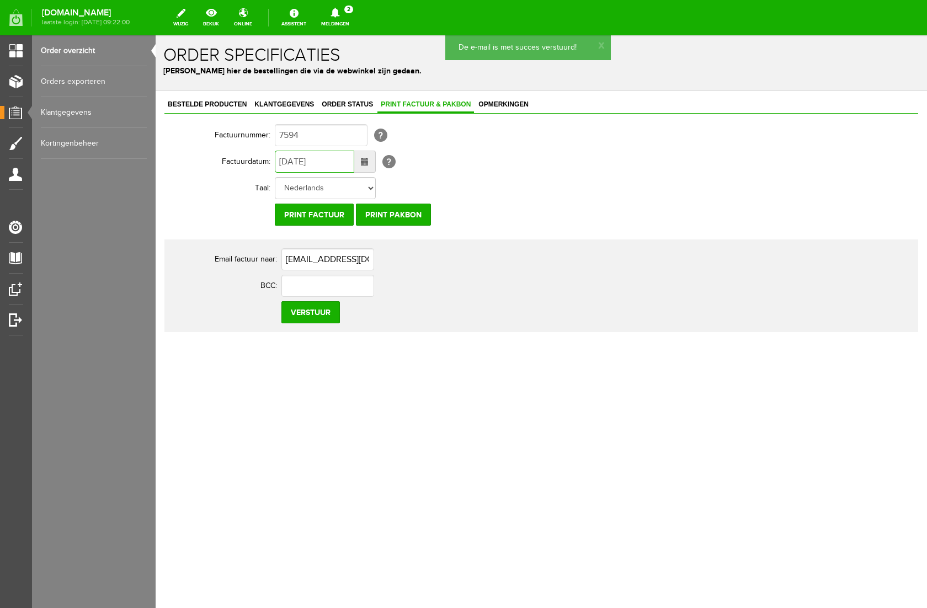
drag, startPoint x: 288, startPoint y: 162, endPoint x: 276, endPoint y: 163, distance: 11.6
click at [276, 163] on input "[DATE]" at bounding box center [314, 162] width 79 height 22
type input "[DATE]"
click at [330, 316] on input "Verstuur" at bounding box center [310, 312] width 58 height 22
click at [339, 13] on icon at bounding box center [334, 13] width 9 height 10
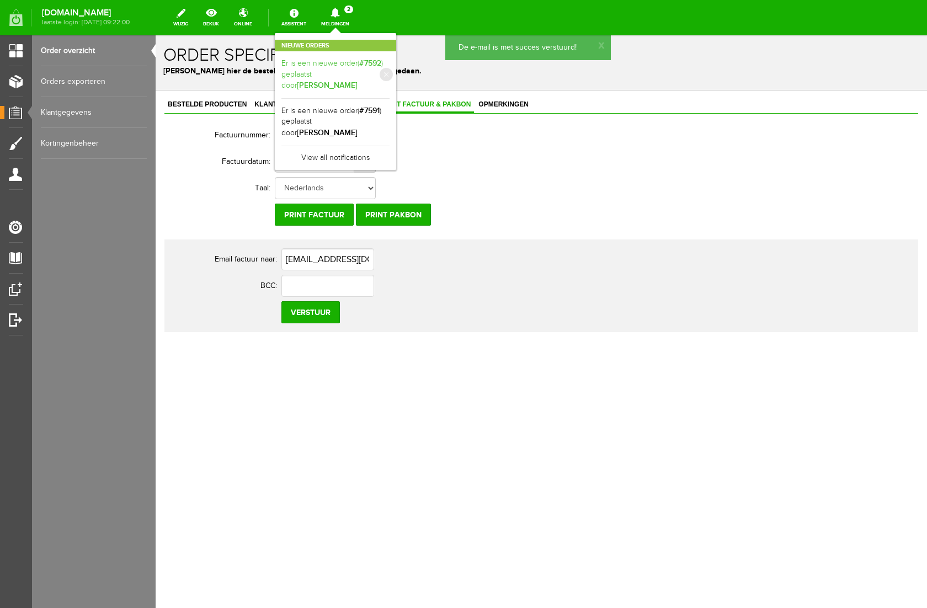
click at [389, 66] on link "Er is een nieuwe order( #7592 ) geplaatst door [PERSON_NAME]" at bounding box center [335, 75] width 108 height 34
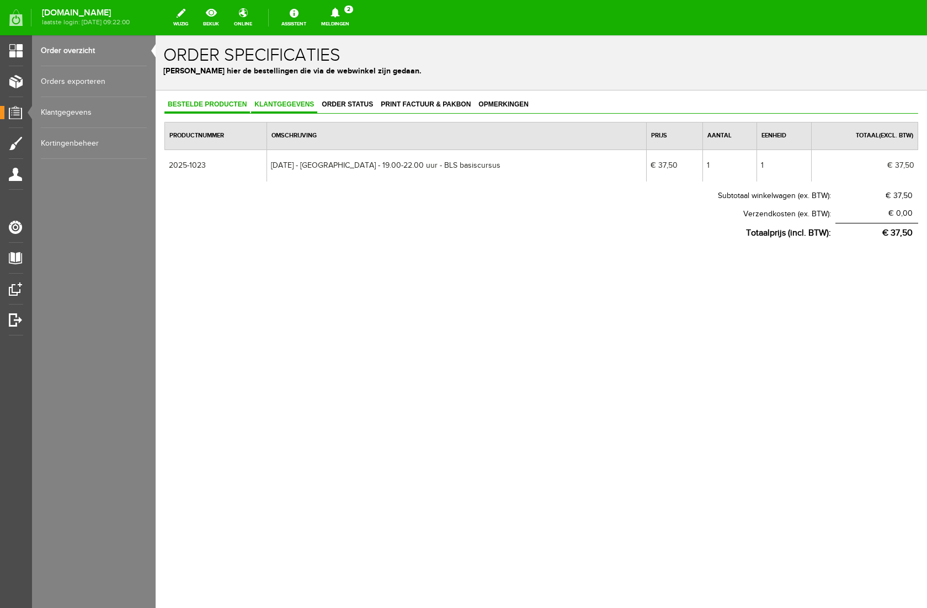
click at [303, 104] on span "Klantgegevens" at bounding box center [284, 104] width 66 height 8
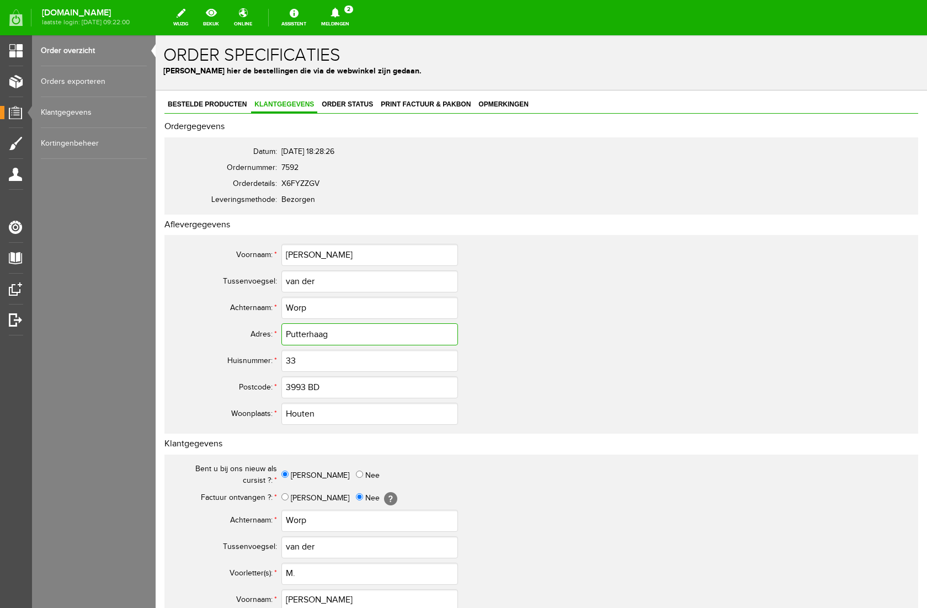
drag, startPoint x: 331, startPoint y: 335, endPoint x: 233, endPoint y: 339, distance: 98.8
click at [233, 339] on tr "Adres: * Putterhaag" at bounding box center [435, 334] width 529 height 26
drag, startPoint x: 320, startPoint y: 280, endPoint x: 231, endPoint y: 286, distance: 89.5
click at [231, 286] on tr "Tussenvoegsel: van der" at bounding box center [435, 281] width 529 height 26
drag, startPoint x: 312, startPoint y: 255, endPoint x: 249, endPoint y: 255, distance: 63.4
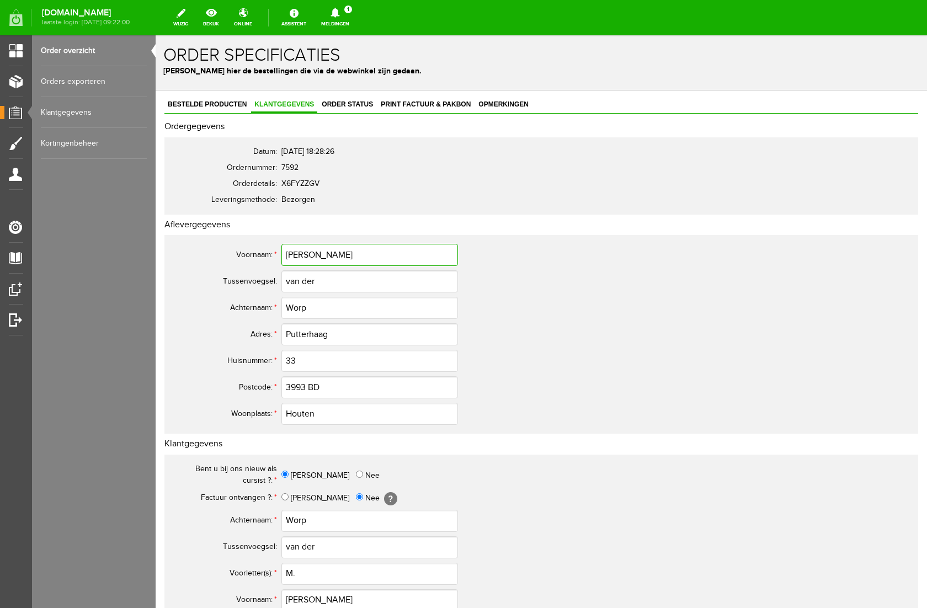
click at [249, 255] on tr "Voornaam: * [PERSON_NAME]" at bounding box center [435, 255] width 529 height 26
drag, startPoint x: 312, startPoint y: 308, endPoint x: 282, endPoint y: 309, distance: 29.3
click at [282, 309] on input "Worp" at bounding box center [369, 308] width 176 height 22
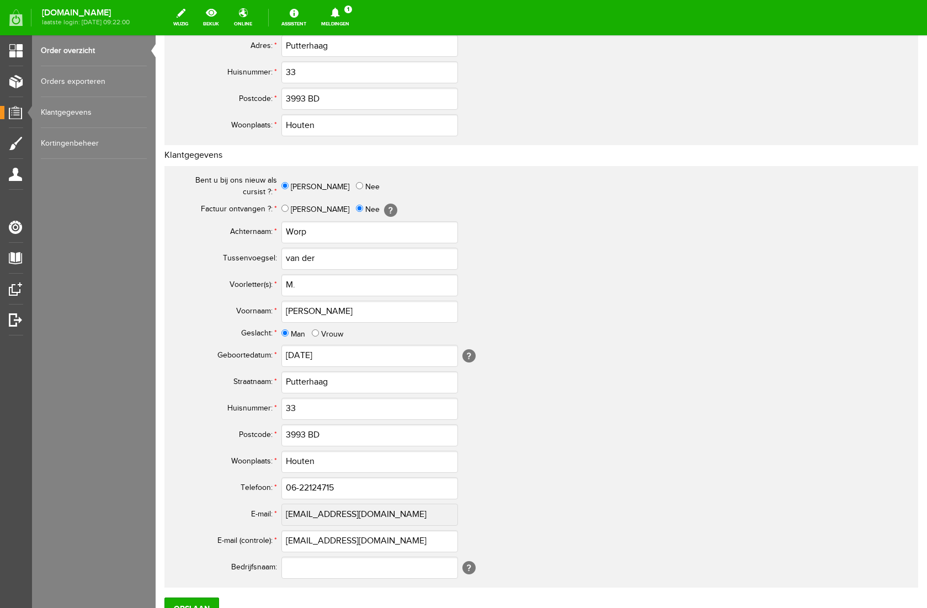
scroll to position [293, 0]
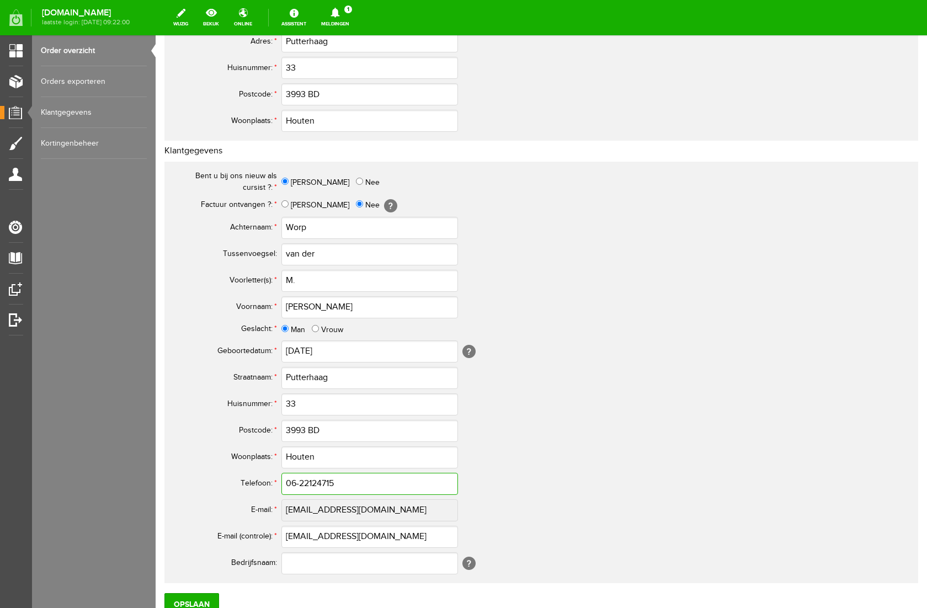
drag, startPoint x: 339, startPoint y: 481, endPoint x: 213, endPoint y: 474, distance: 125.9
click at [213, 474] on tr "Telefoon: * 06-22124715" at bounding box center [435, 483] width 529 height 26
drag, startPoint x: 430, startPoint y: 541, endPoint x: 210, endPoint y: 532, distance: 220.8
click at [210, 532] on tr "E-mail (controle): * [EMAIL_ADDRESS][DOMAIN_NAME]" at bounding box center [435, 536] width 529 height 26
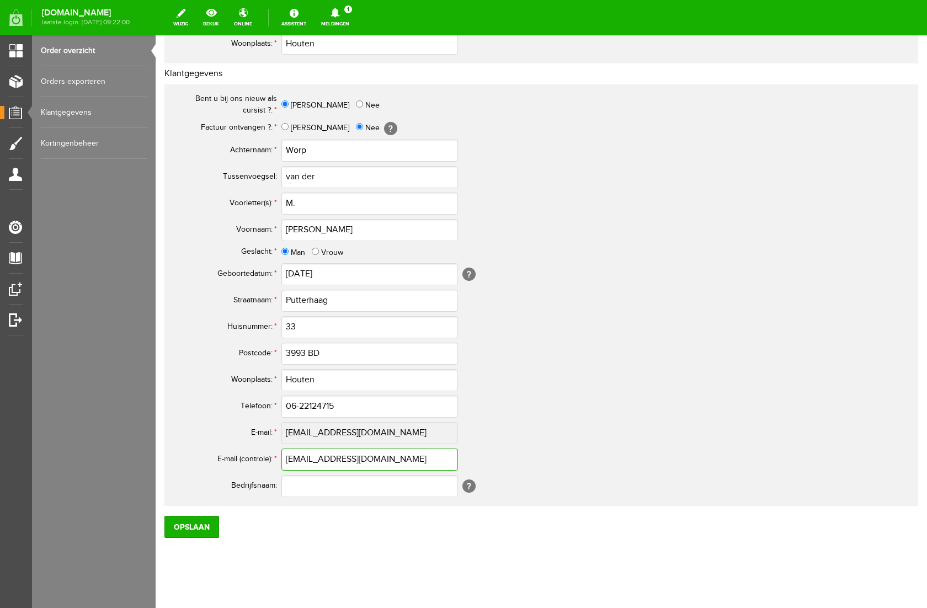
scroll to position [381, 0]
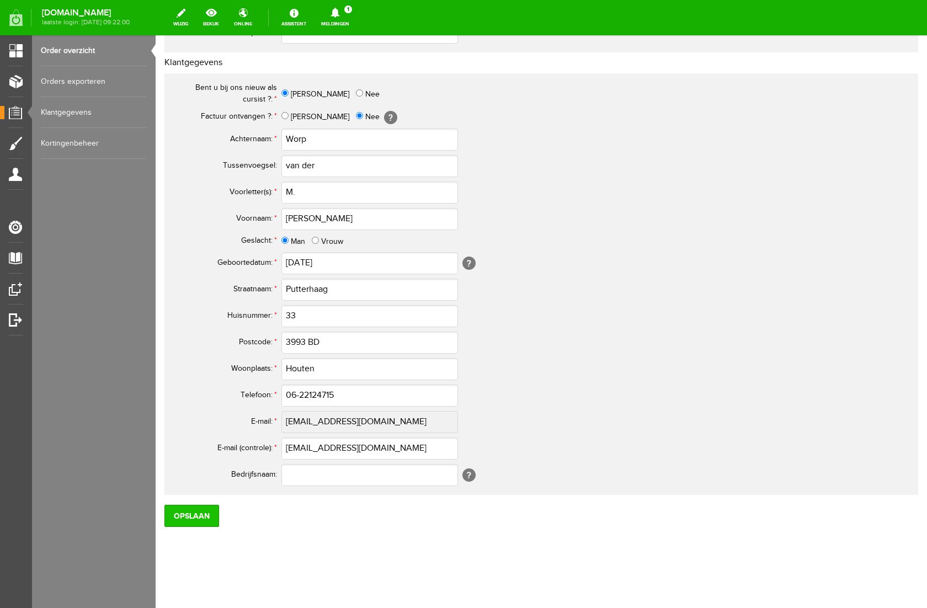
click at [201, 513] on input "Opslaan" at bounding box center [191, 516] width 55 height 22
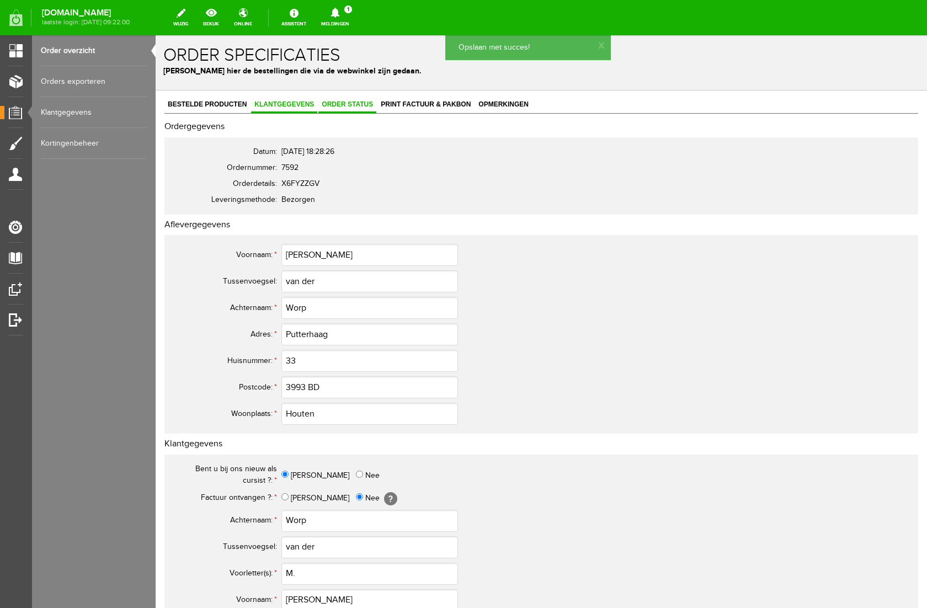
click at [350, 103] on span "Order status" at bounding box center [347, 104] width 58 height 8
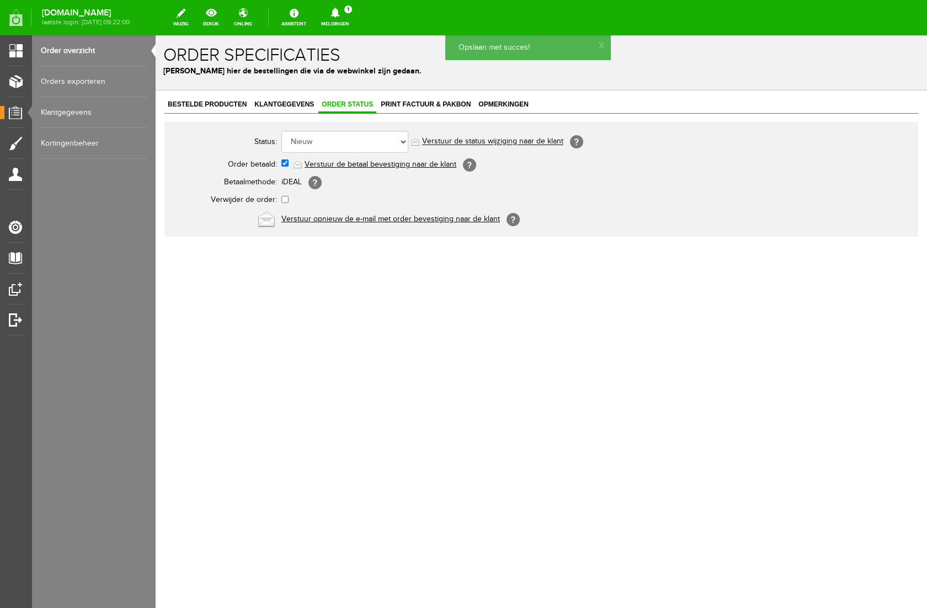
click at [337, 160] on link "Verstuur de betaal bevestiging naar de klant" at bounding box center [380, 164] width 152 height 9
click at [349, 9] on icon at bounding box center [335, 13] width 28 height 10
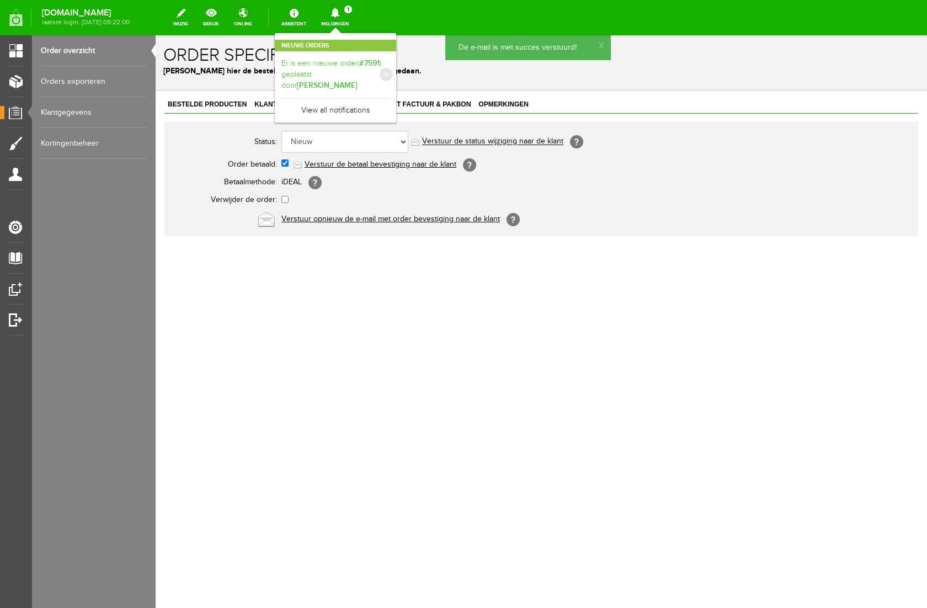
click at [384, 65] on link "Er is een nieuwe order( #7591 ) geplaatst door [PERSON_NAME]" at bounding box center [335, 75] width 108 height 34
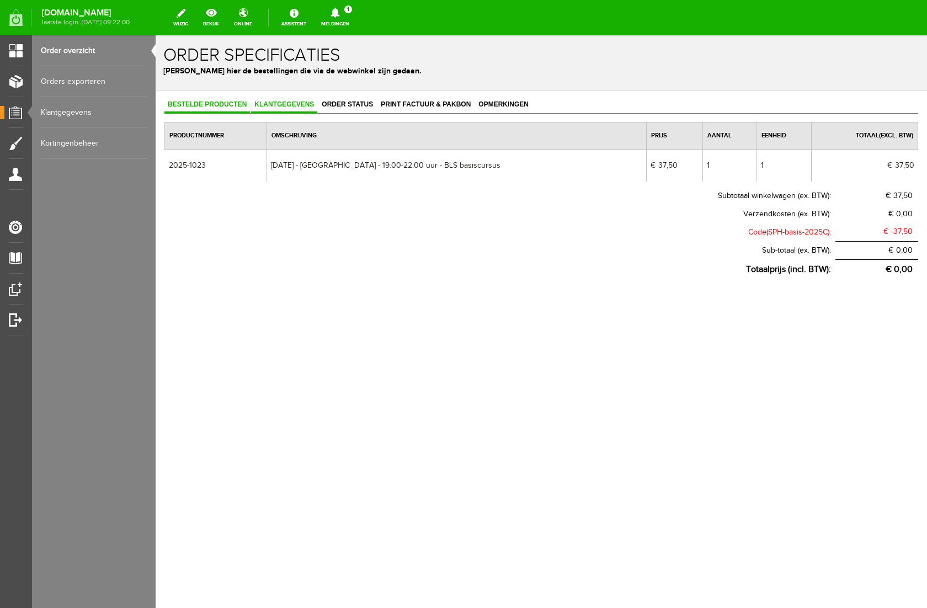
click at [306, 106] on span "Klantgegevens" at bounding box center [284, 104] width 66 height 8
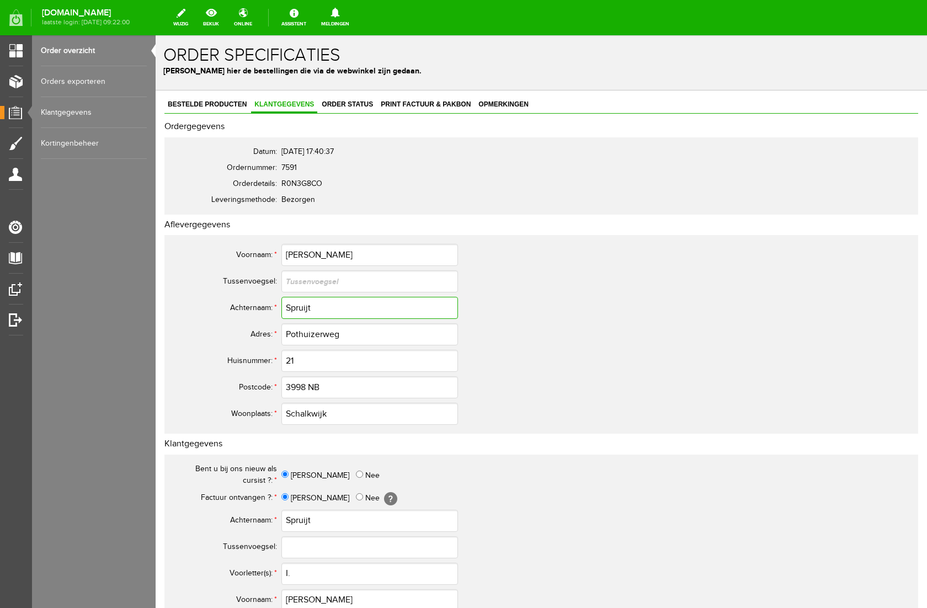
drag, startPoint x: 318, startPoint y: 307, endPoint x: 263, endPoint y: 309, distance: 55.2
click at [263, 309] on tr "Achternaam: * Spruijt" at bounding box center [435, 307] width 529 height 26
drag, startPoint x: 346, startPoint y: 336, endPoint x: 275, endPoint y: 338, distance: 71.2
click at [275, 338] on tr "Adres: * Pothuizerweg" at bounding box center [435, 334] width 529 height 26
drag, startPoint x: 323, startPoint y: 251, endPoint x: 233, endPoint y: 254, distance: 90.5
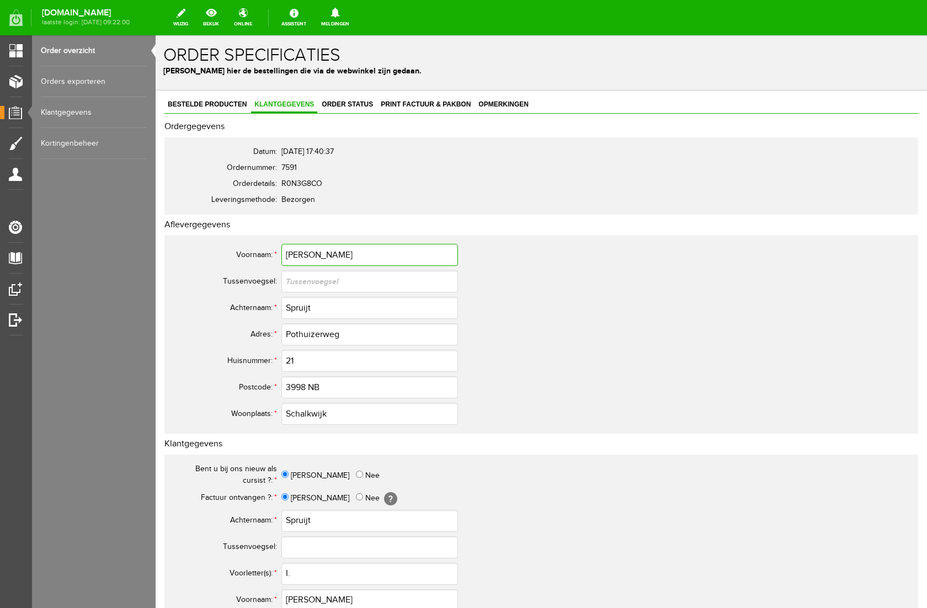
click at [233, 254] on tr "Voornaam: * [PERSON_NAME]" at bounding box center [435, 255] width 529 height 26
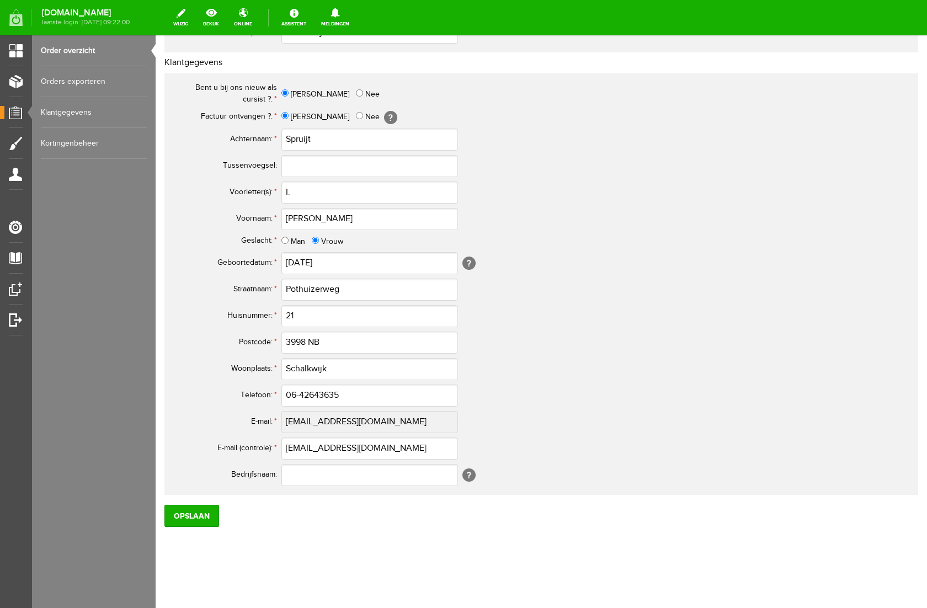
scroll to position [381, 0]
drag, startPoint x: 350, startPoint y: 397, endPoint x: 194, endPoint y: 384, distance: 156.6
click at [194, 384] on tr "Telefoon: * 06-42643635" at bounding box center [435, 395] width 529 height 26
drag, startPoint x: 396, startPoint y: 449, endPoint x: 281, endPoint y: 452, distance: 114.7
click at [281, 452] on input "[EMAIL_ADDRESS][DOMAIN_NAME]" at bounding box center [369, 448] width 176 height 22
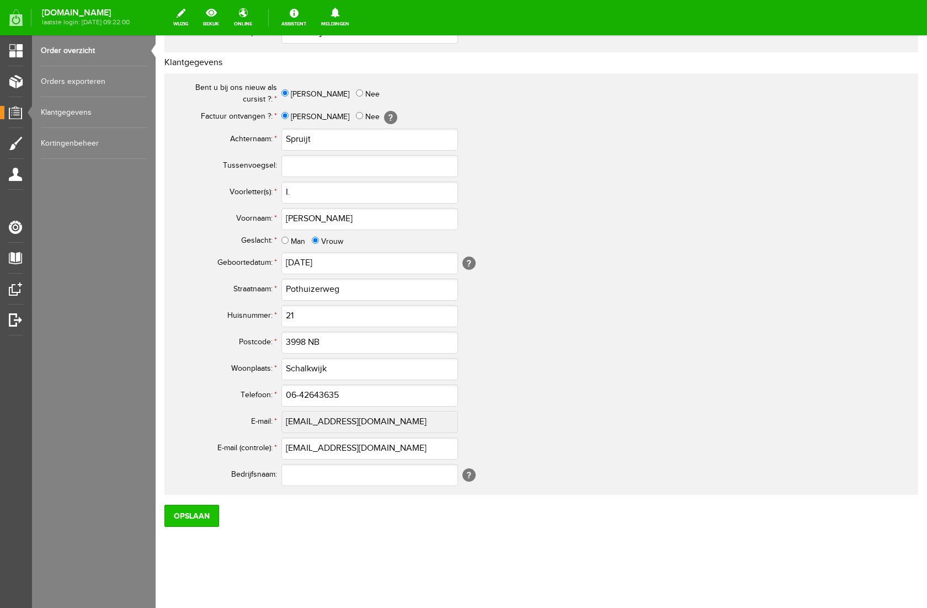
click at [202, 521] on input "Opslaan" at bounding box center [191, 516] width 55 height 22
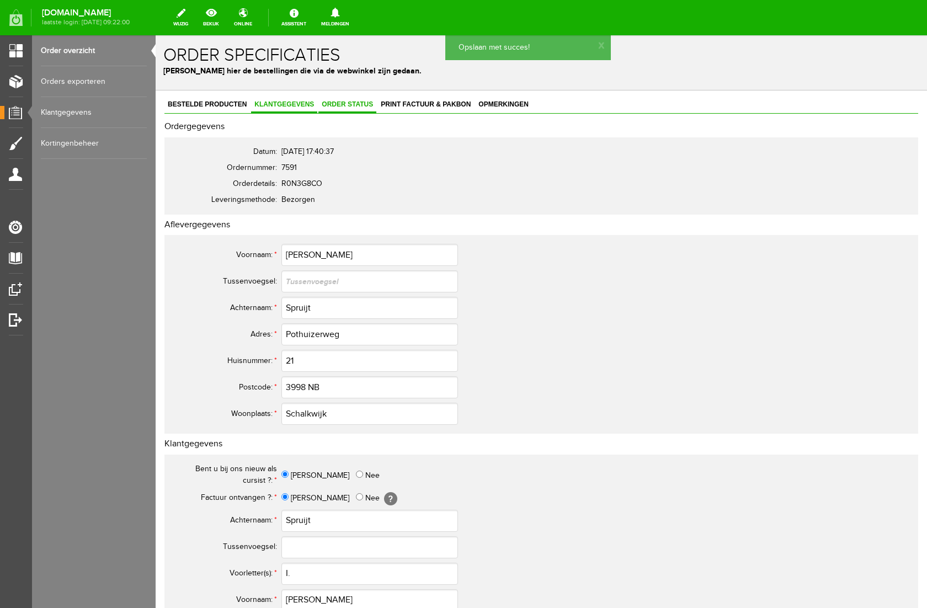
click at [348, 107] on span "Order status" at bounding box center [347, 104] width 58 height 8
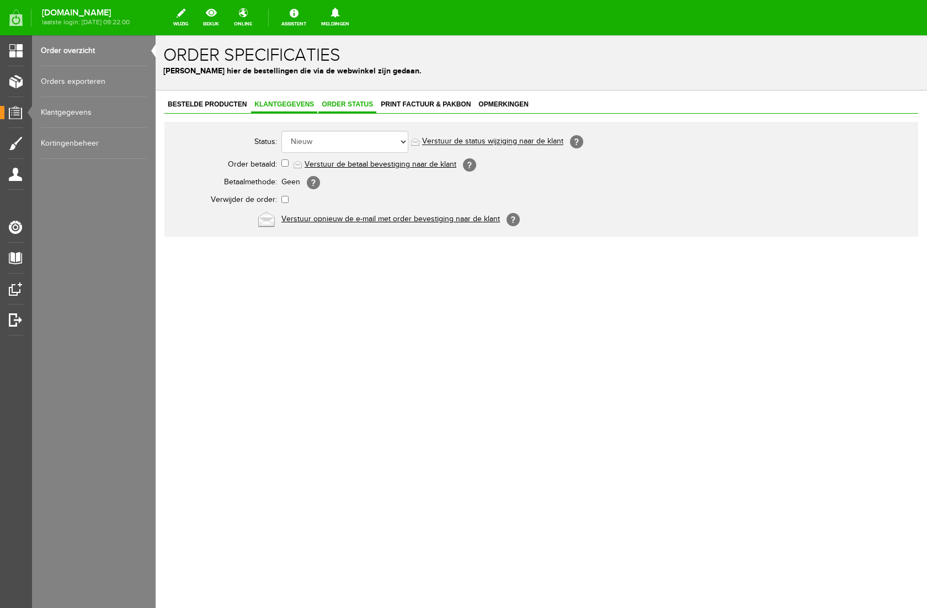
click at [271, 106] on span "Klantgegevens" at bounding box center [284, 104] width 66 height 8
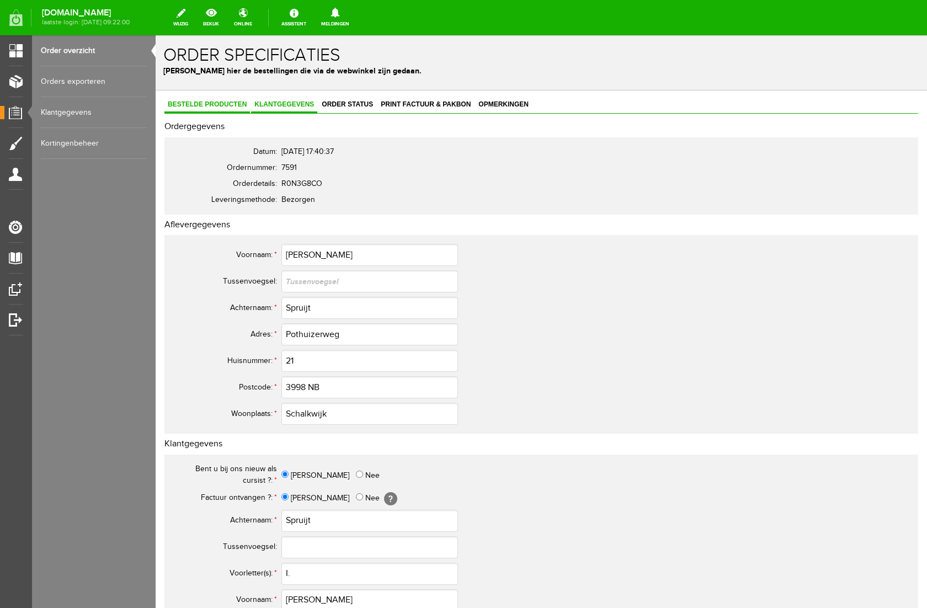
click at [229, 106] on span "Bestelde producten" at bounding box center [206, 104] width 85 height 8
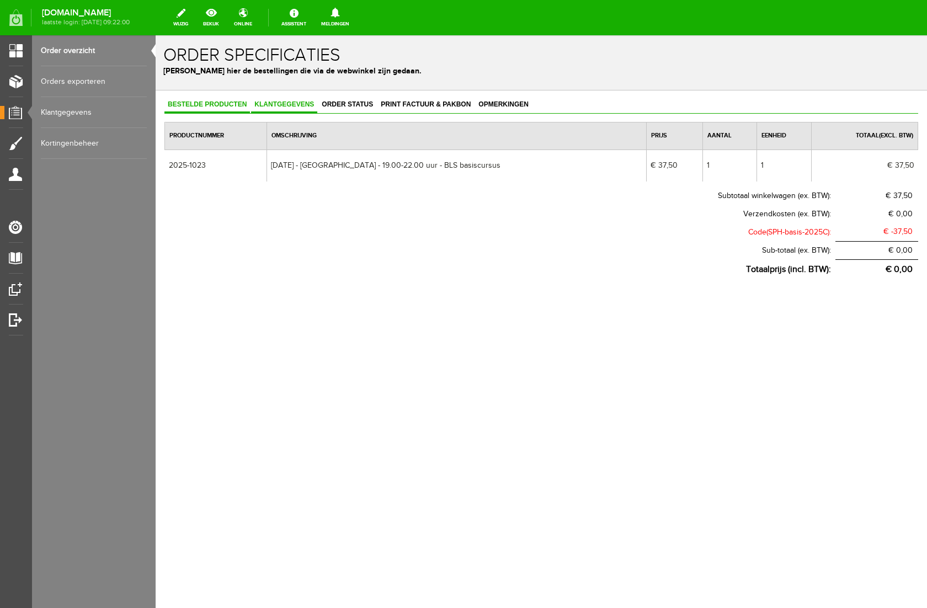
click at [274, 100] on link "Klantgegevens" at bounding box center [284, 105] width 66 height 16
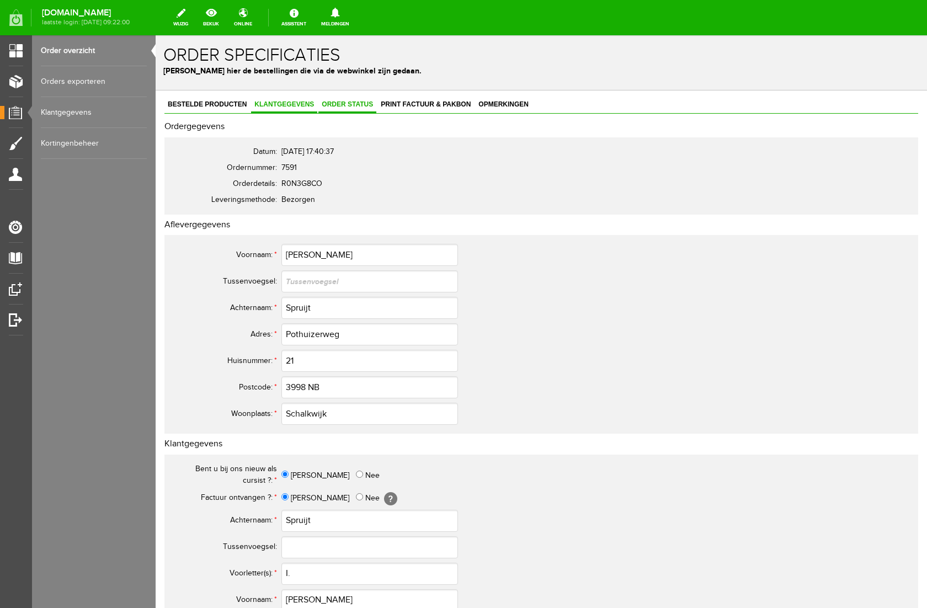
click at [343, 104] on span "Order status" at bounding box center [347, 104] width 58 height 8
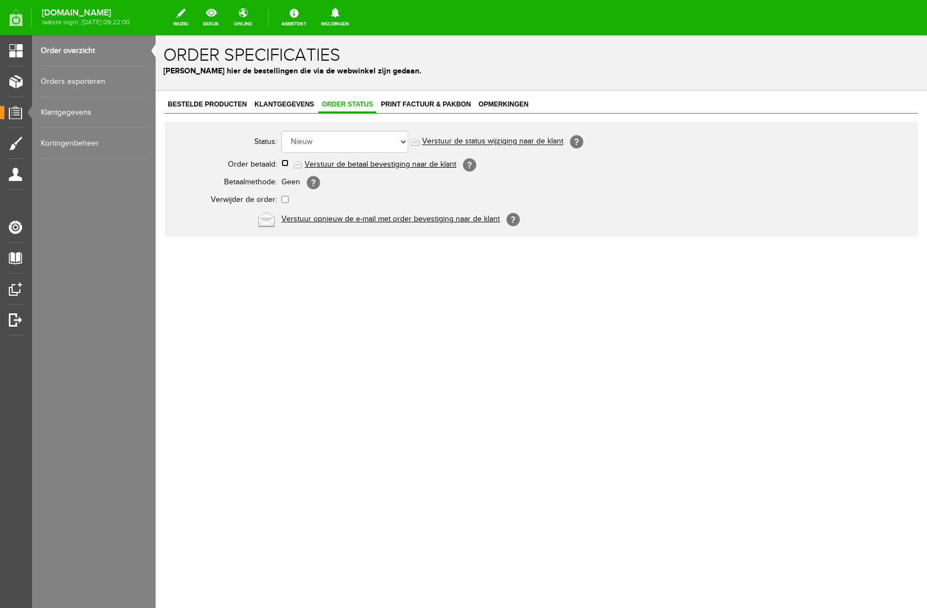
click at [283, 163] on input "checkbox" at bounding box center [284, 162] width 7 height 7
checkbox input "true"
click at [382, 165] on link "Verstuur de betaal bevestiging naar de klant" at bounding box center [380, 164] width 152 height 9
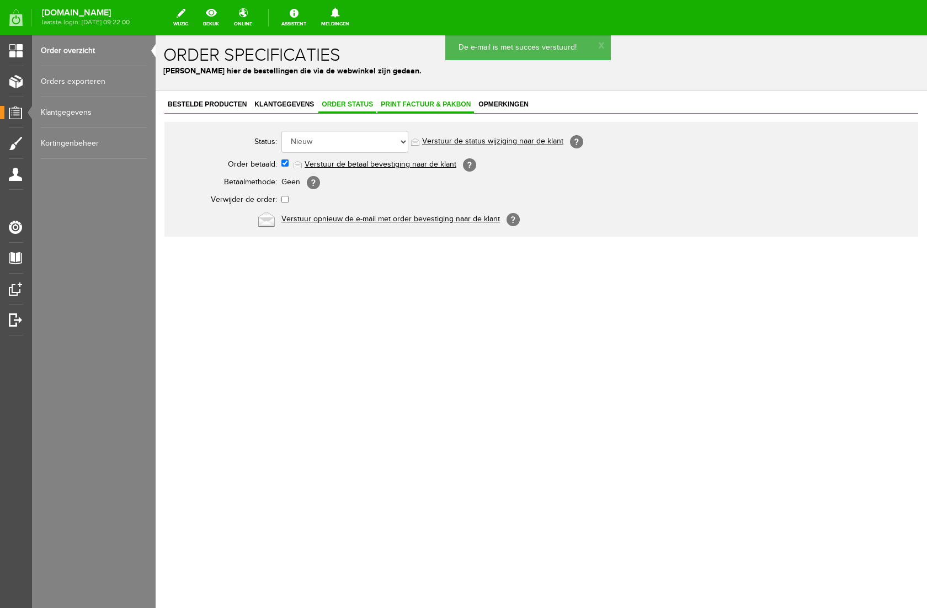
click at [416, 105] on span "Print factuur & pakbon" at bounding box center [425, 104] width 97 height 8
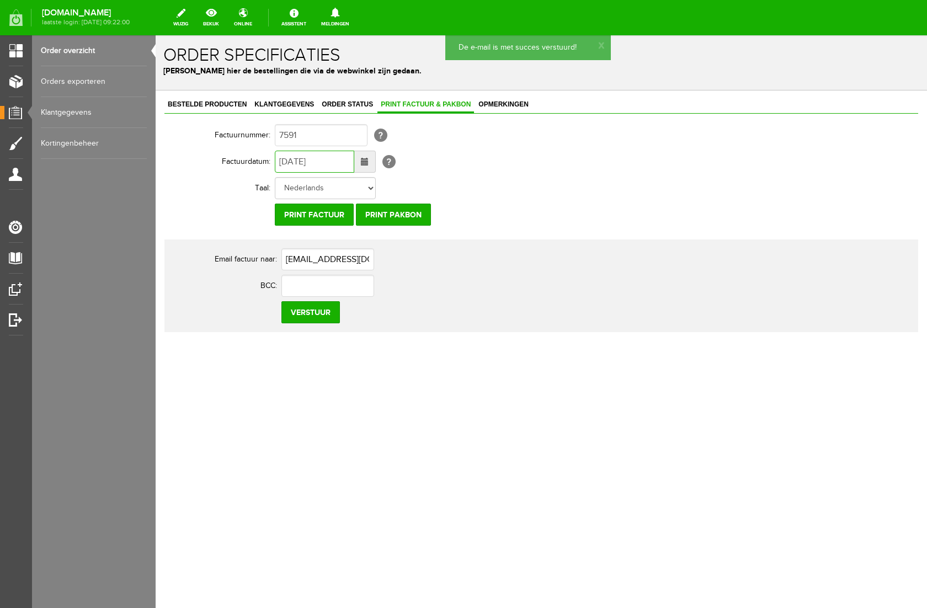
drag, startPoint x: 287, startPoint y: 163, endPoint x: 270, endPoint y: 163, distance: 17.7
click at [270, 163] on tr "Factuurdatum: [DATE] [?]" at bounding box center [428, 161] width 529 height 26
type input "[DATE]"
click at [319, 313] on input "Verstuur" at bounding box center [310, 312] width 58 height 22
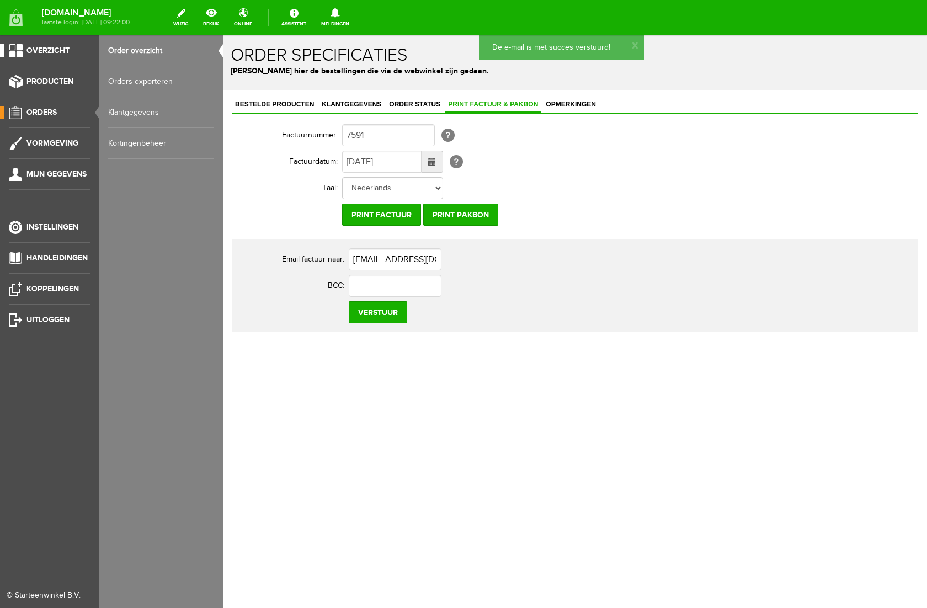
click at [53, 48] on span "Overzicht" at bounding box center [47, 50] width 43 height 9
